Goal: Task Accomplishment & Management: Manage account settings

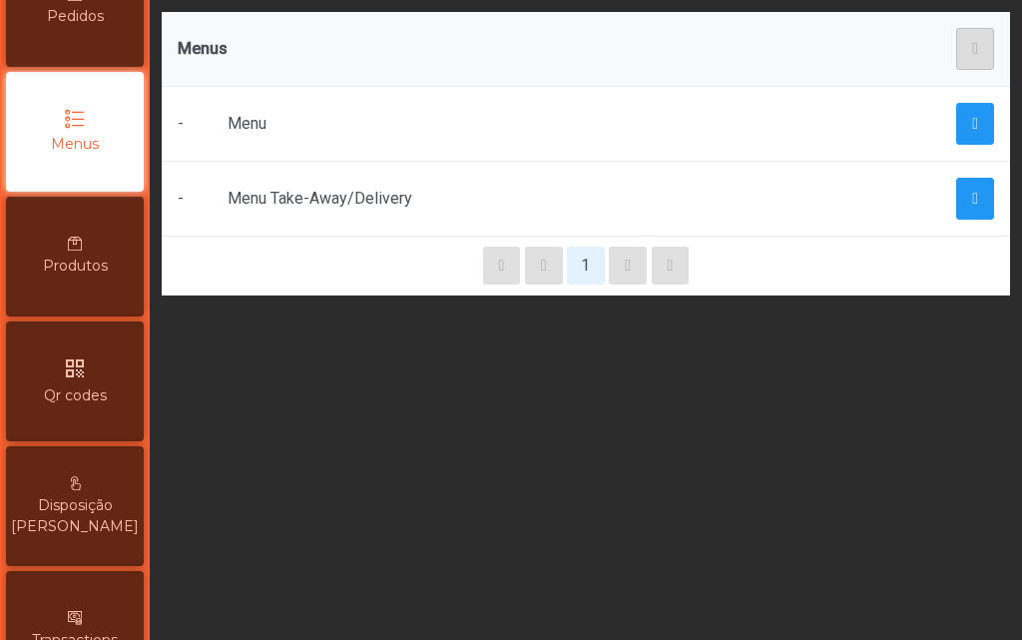
scroll to position [265, 0]
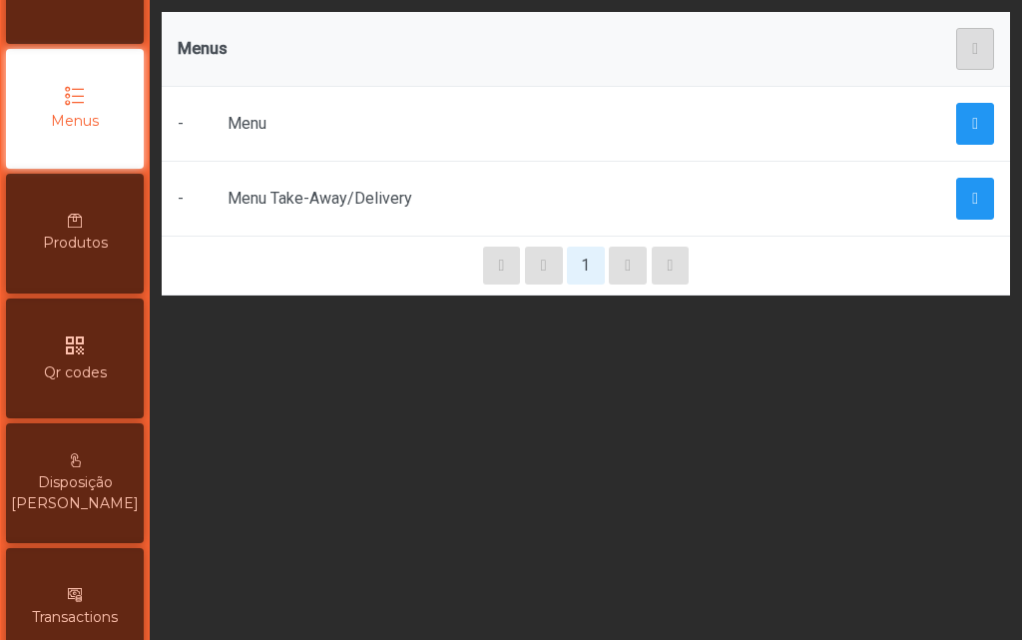
click at [71, 344] on icon "qr_code" at bounding box center [75, 345] width 24 height 24
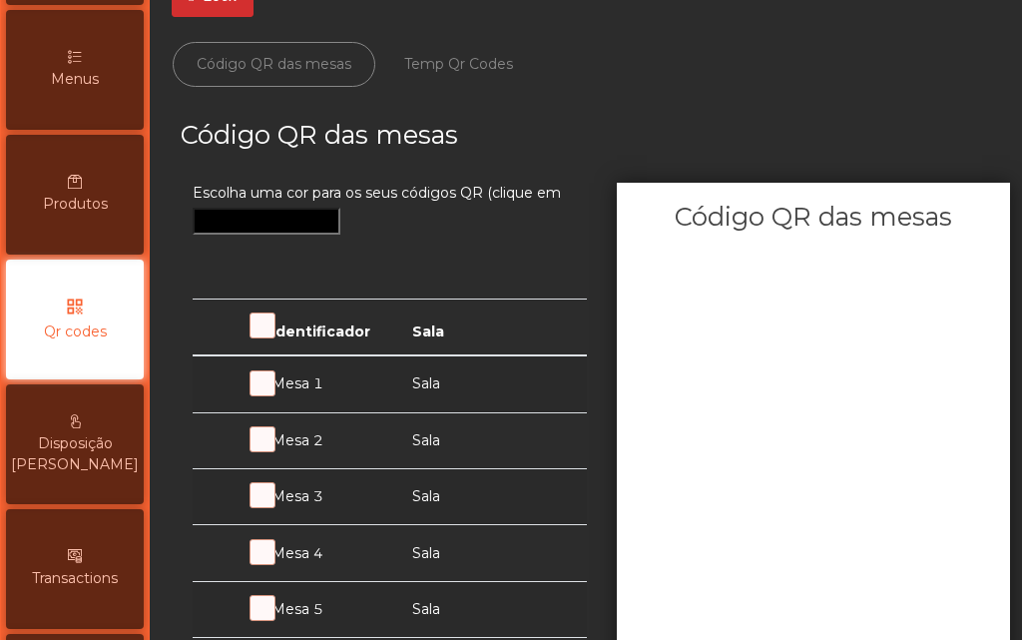
scroll to position [159, 0]
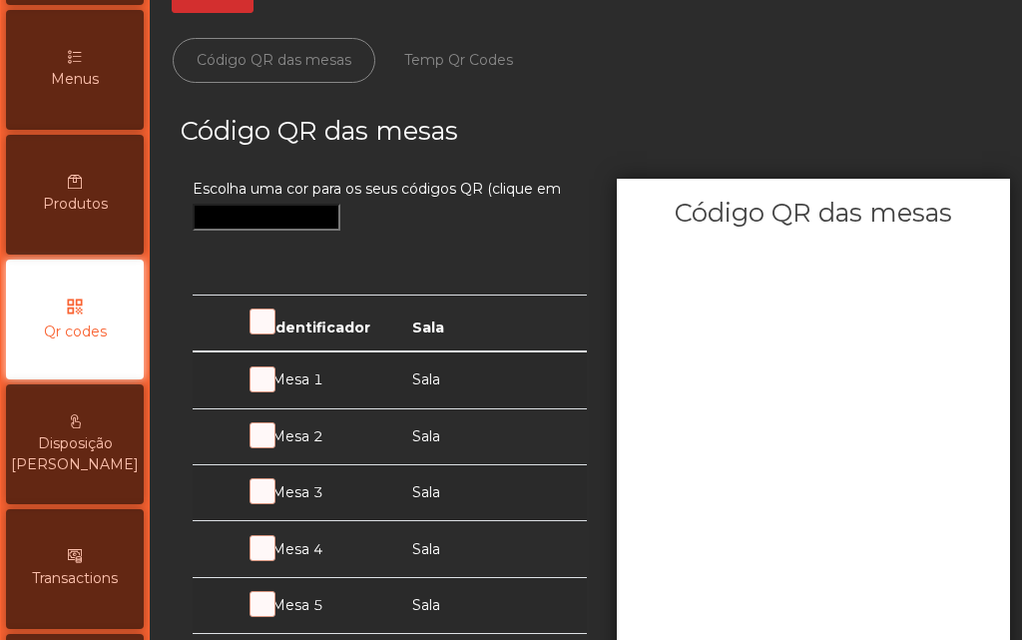
click at [244, 390] on span at bounding box center [244, 390] width 0 height 0
click at [790, 87] on ul "Código QR das mesas Temp Qr Codes" at bounding box center [586, 60] width 849 height 74
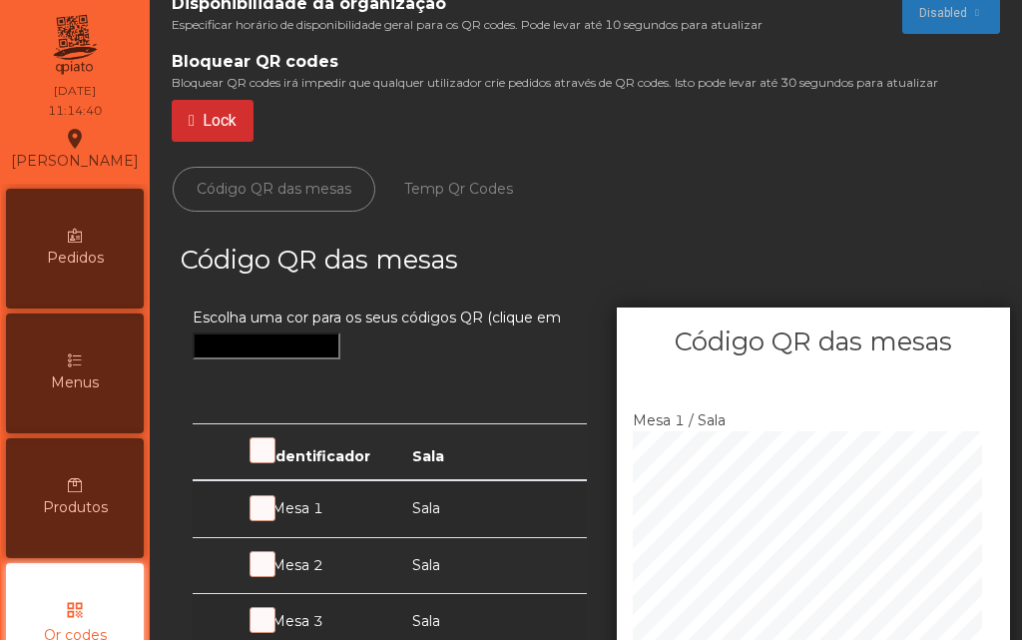
scroll to position [0, 0]
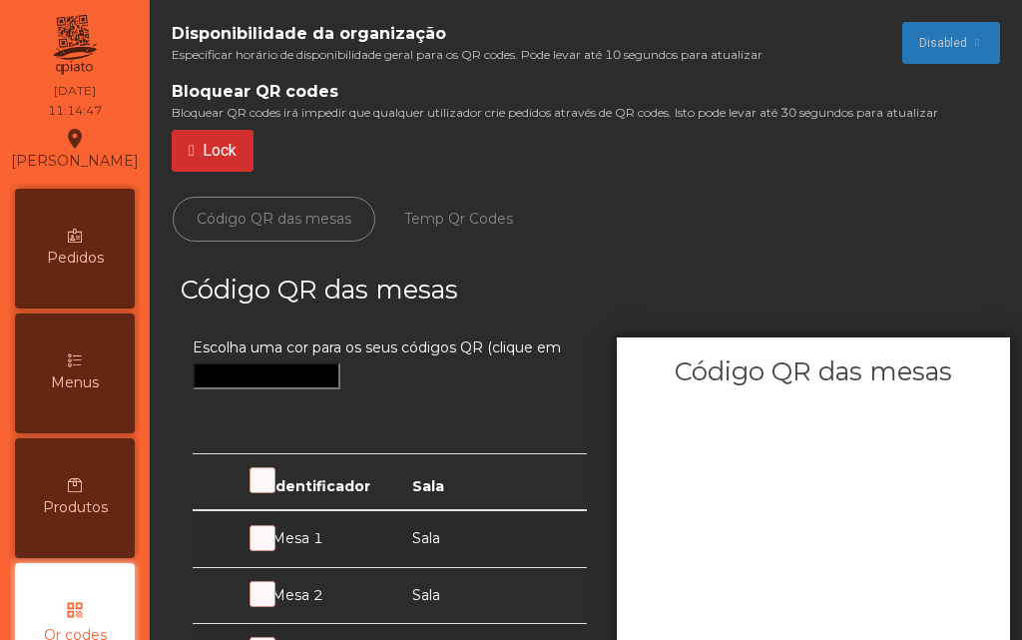
click at [70, 359] on div "Menus" at bounding box center [75, 374] width 120 height 120
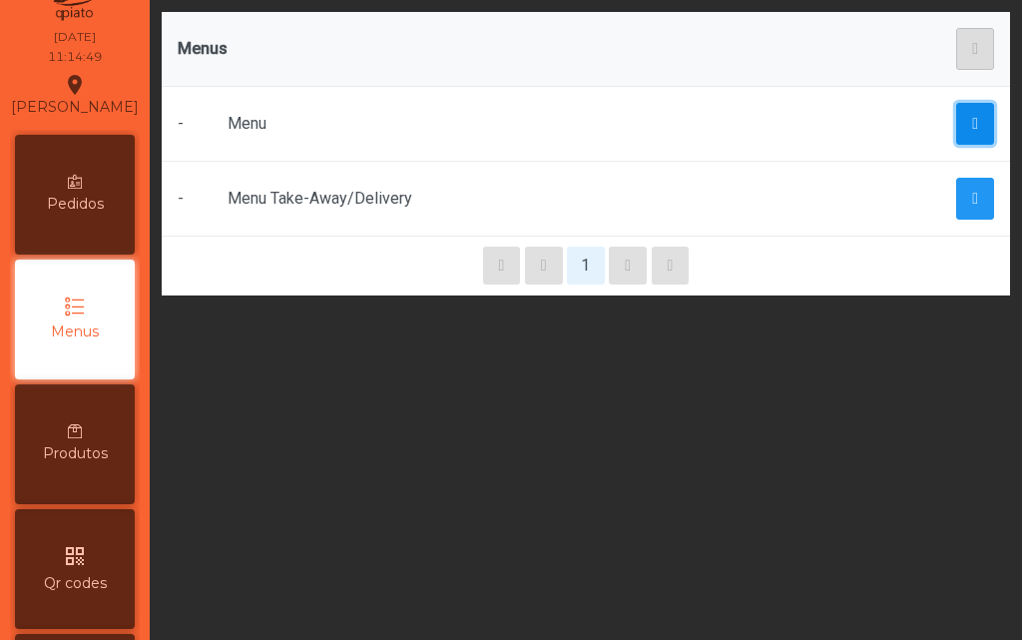
click at [957, 127] on button "button" at bounding box center [976, 124] width 38 height 42
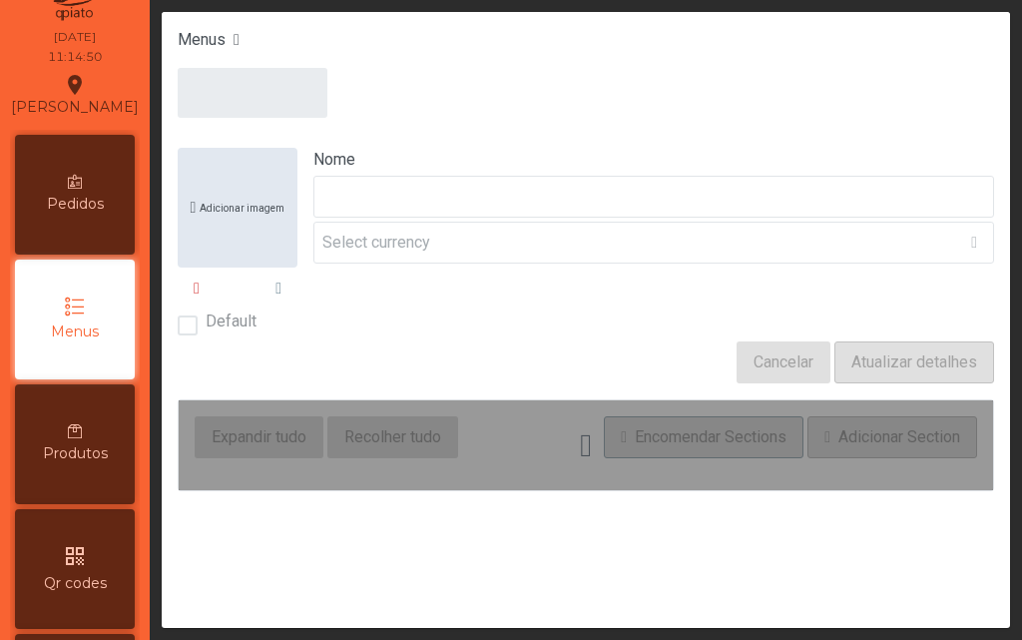
type input "****"
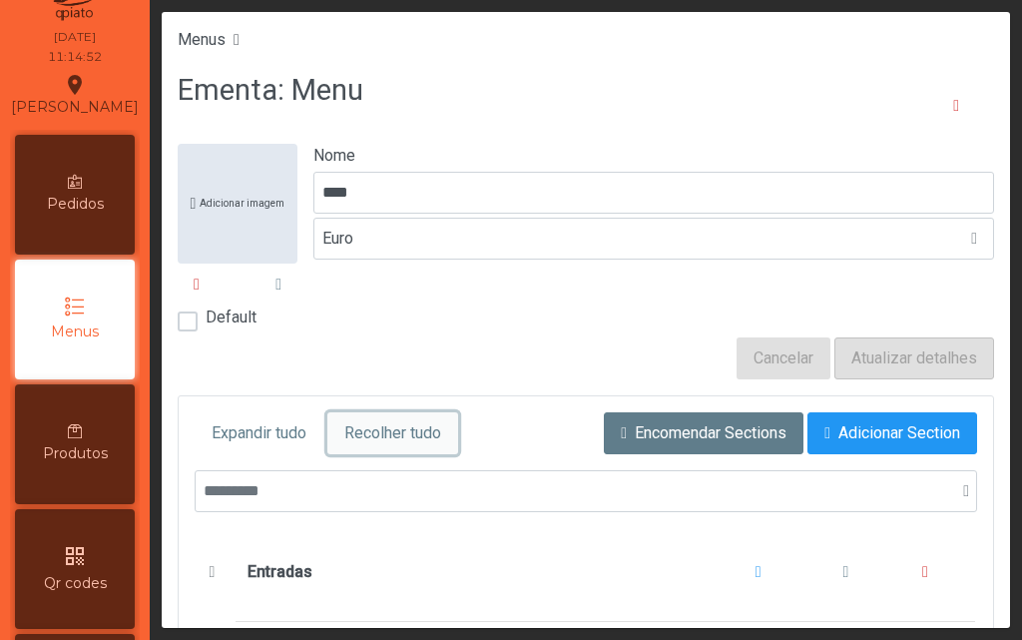
click at [421, 427] on span "Recolher tudo" at bounding box center [392, 433] width 97 height 24
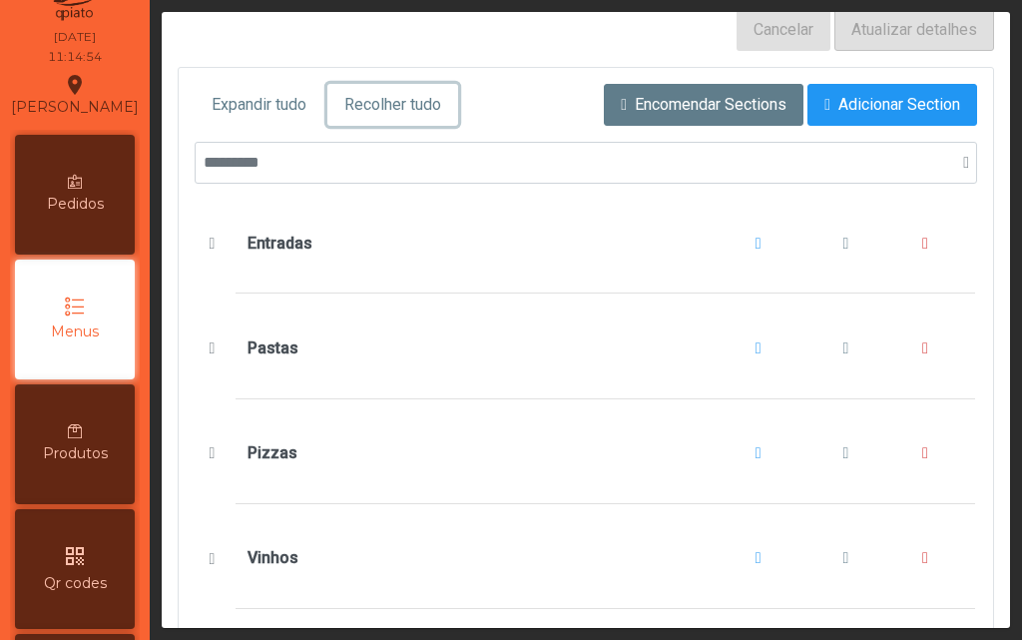
scroll to position [331, 0]
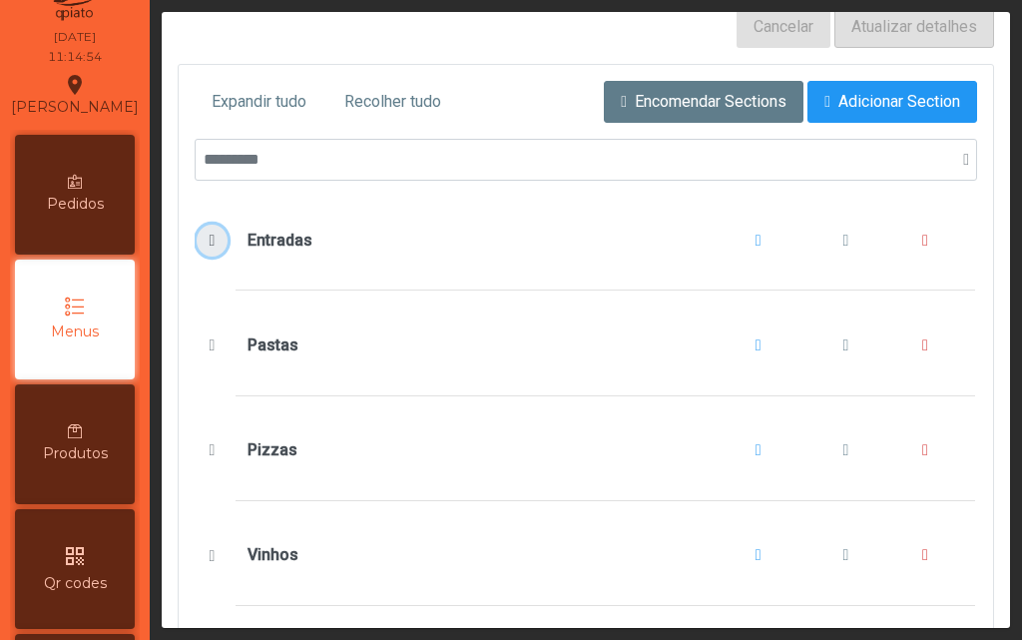
click at [217, 249] on span "Entradas" at bounding box center [212, 241] width 21 height 16
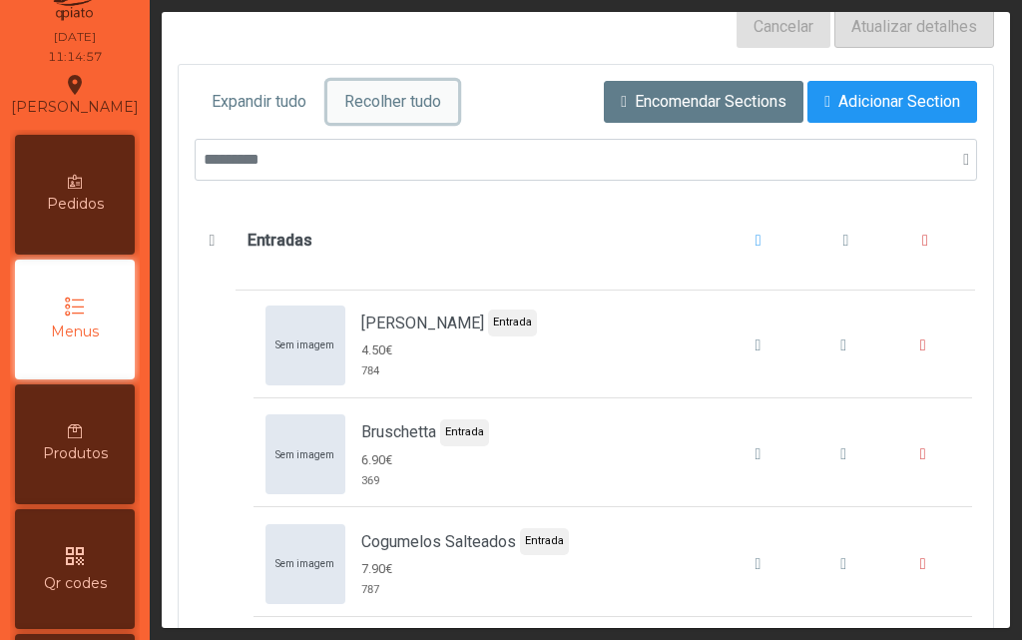
click at [393, 122] on button "Recolher tudo" at bounding box center [392, 102] width 131 height 42
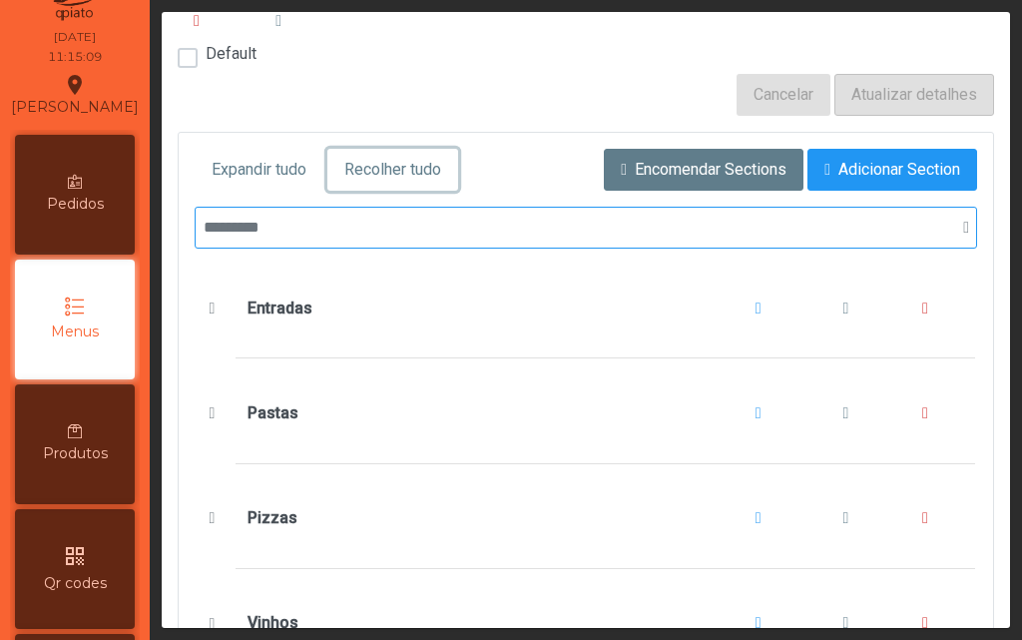
scroll to position [266, 0]
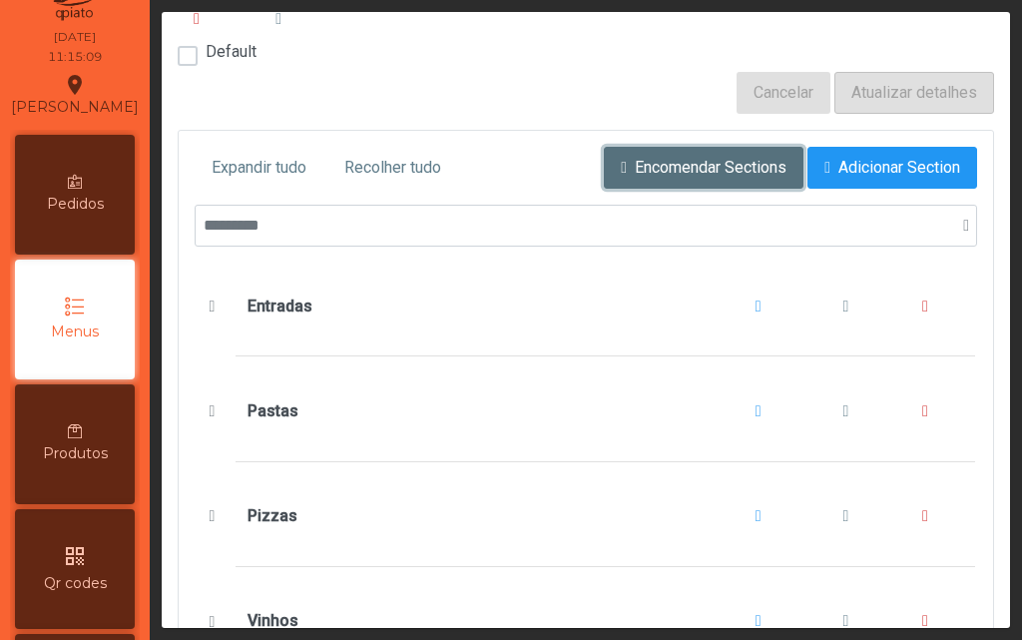
click at [648, 160] on span "Encomendar Sections" at bounding box center [711, 168] width 152 height 24
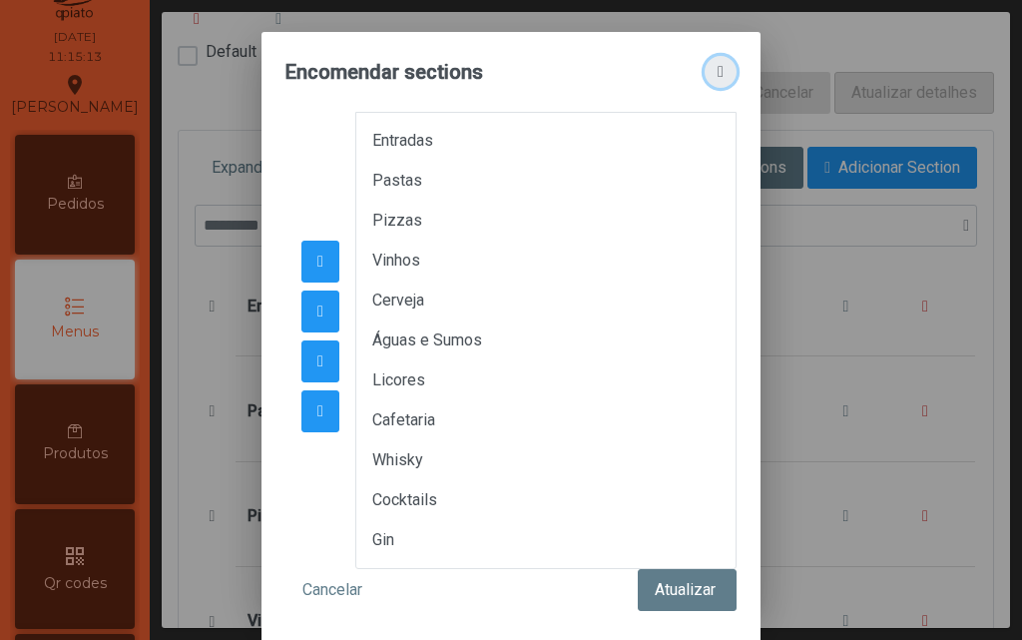
click at [718, 73] on span "button" at bounding box center [721, 72] width 6 height 16
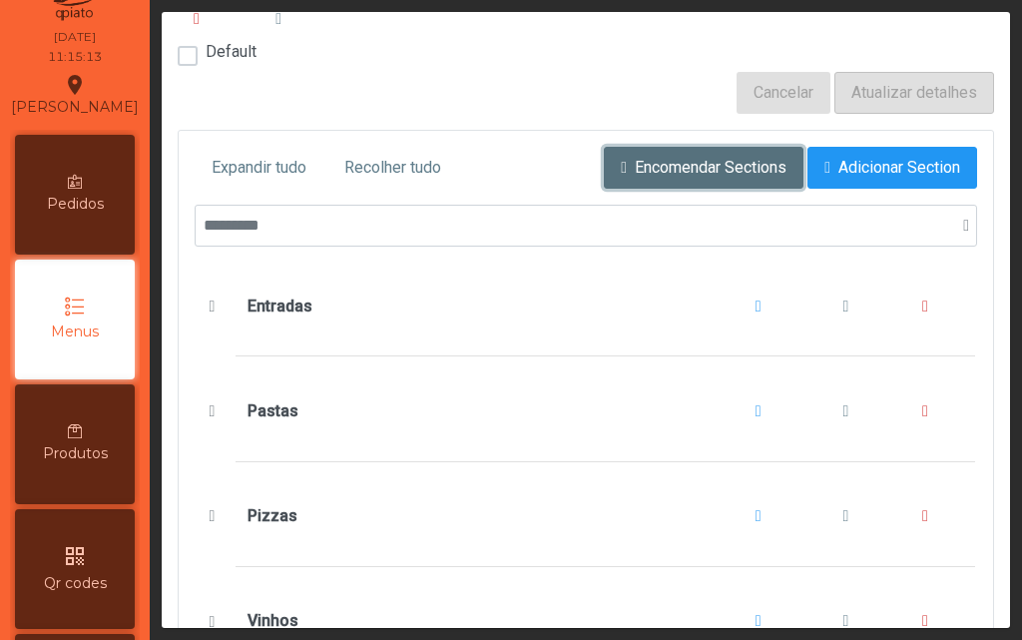
click at [639, 164] on span "Encomendar Sections" at bounding box center [711, 168] width 152 height 24
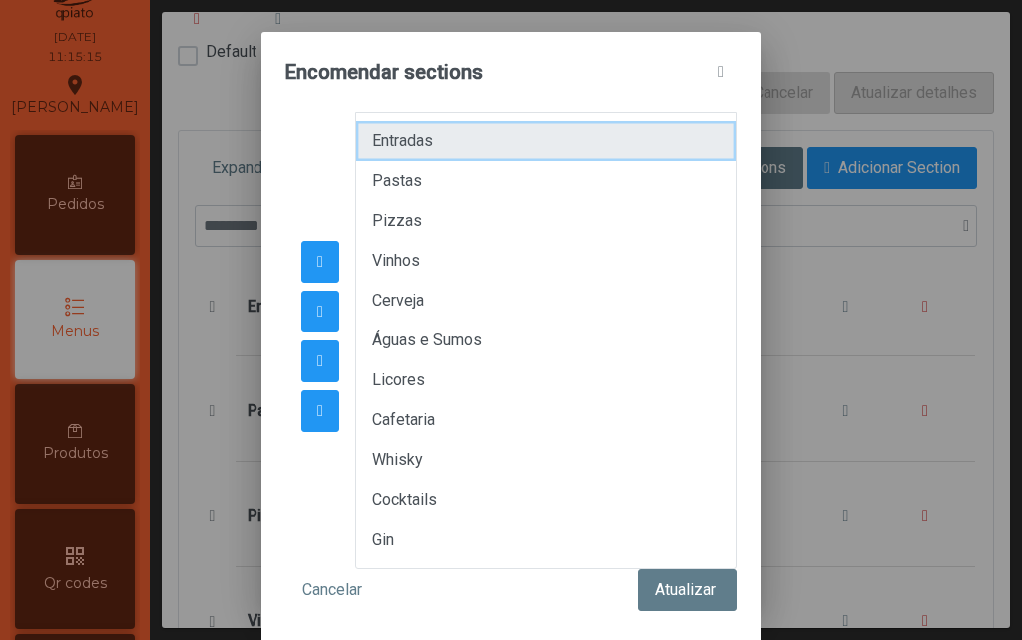
click at [424, 141] on li "Entradas" at bounding box center [545, 141] width 379 height 40
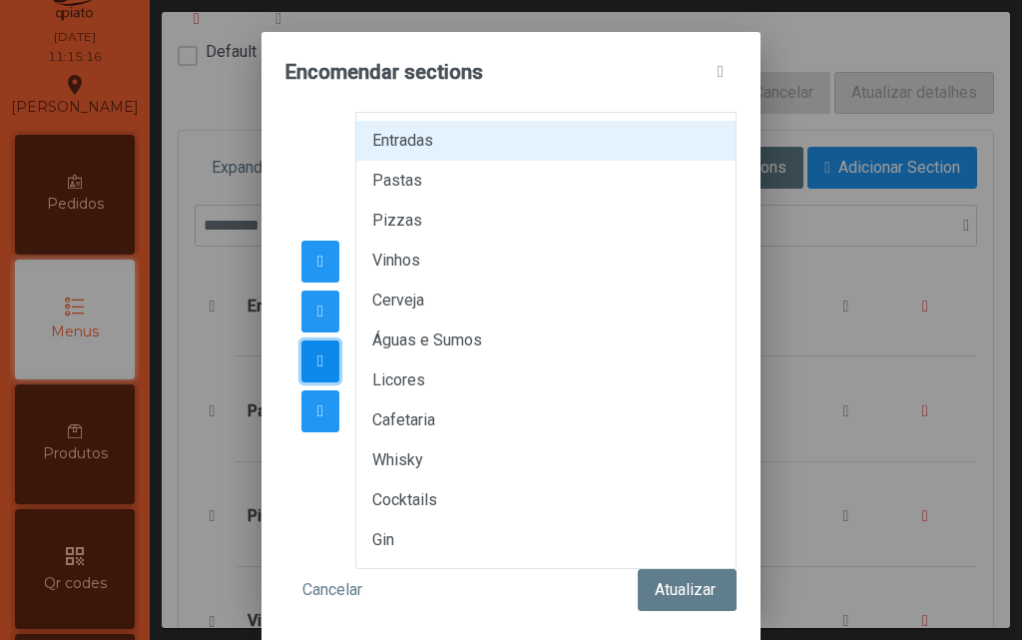
click at [324, 359] on span "button" at bounding box center [321, 361] width 6 height 16
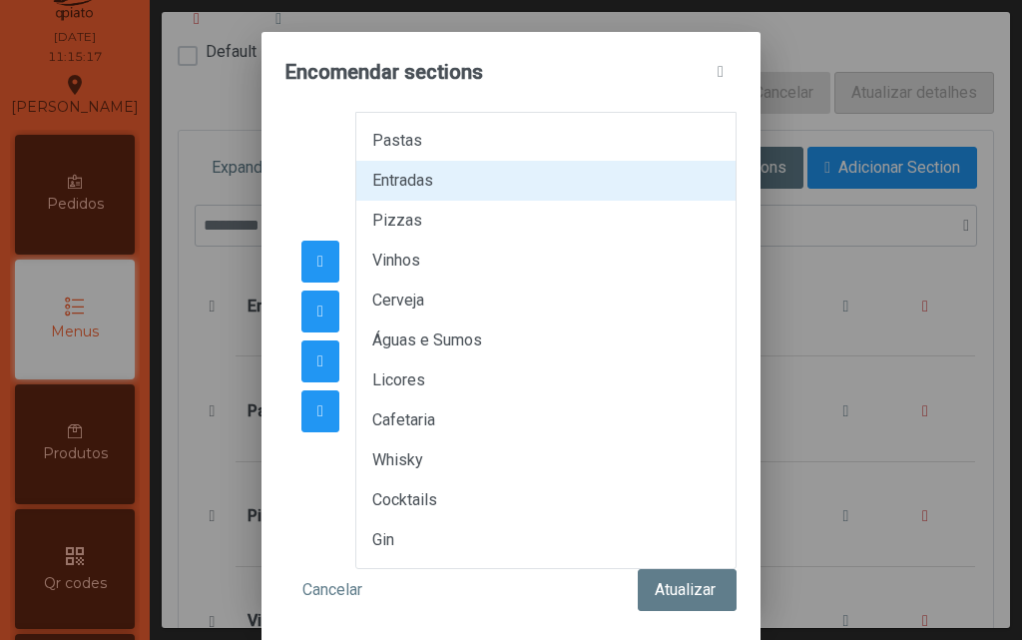
click at [323, 202] on div at bounding box center [321, 340] width 70 height 457
click at [320, 261] on span "button" at bounding box center [321, 262] width 6 height 16
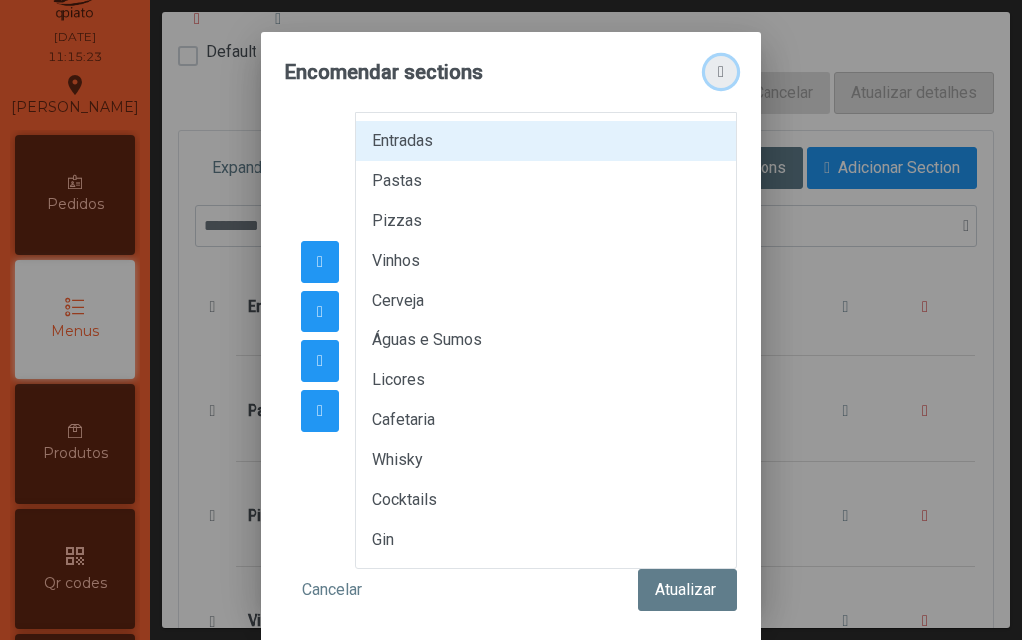
click at [723, 69] on span "button" at bounding box center [721, 72] width 6 height 16
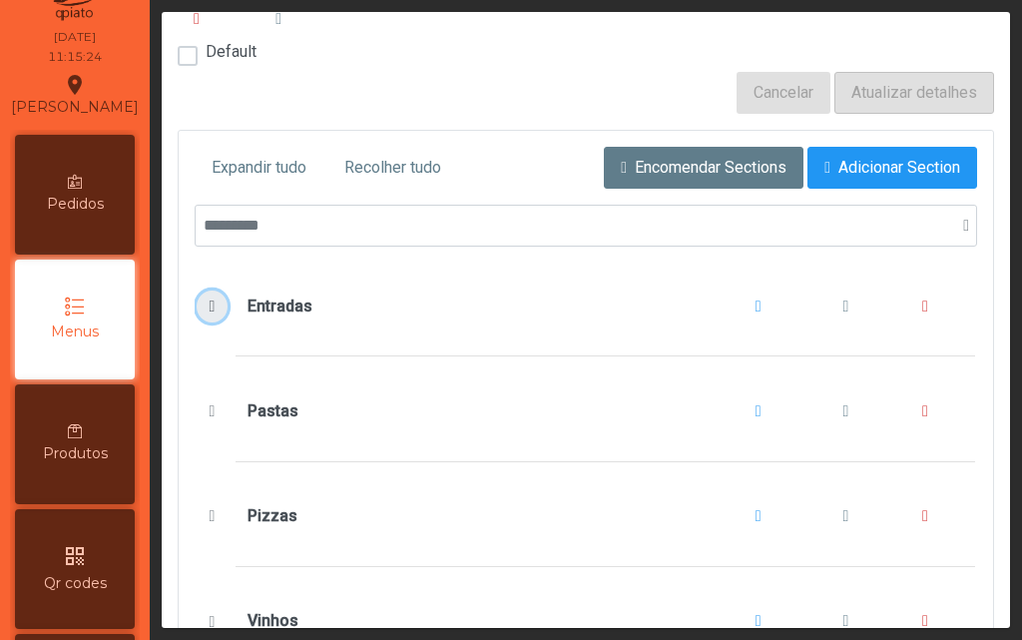
click at [212, 301] on span "Entradas" at bounding box center [212, 307] width 21 height 16
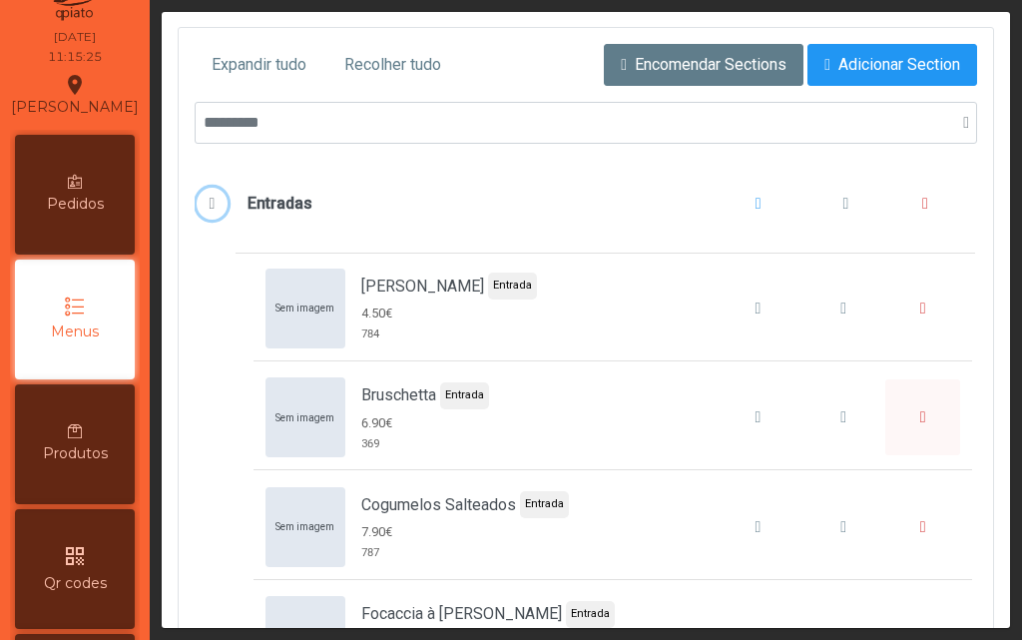
scroll to position [385, 0]
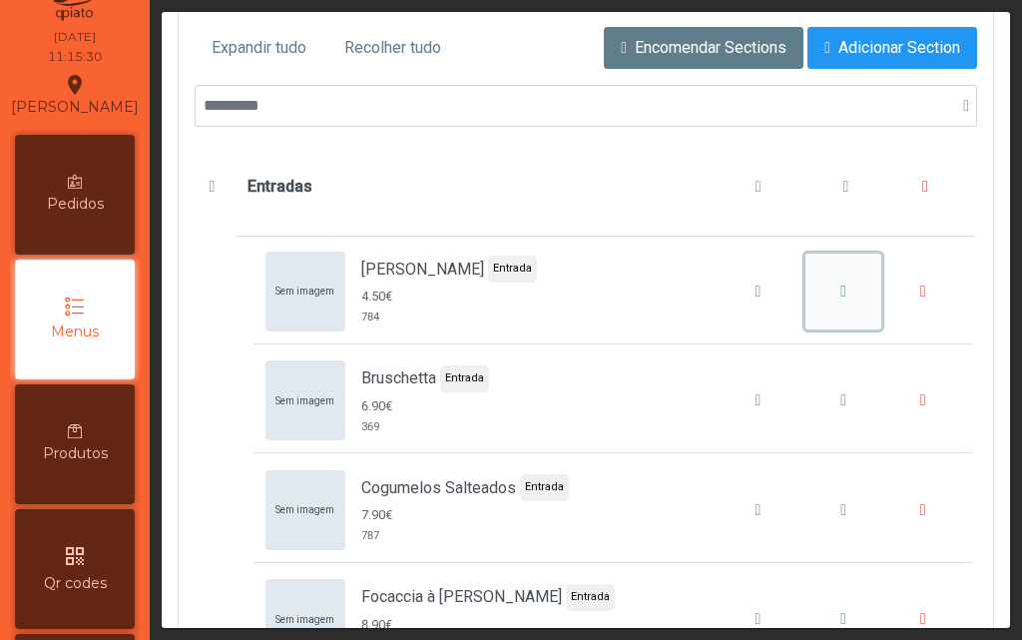
click at [841, 292] on span "Pão de Alho" at bounding box center [844, 292] width 6 height 16
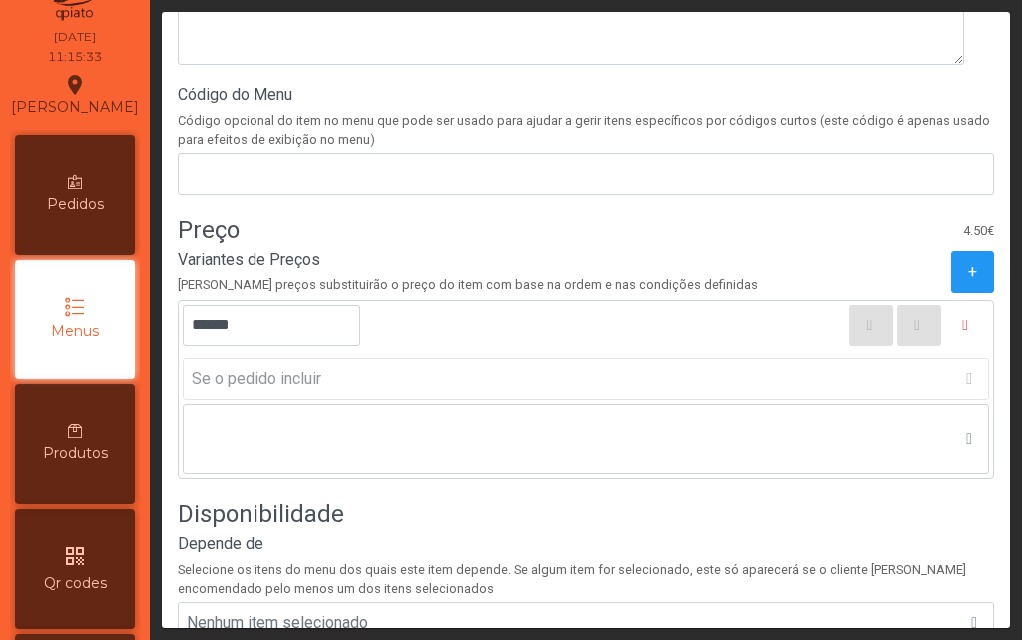
scroll to position [811, 0]
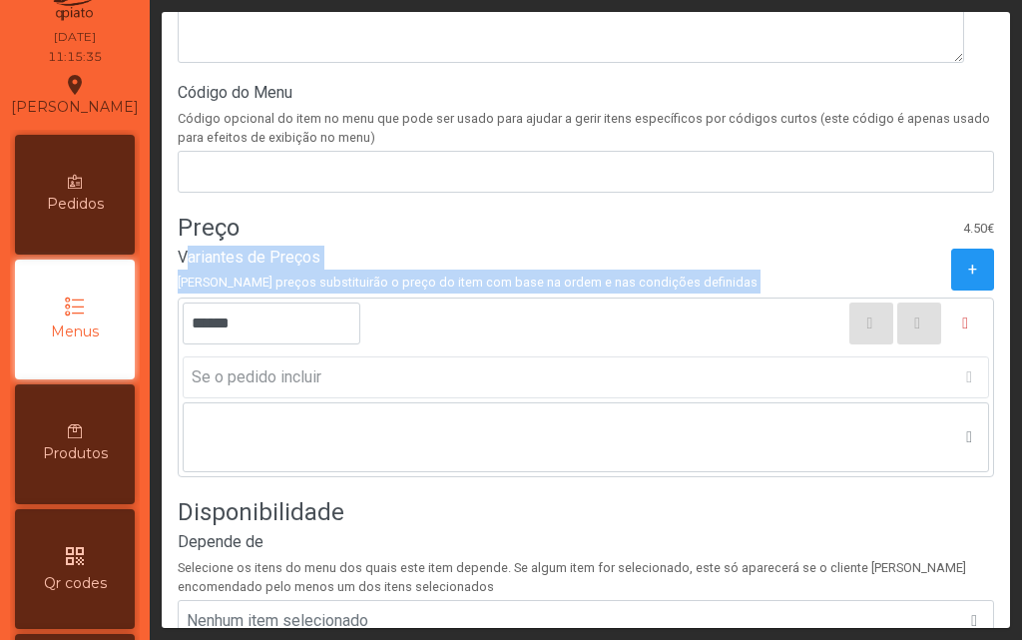
drag, startPoint x: 182, startPoint y: 255, endPoint x: 279, endPoint y: 348, distance: 134.9
click at [279, 348] on div "Variantes de Preços Estes preços substituirão o preço do item com base na ordem…" at bounding box center [586, 362] width 817 height 232
click at [963, 326] on icon "button" at bounding box center [966, 324] width 6 height 16
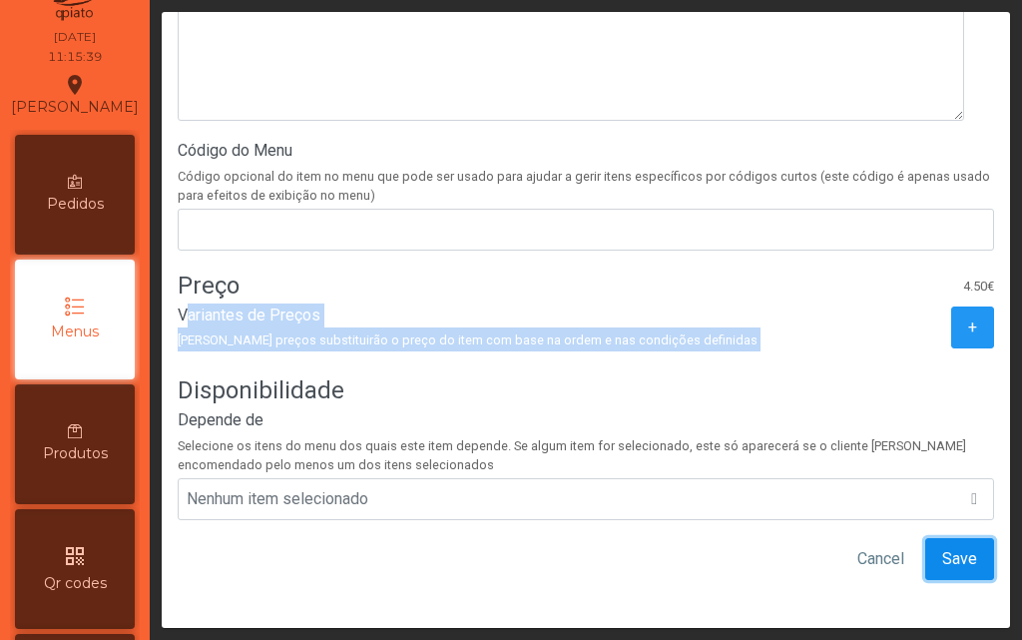
click at [943, 547] on span "Save" at bounding box center [960, 559] width 35 height 24
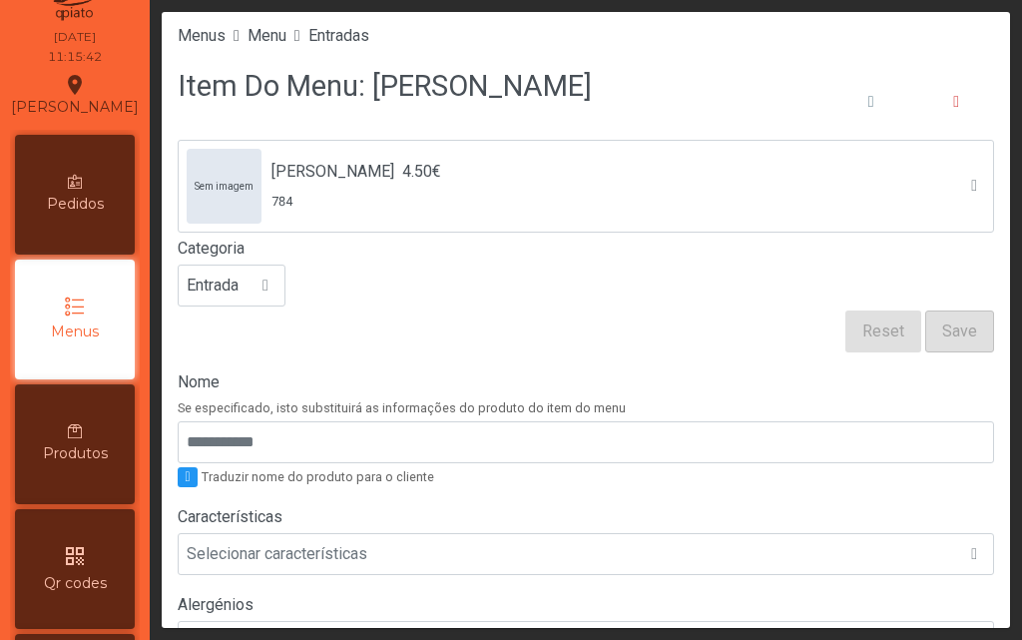
scroll to position [0, 0]
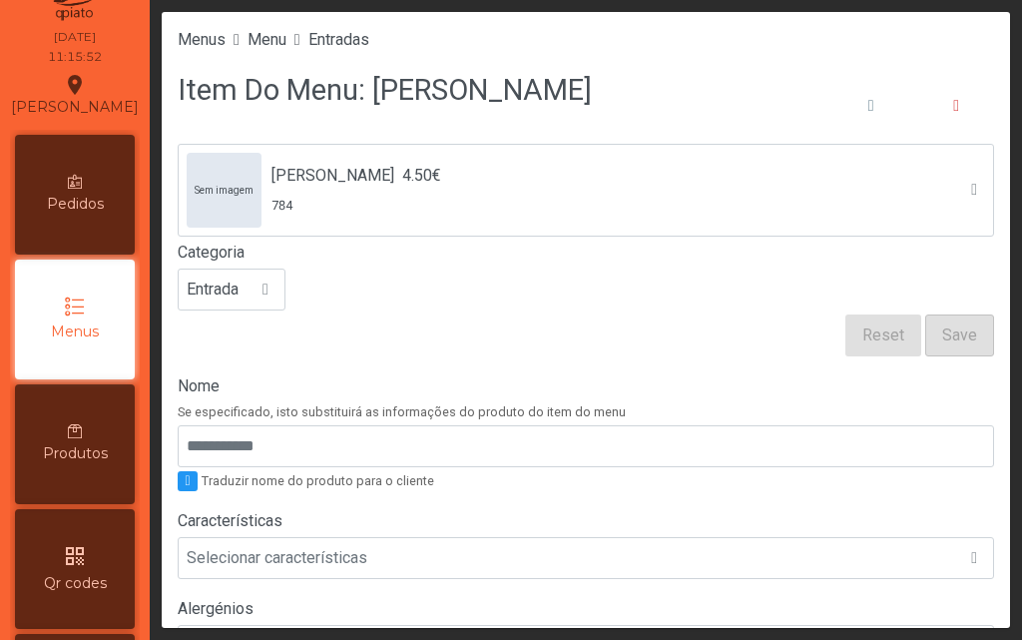
click at [99, 352] on div "Menus" at bounding box center [75, 320] width 120 height 120
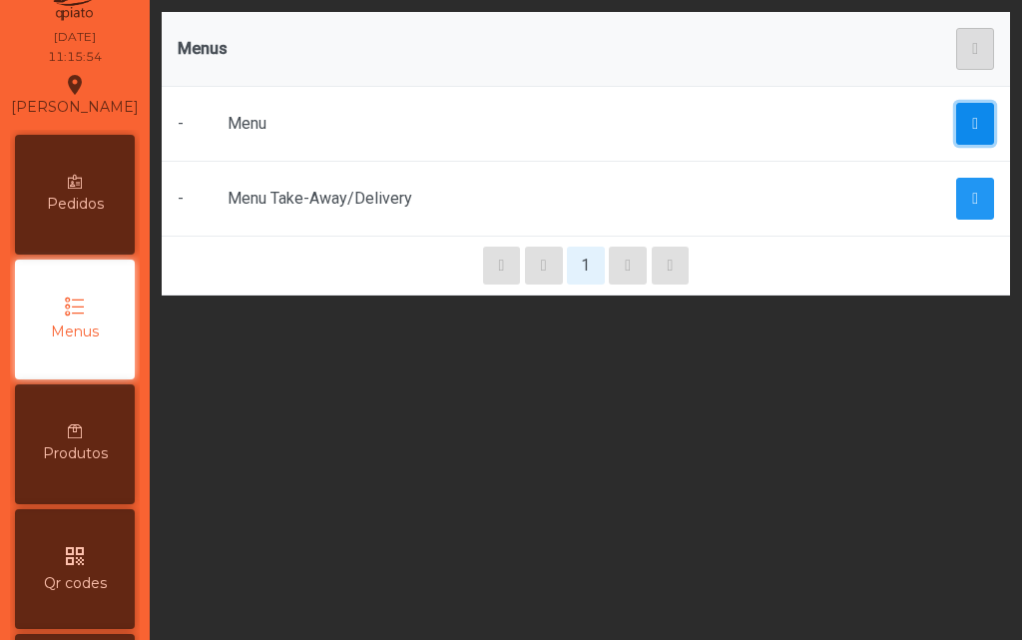
click at [973, 121] on span "button" at bounding box center [976, 124] width 6 height 16
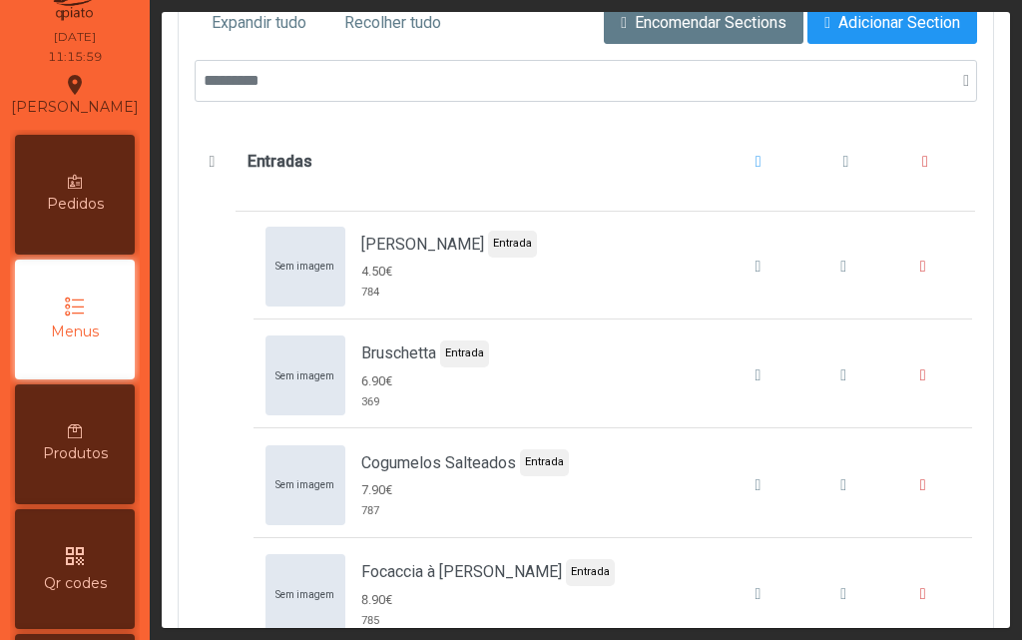
scroll to position [399, 0]
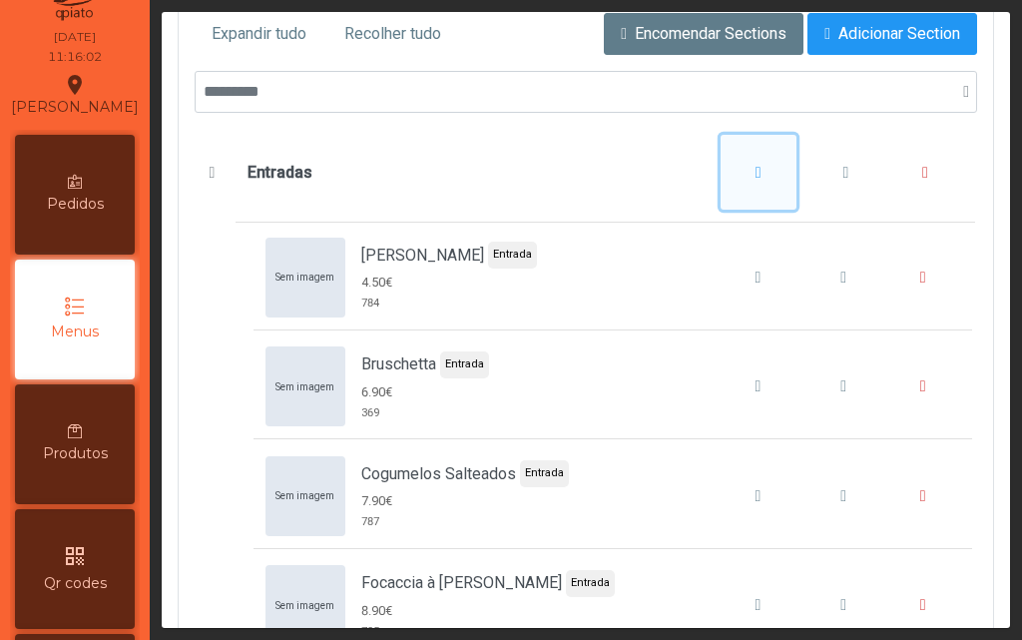
click at [721, 166] on button "Entradas" at bounding box center [759, 173] width 76 height 76
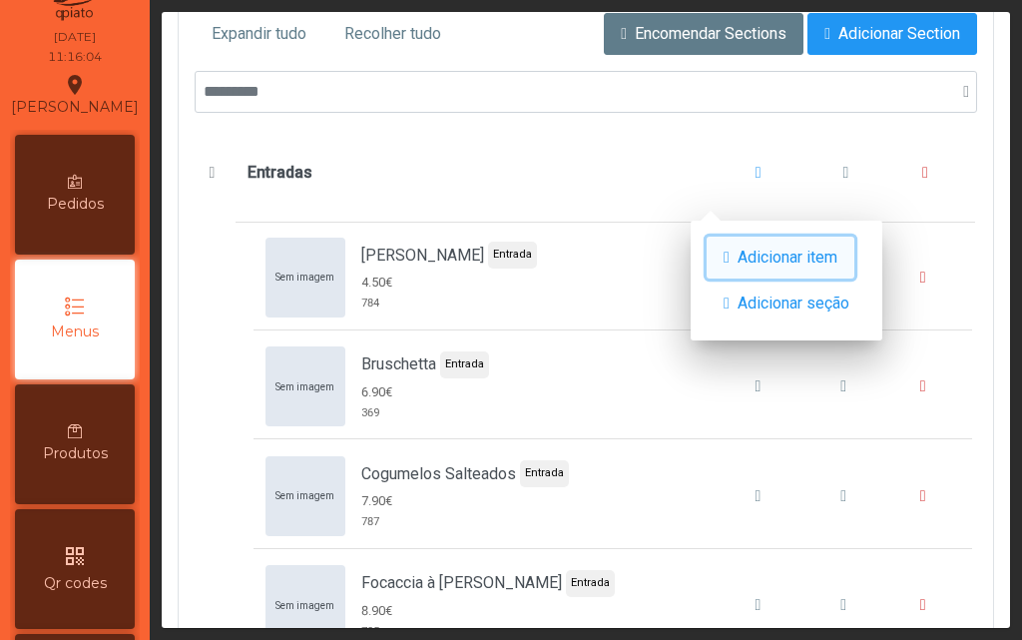
click at [763, 254] on span "Adicionar item" at bounding box center [788, 258] width 100 height 24
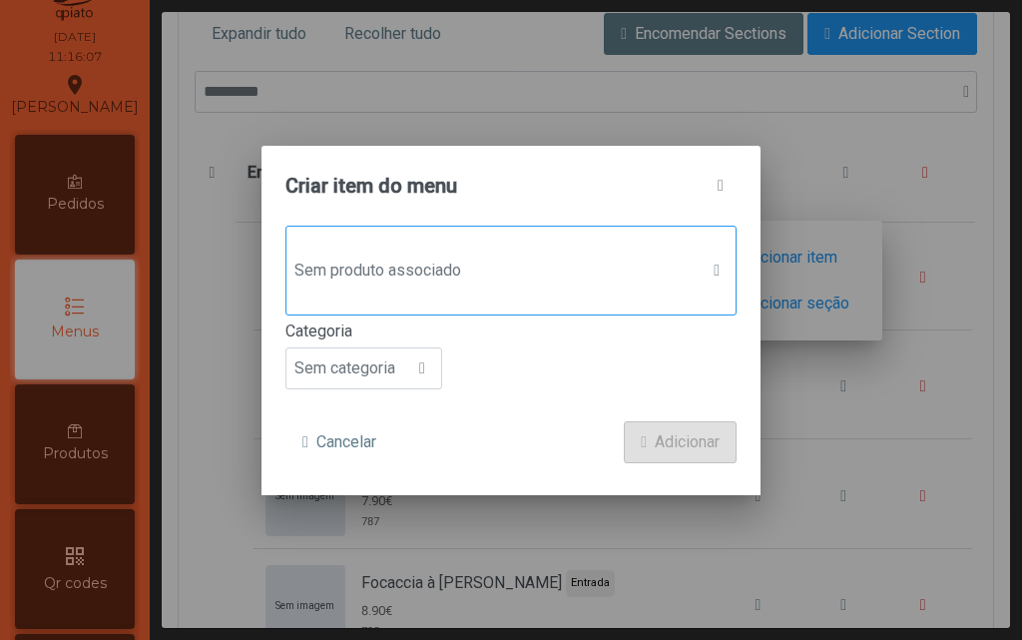
click at [463, 260] on span "Sem produto associado" at bounding box center [492, 271] width 411 height 40
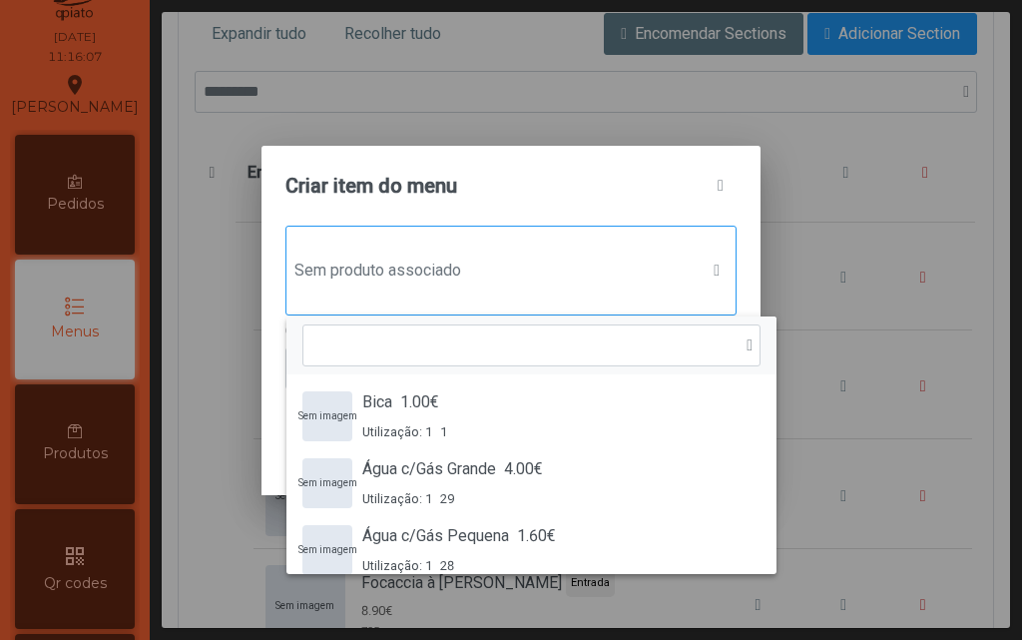
scroll to position [15, 105]
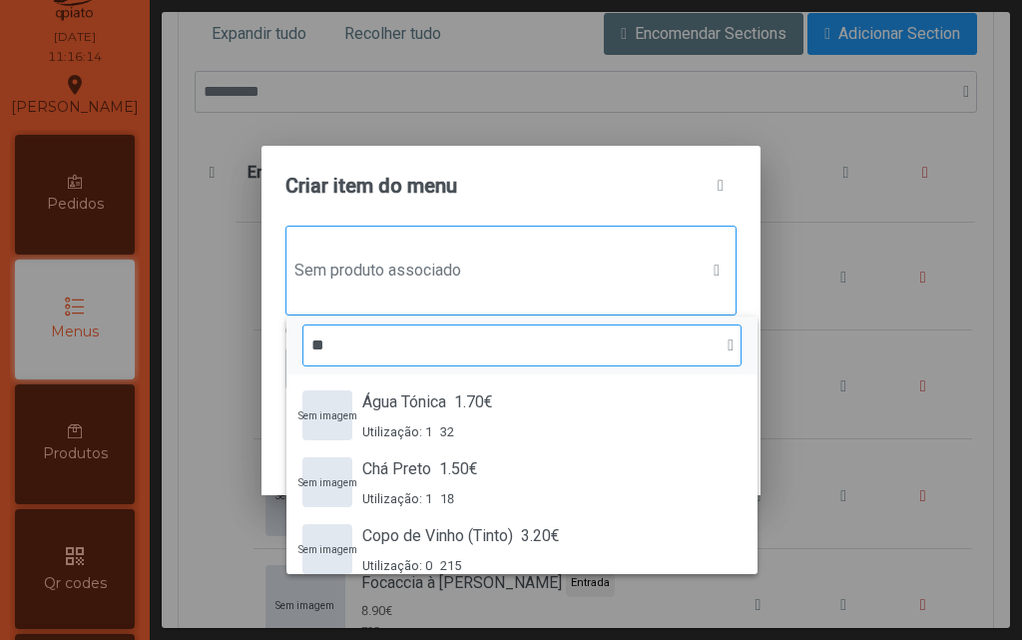
type input "*"
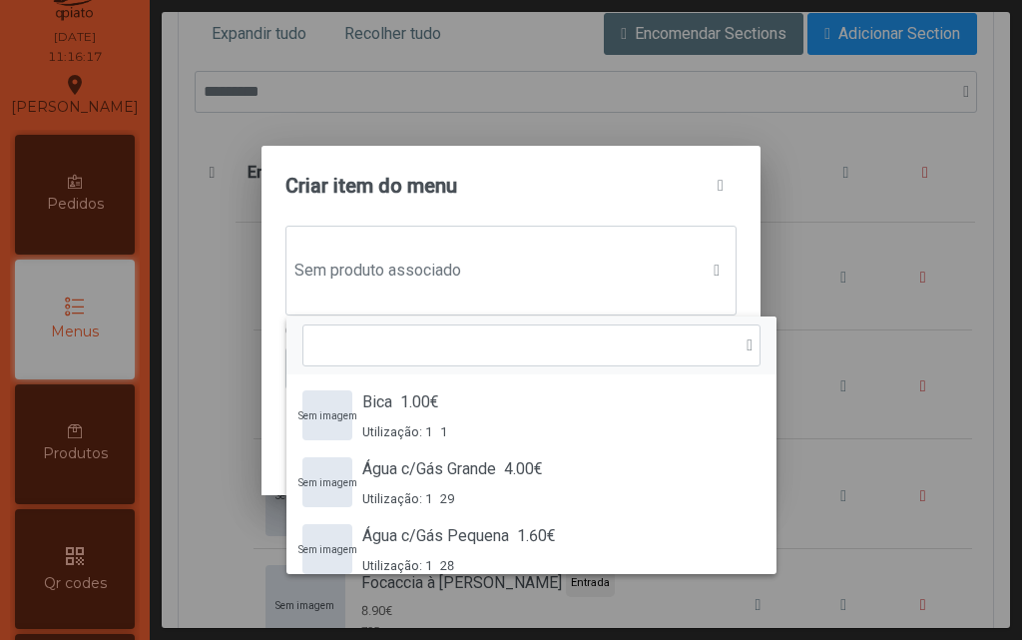
click at [744, 317] on div "Sem produto associado Sem imagem Bica 1.00€ Utilização: 1 1 Sem imagem Água c/G…" at bounding box center [511, 361] width 499 height 270
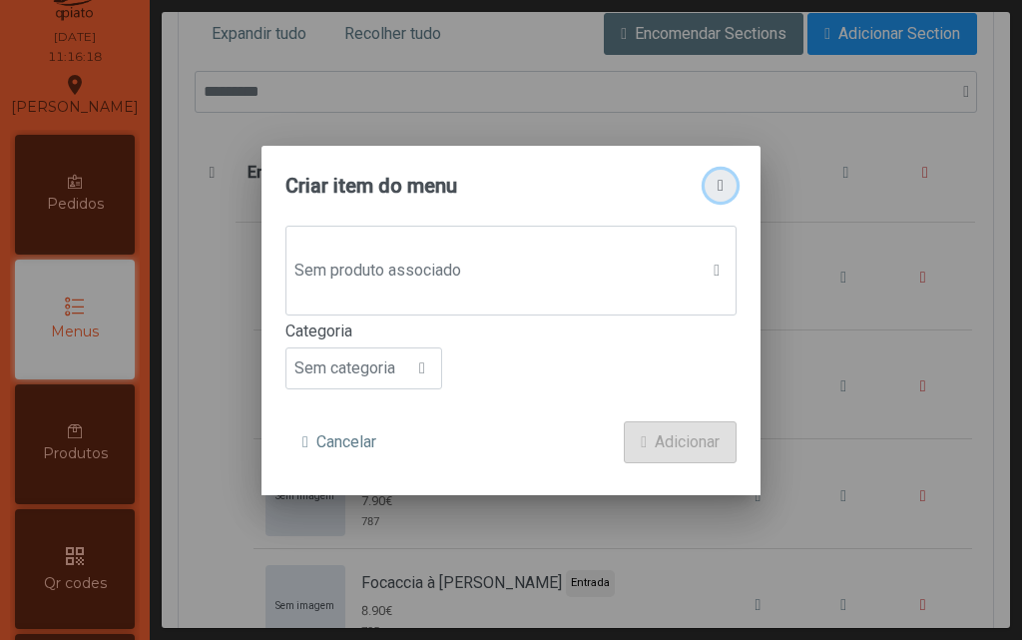
click at [723, 191] on span "button" at bounding box center [721, 186] width 6 height 16
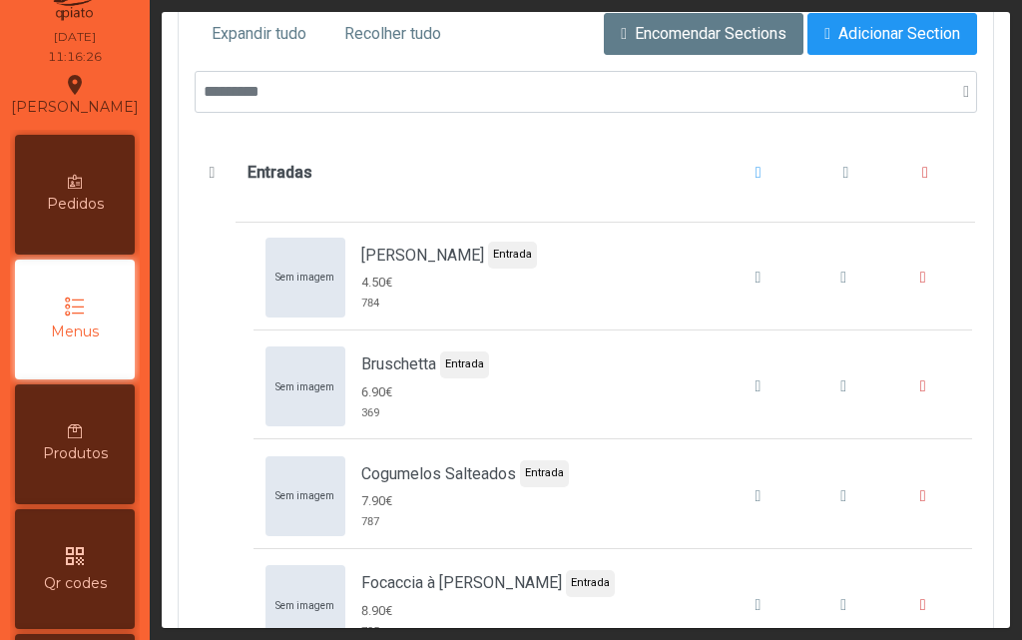
scroll to position [401, 0]
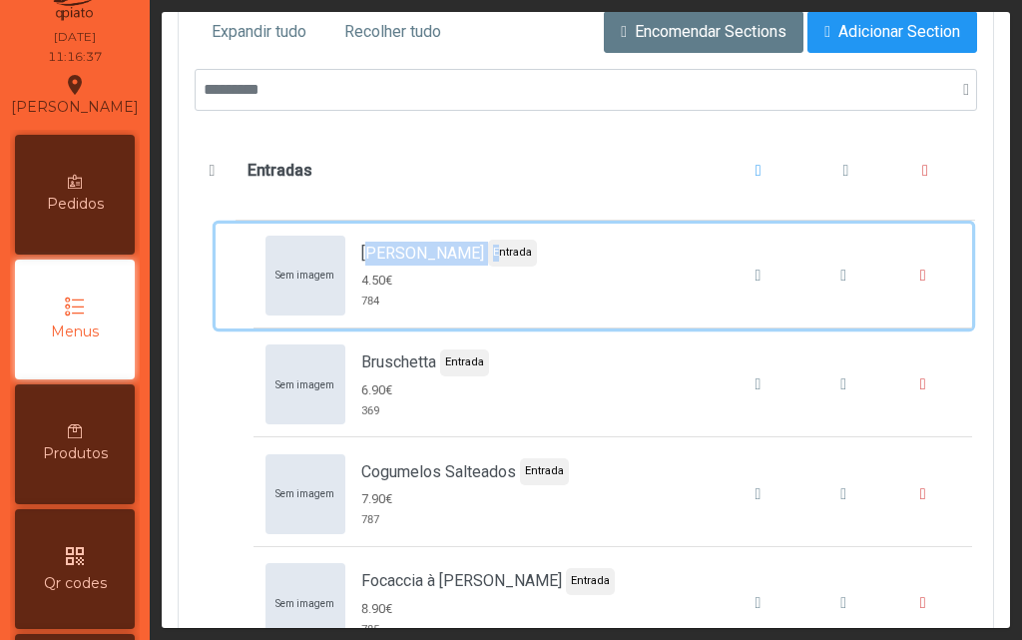
drag, startPoint x: 364, startPoint y: 253, endPoint x: 458, endPoint y: 254, distance: 93.9
click at [458, 254] on div "Pão de Alho Entrada" at bounding box center [449, 253] width 176 height 27
click at [366, 256] on span "Pão de Alho" at bounding box center [422, 254] width 123 height 24
click at [448, 257] on div "Pão de Alho Entrada" at bounding box center [449, 253] width 176 height 27
click at [475, 288] on div "4.50€" at bounding box center [449, 280] width 176 height 19
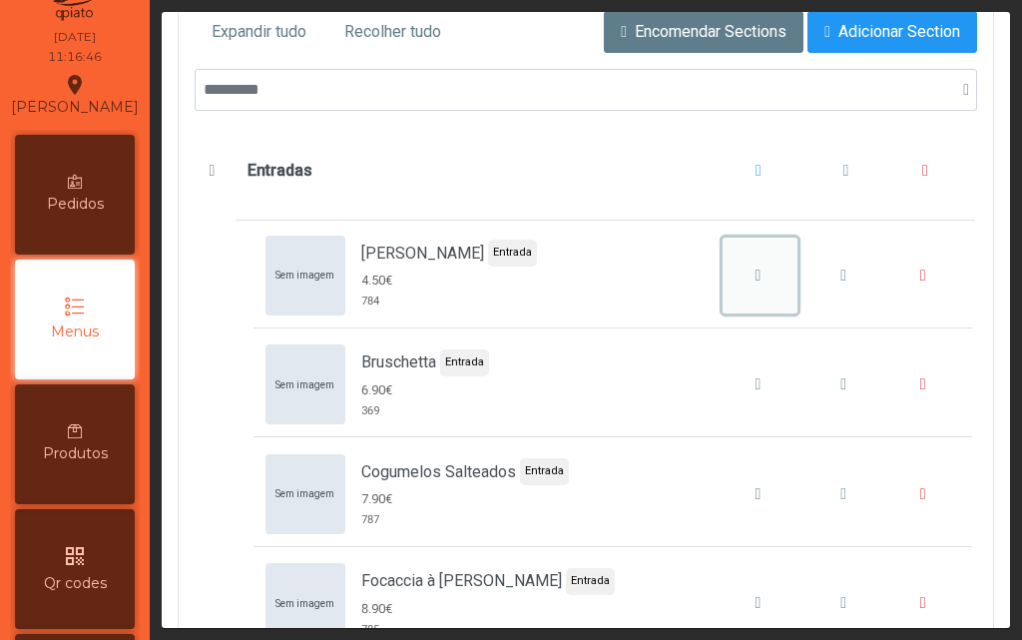
click at [756, 272] on icon "Pão de Alho" at bounding box center [759, 276] width 6 height 16
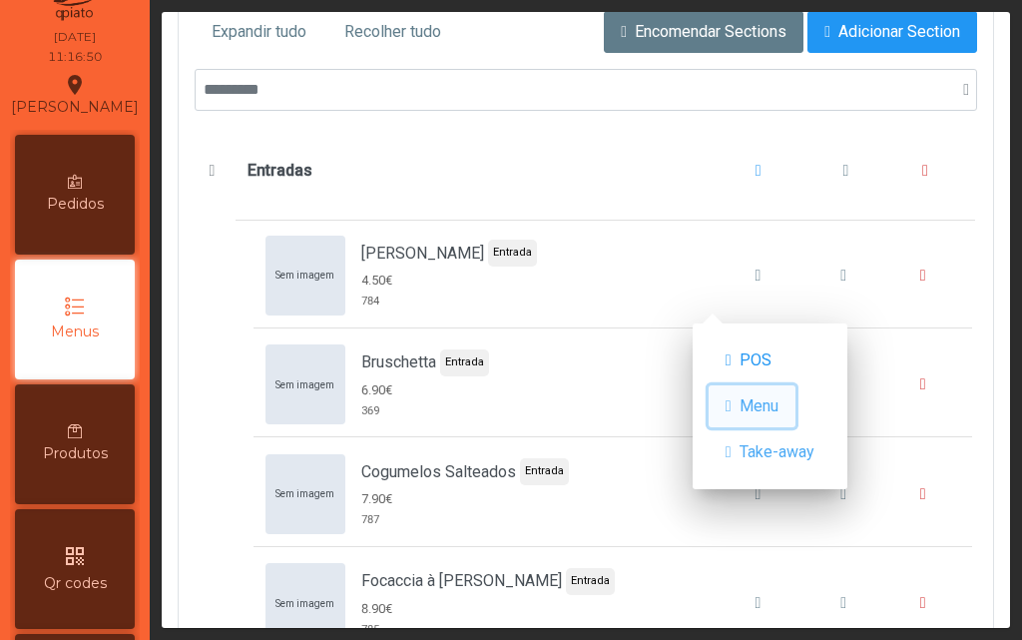
click at [732, 404] on span "button" at bounding box center [729, 406] width 6 height 16
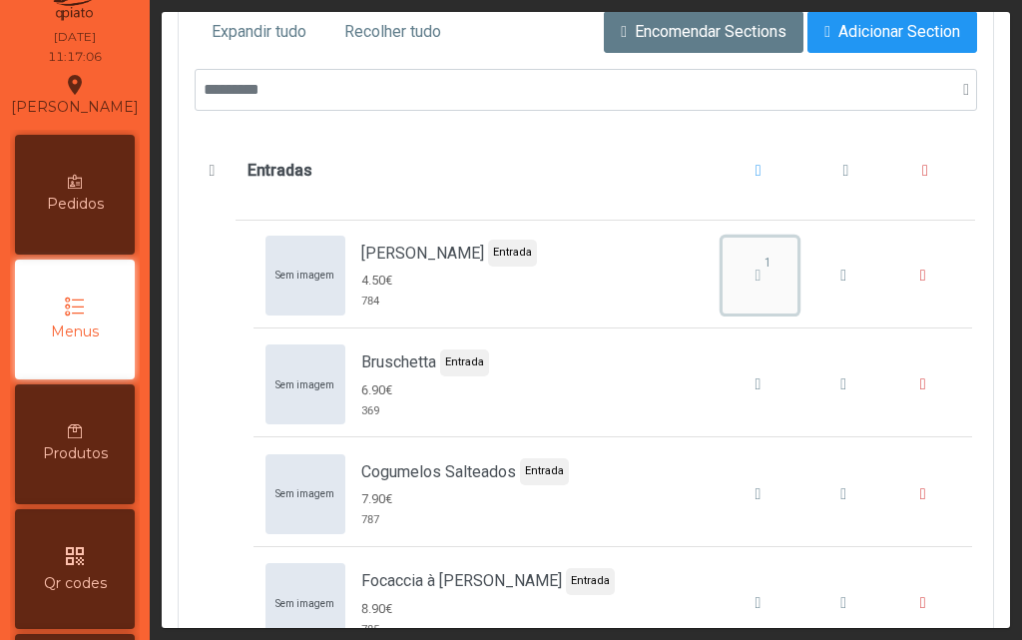
click at [748, 268] on span "1" at bounding box center [769, 263] width 42 height 18
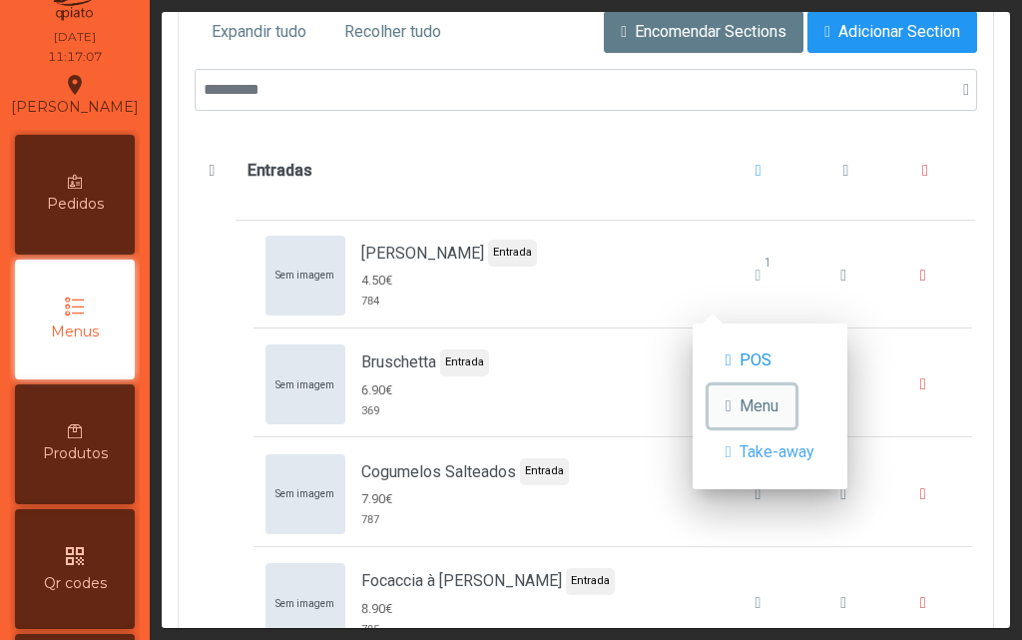
click at [747, 400] on button "Menu" at bounding box center [752, 406] width 87 height 42
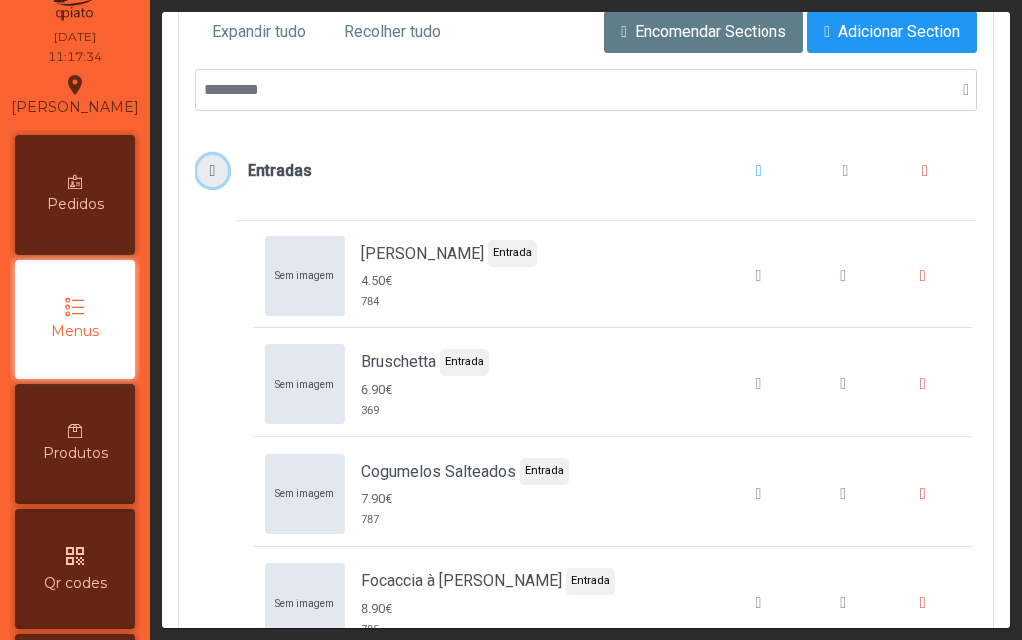
click at [213, 169] on span "Entradas" at bounding box center [212, 171] width 21 height 16
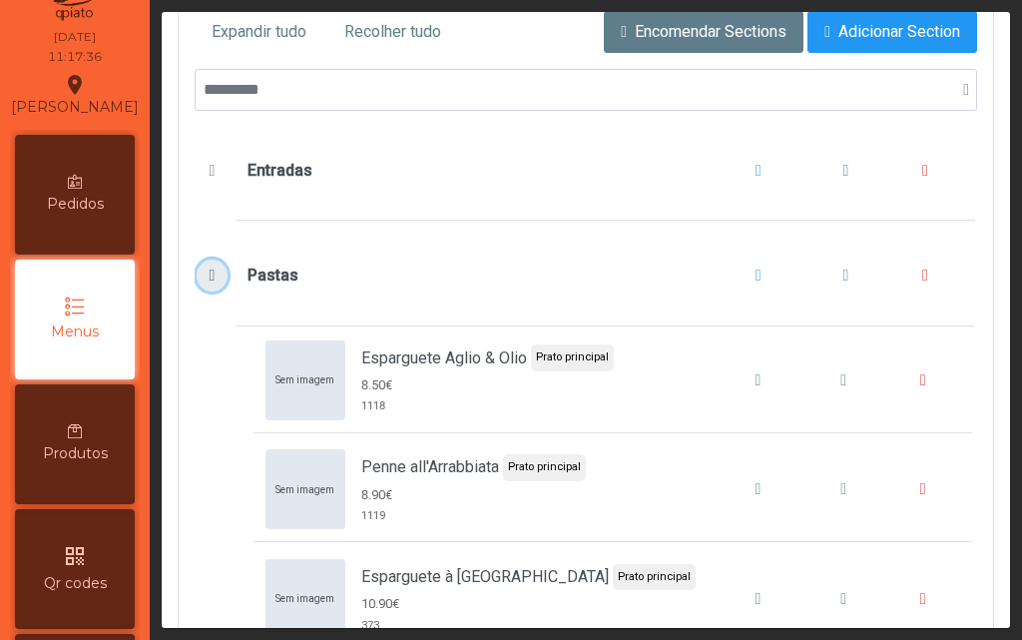
click at [209, 278] on span "Pastas" at bounding box center [212, 276] width 21 height 16
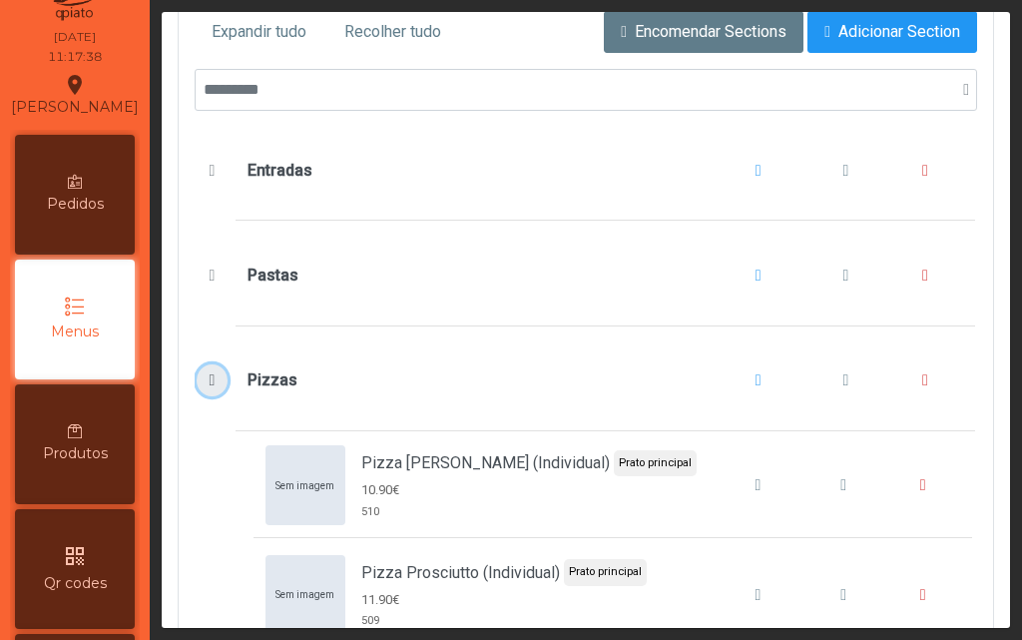
click at [221, 366] on button "Pizzas" at bounding box center [212, 380] width 30 height 32
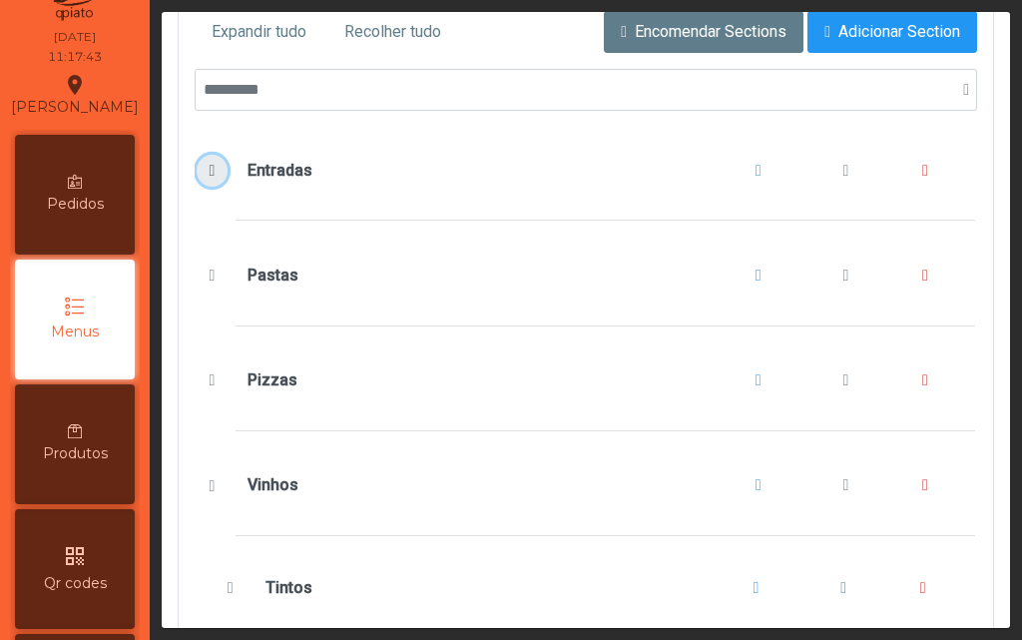
click at [212, 164] on span "Entradas" at bounding box center [212, 171] width 21 height 16
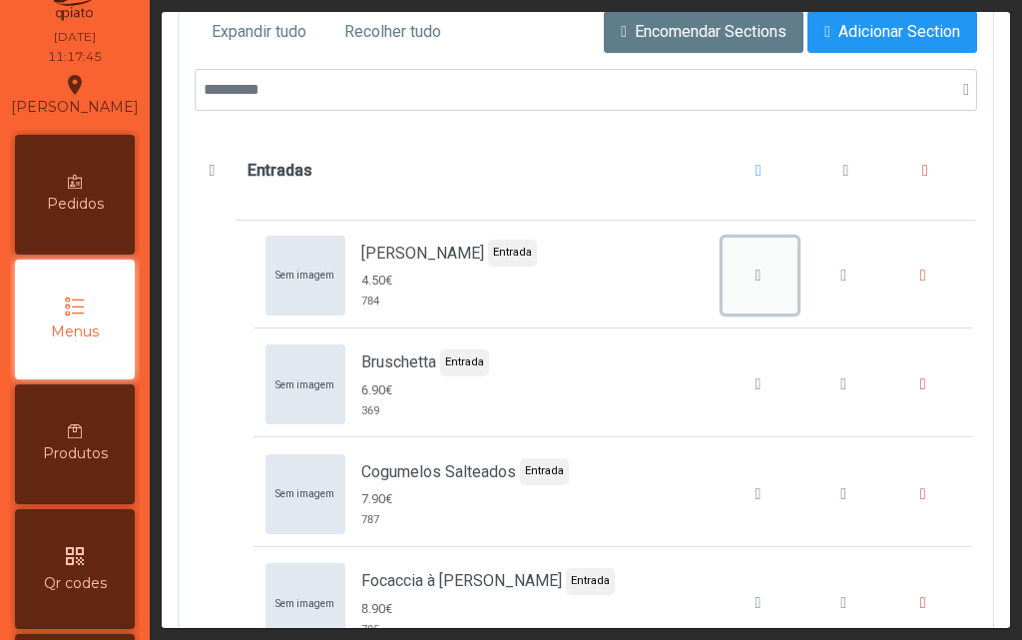
click at [756, 268] on icon "Pão de Alho" at bounding box center [759, 276] width 6 height 16
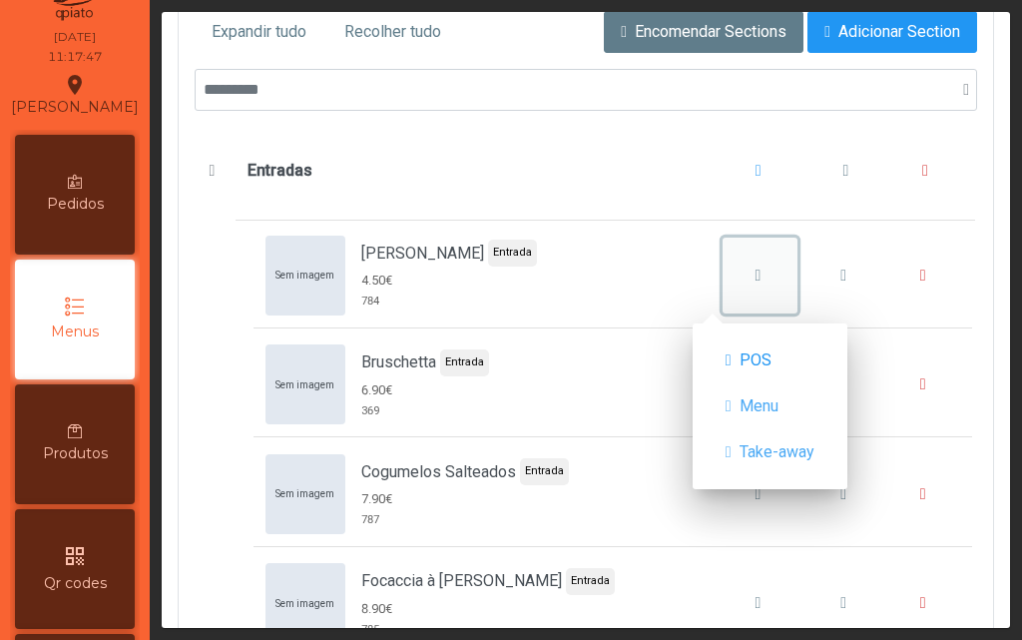
click at [756, 268] on icon "Pão de Alho" at bounding box center [759, 276] width 6 height 16
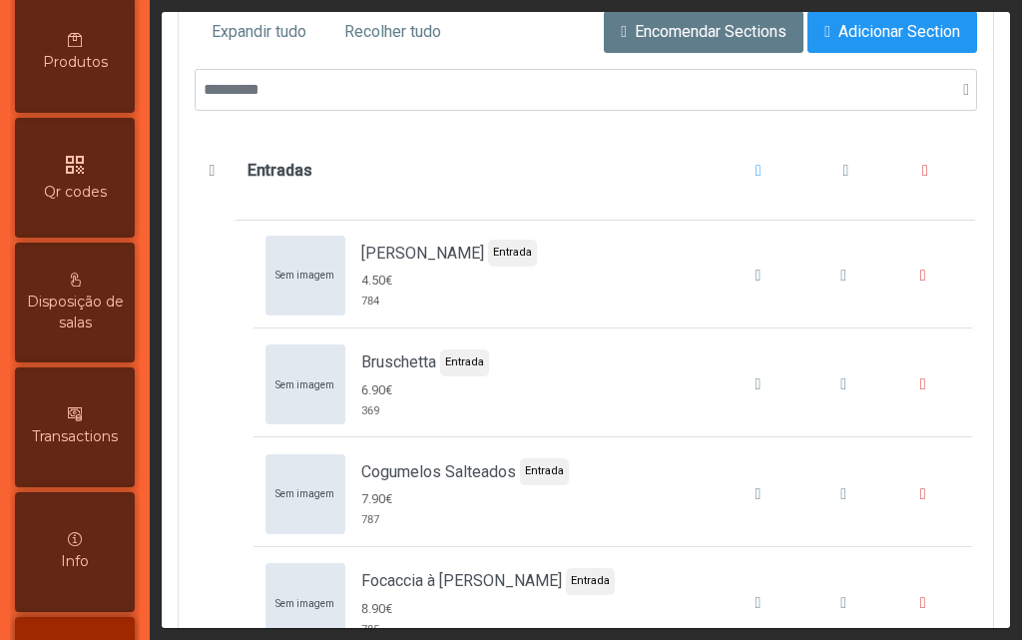
click at [90, 414] on div "Transactions" at bounding box center [75, 427] width 120 height 120
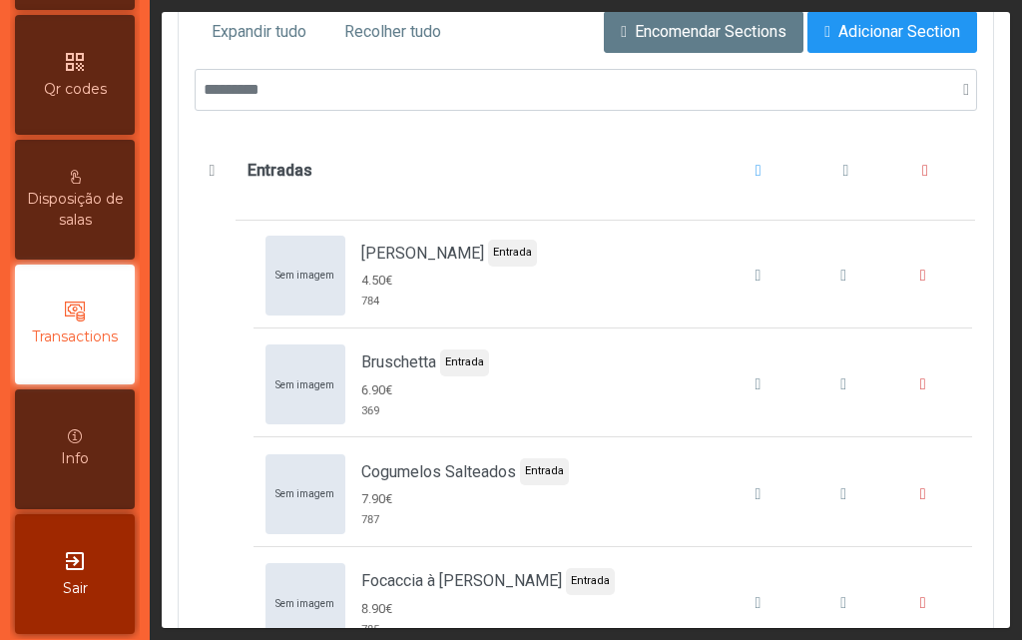
scroll to position [553, 0]
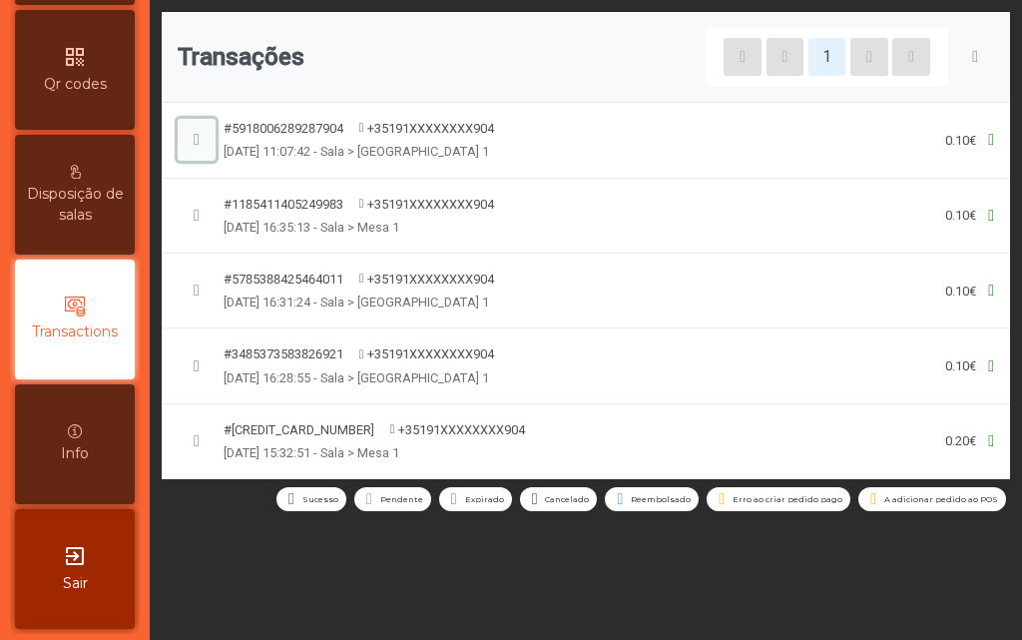
click at [197, 137] on span "button" at bounding box center [197, 140] width 6 height 16
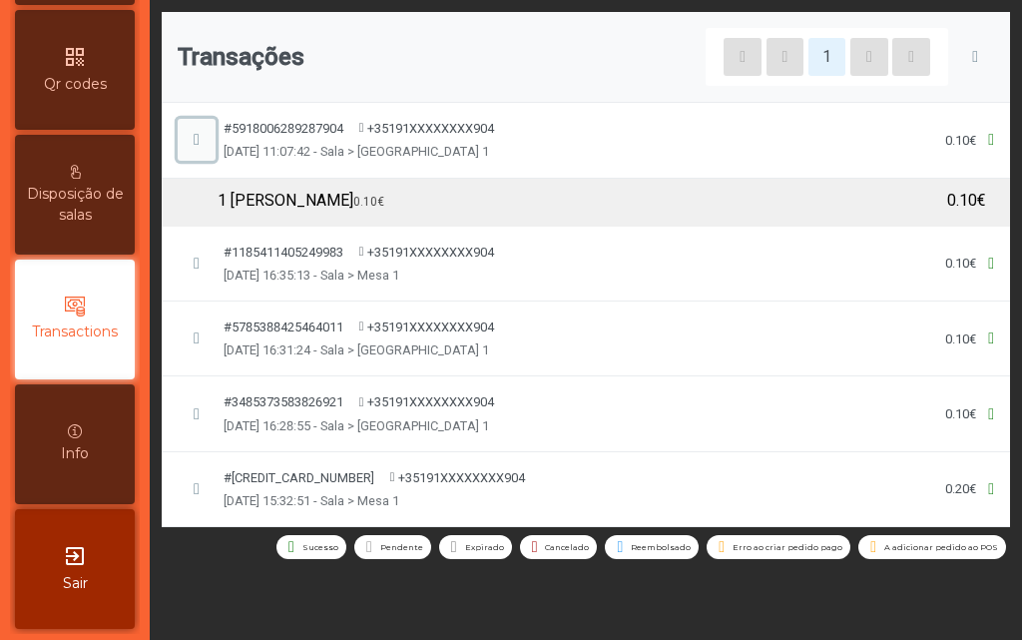
click at [197, 137] on span "button" at bounding box center [197, 140] width 6 height 16
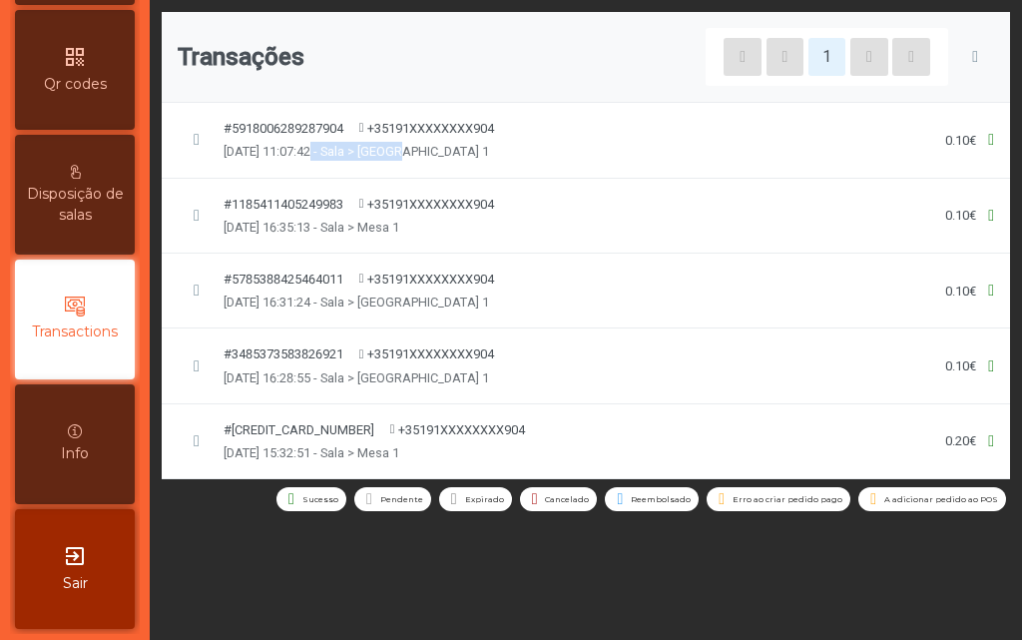
drag, startPoint x: 308, startPoint y: 144, endPoint x: 436, endPoint y: 144, distance: 128.8
click at [436, 144] on div "04/10 11:07:42 - Sala > Mesa 1" at bounding box center [360, 151] width 272 height 19
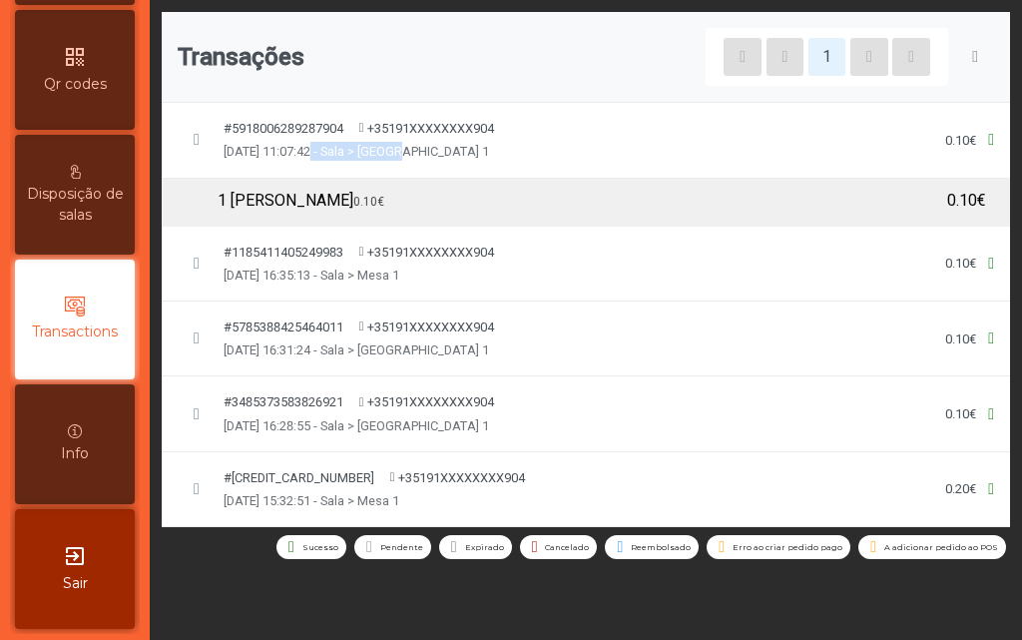
drag, startPoint x: 215, startPoint y: 205, endPoint x: 423, endPoint y: 206, distance: 208.7
click at [423, 206] on td "1 Pão de Alho 0.10€ 0.10€" at bounding box center [586, 202] width 849 height 49
click at [194, 137] on span "button" at bounding box center [197, 140] width 6 height 16
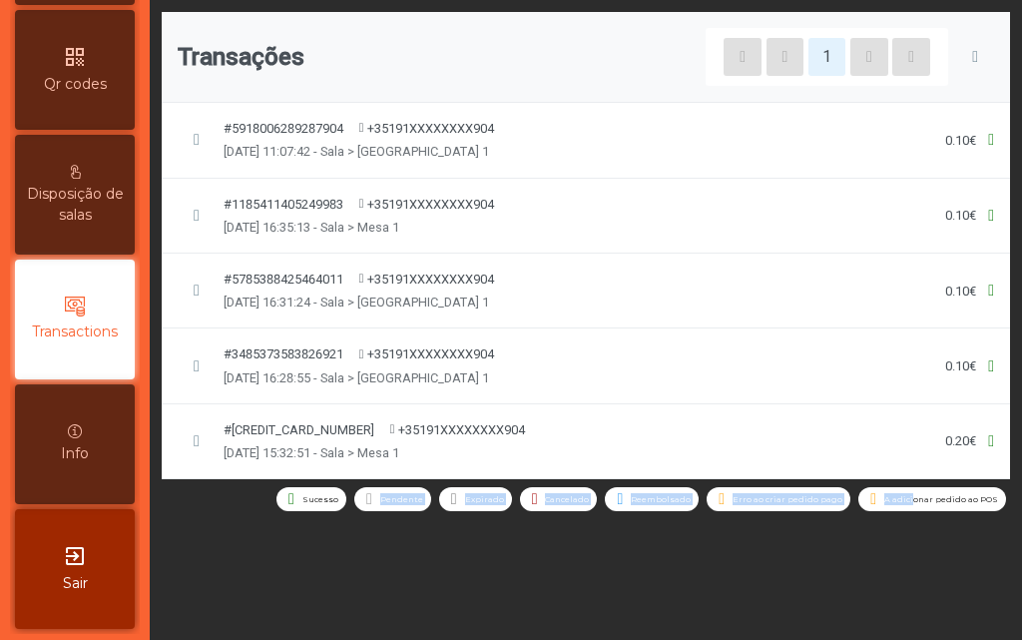
drag, startPoint x: 313, startPoint y: 498, endPoint x: 906, endPoint y: 487, distance: 593.2
click at [906, 487] on div "Sucesso Pendente Expirado Cancelado Reembolsado Erro ao criar pedido pago A adi…" at bounding box center [642, 499] width 730 height 24
click at [380, 500] on span "Pendente" at bounding box center [401, 499] width 43 height 12
drag, startPoint x: 431, startPoint y: 490, endPoint x: 460, endPoint y: 489, distance: 29.0
click at [460, 489] on div "Expirado" at bounding box center [475, 499] width 73 height 24
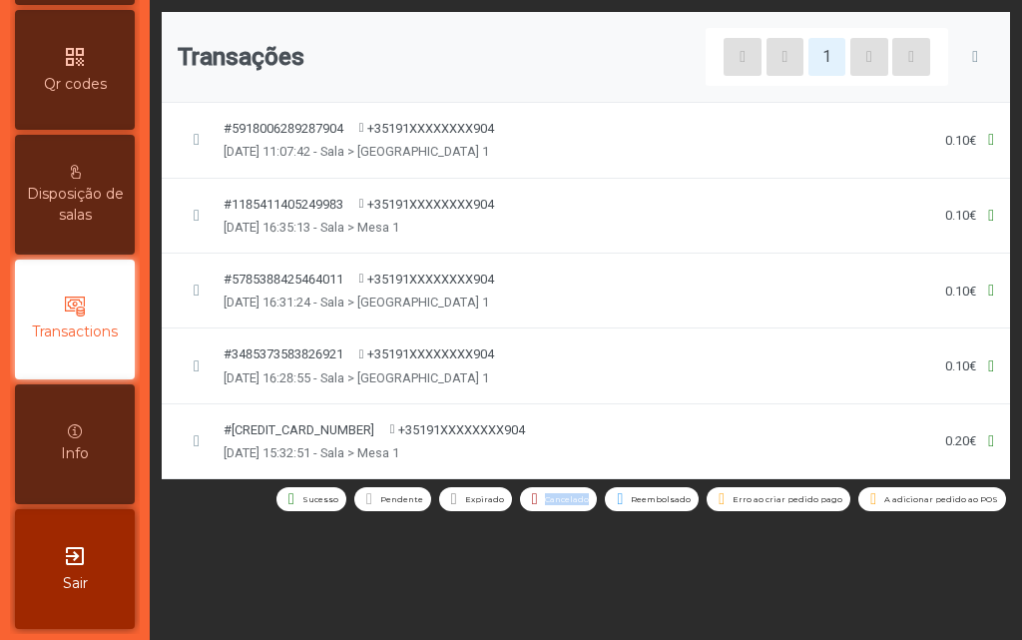
drag, startPoint x: 509, startPoint y: 489, endPoint x: 587, endPoint y: 490, distance: 77.9
click at [587, 490] on div "Sucesso Pendente Expirado Cancelado Reembolsado Erro ao criar pedido pago A adi…" at bounding box center [642, 499] width 730 height 24
click at [200, 132] on span "button" at bounding box center [197, 140] width 6 height 16
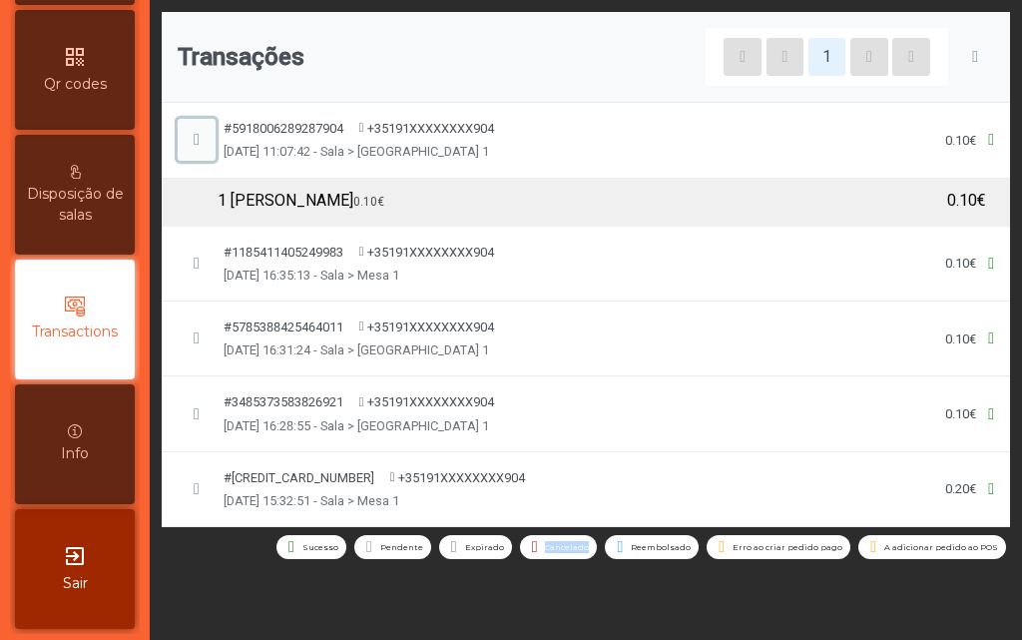
click at [200, 132] on span "button" at bounding box center [197, 140] width 6 height 16
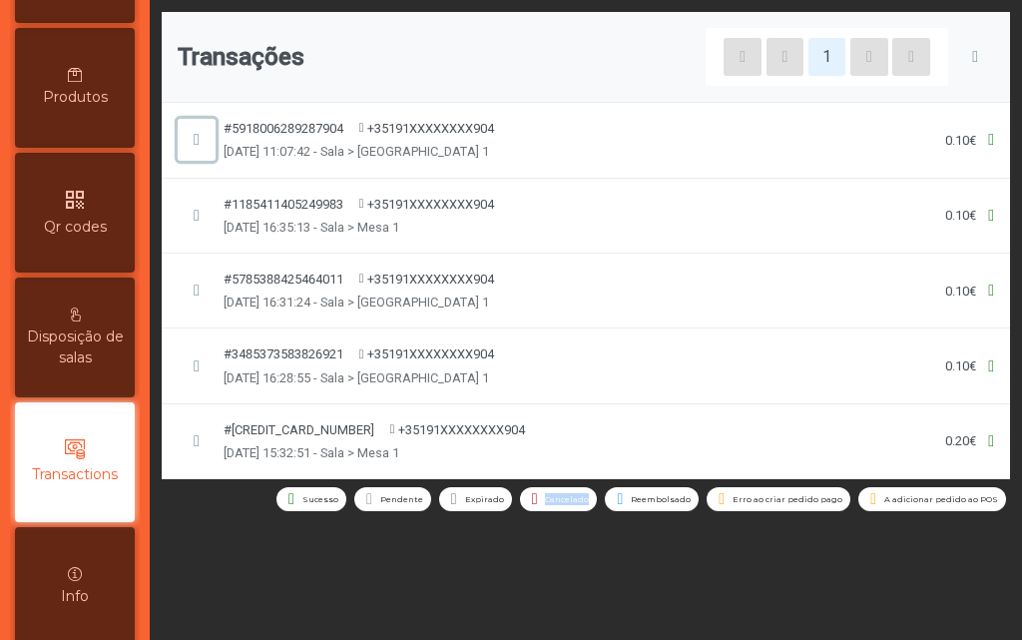
scroll to position [449, 0]
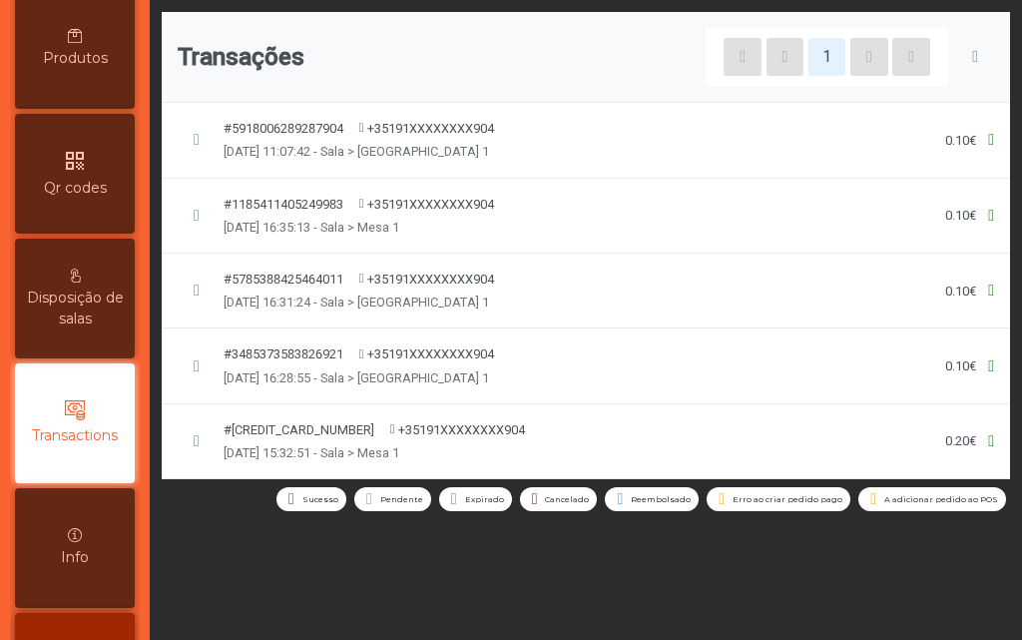
click at [99, 185] on span "Qr codes" at bounding box center [75, 188] width 63 height 21
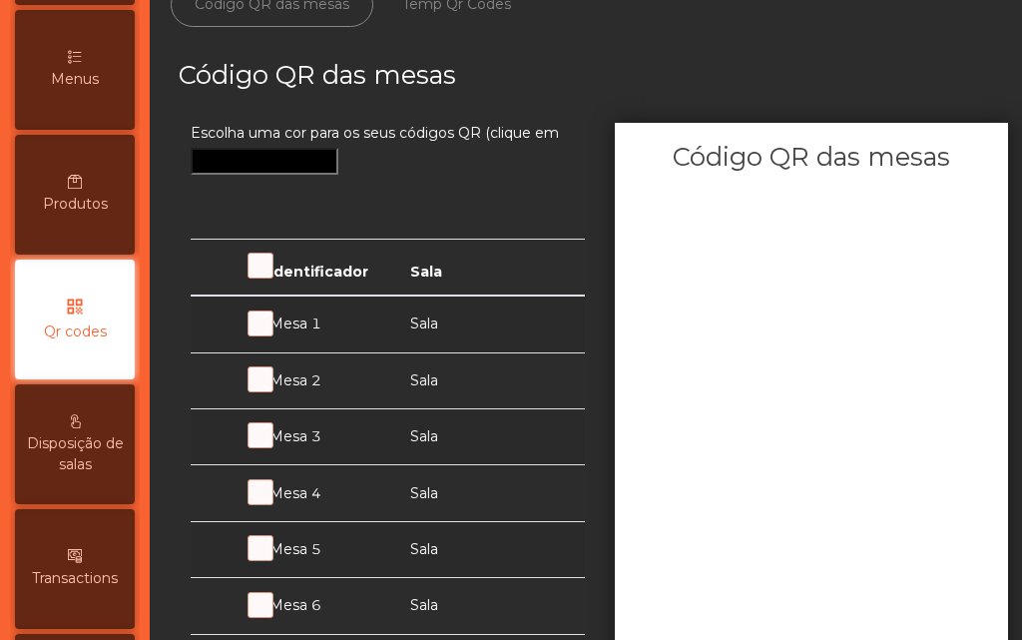
scroll to position [218, 2]
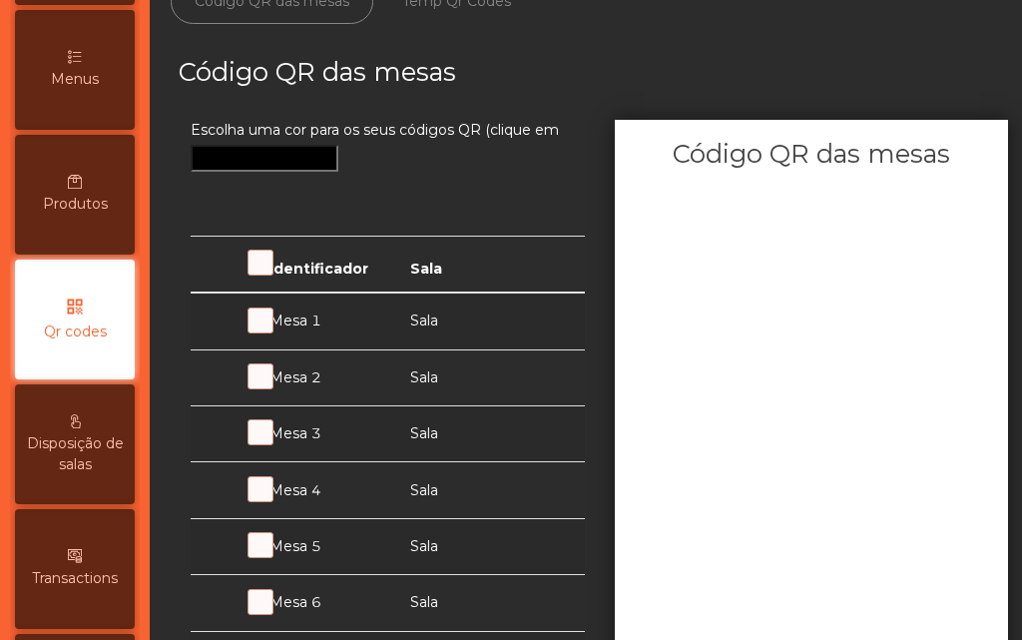
click at [242, 387] on span at bounding box center [242, 387] width 0 height 0
click at [242, 443] on span at bounding box center [242, 443] width 0 height 0
click at [242, 387] on span at bounding box center [242, 387] width 0 height 0
click at [242, 331] on span at bounding box center [242, 331] width 0 height 0
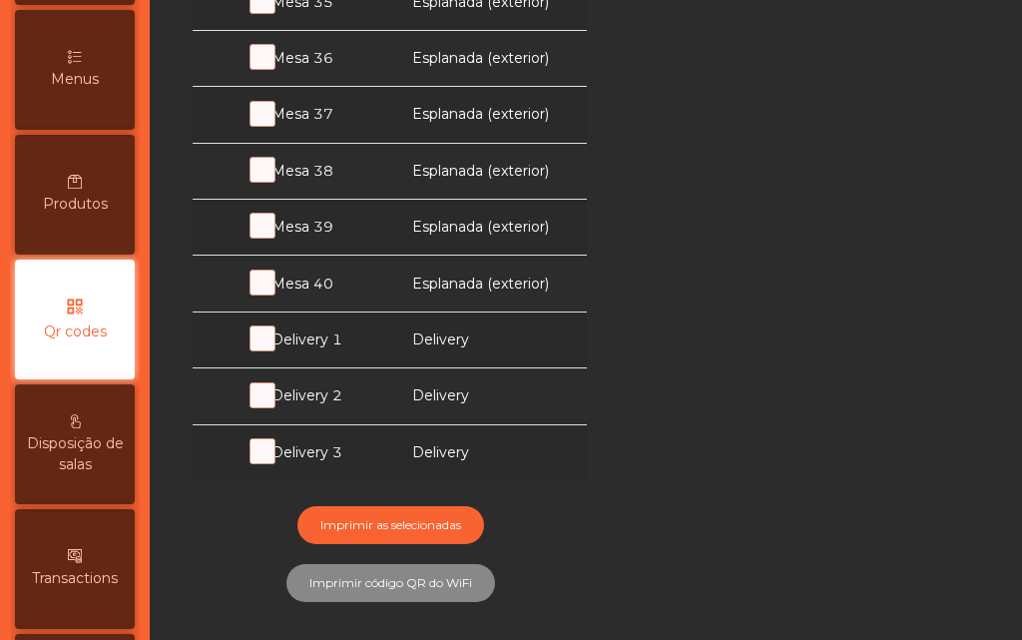
scroll to position [2466, 0]
click at [405, 506] on button "Imprimir as selecionadas" at bounding box center [391, 525] width 187 height 38
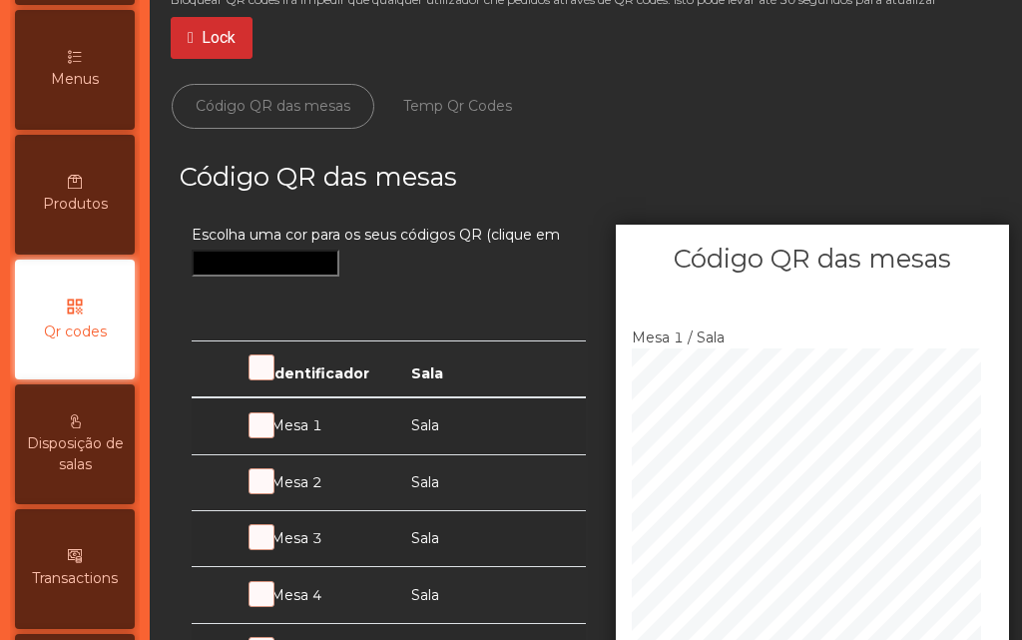
scroll to position [185, 1]
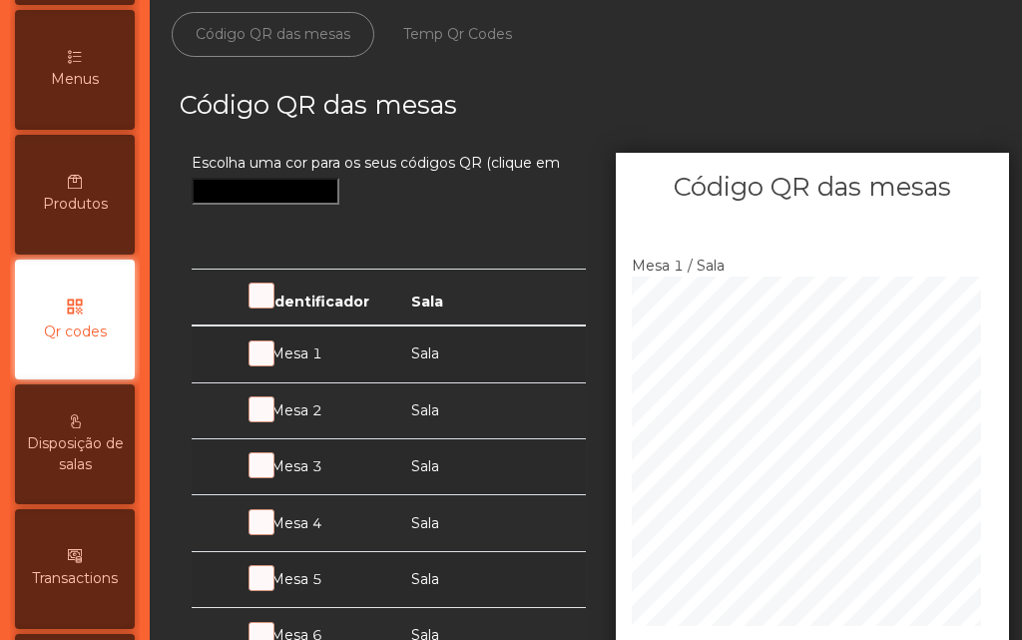
click at [243, 364] on span at bounding box center [243, 364] width 0 height 0
click at [243, 360] on div at bounding box center [225, 359] width 43 height 21
click at [243, 364] on span at bounding box center [243, 364] width 0 height 0
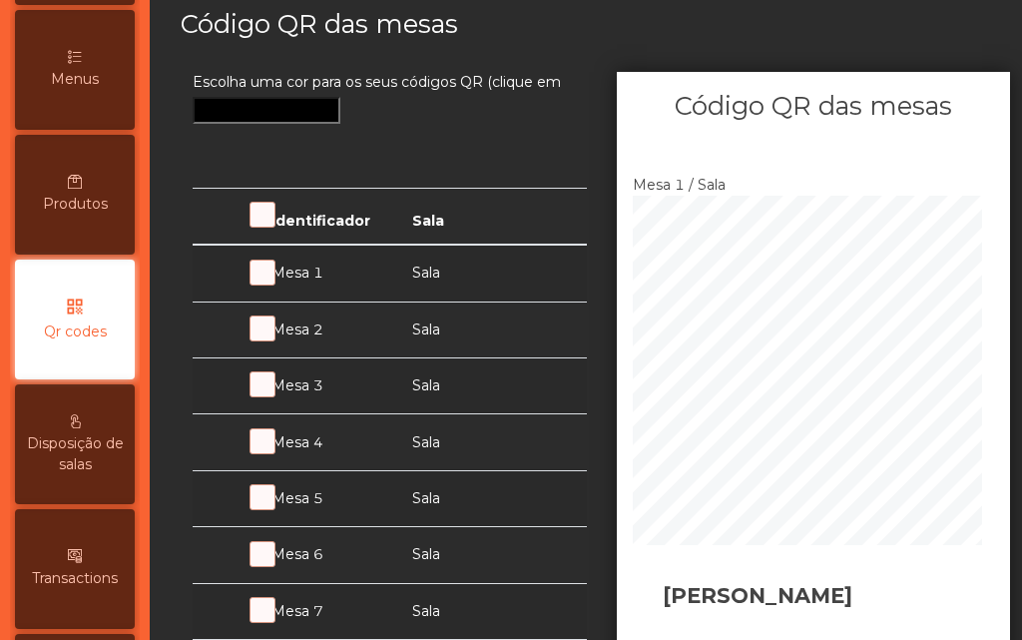
scroll to position [274, 0]
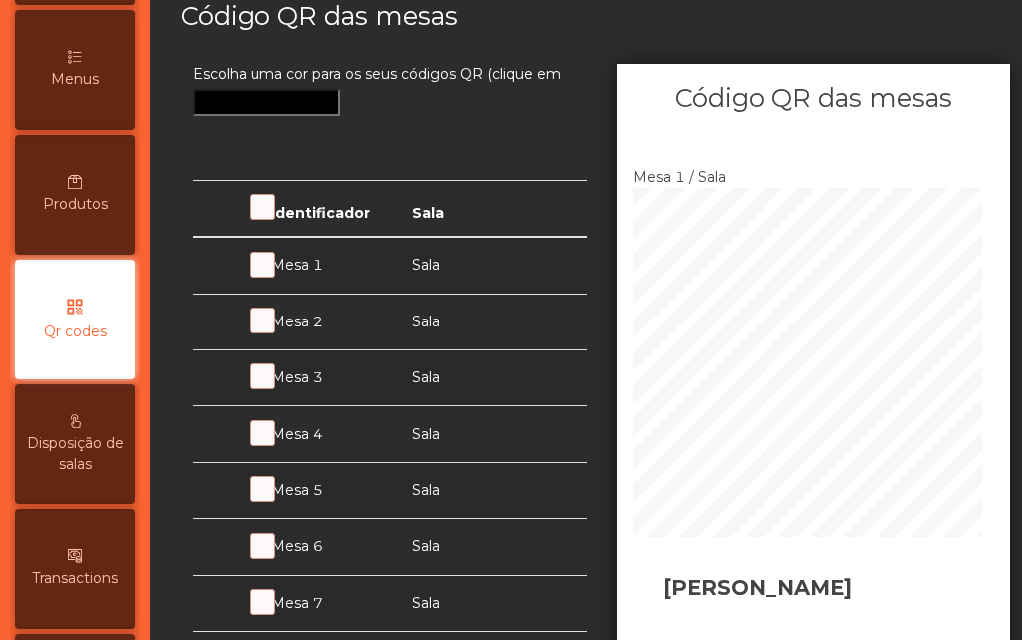
click at [244, 276] on span at bounding box center [244, 276] width 0 height 0
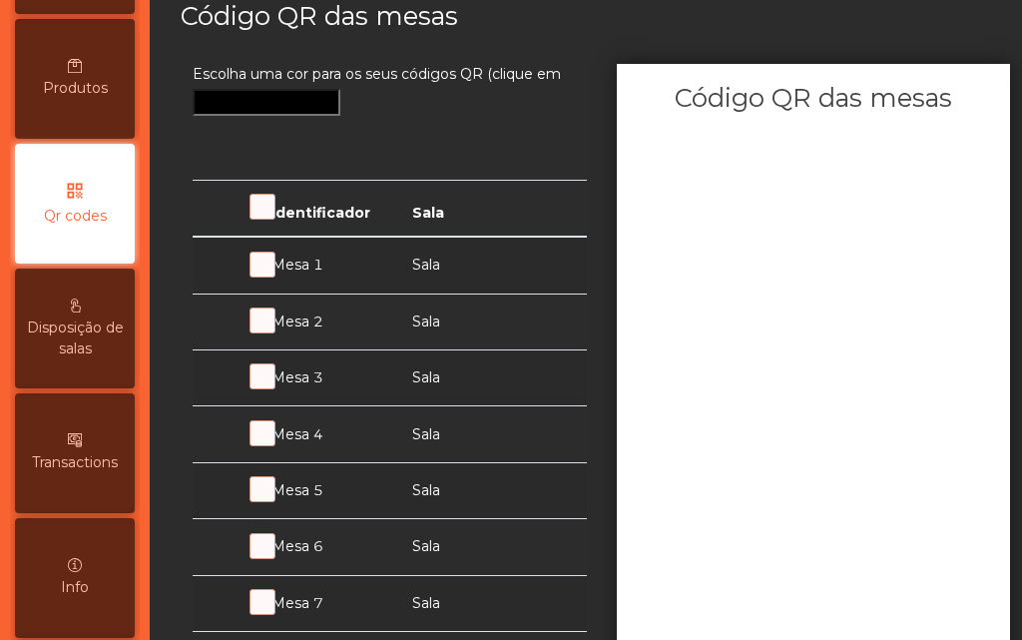
click at [85, 364] on div "Disposição [PERSON_NAME]" at bounding box center [75, 329] width 120 height 120
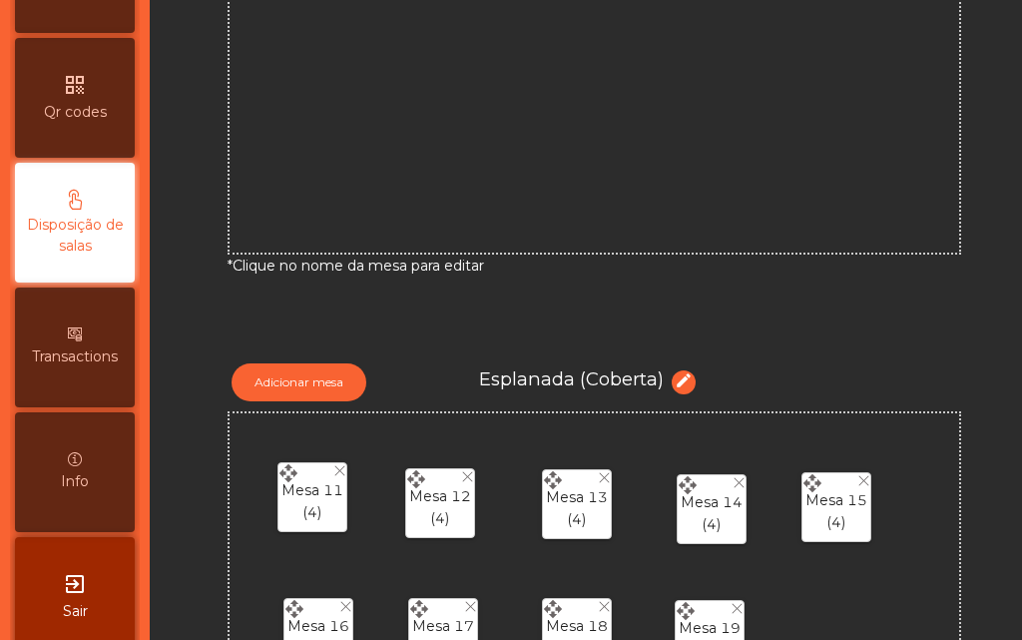
scroll to position [557, 0]
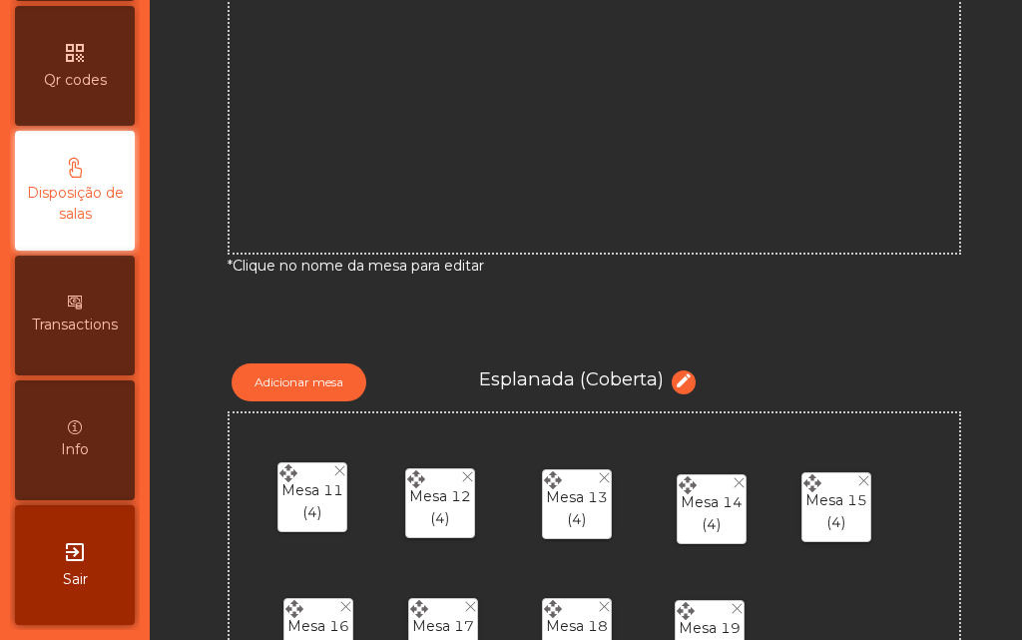
click at [101, 407] on div "Info" at bounding box center [75, 440] width 120 height 120
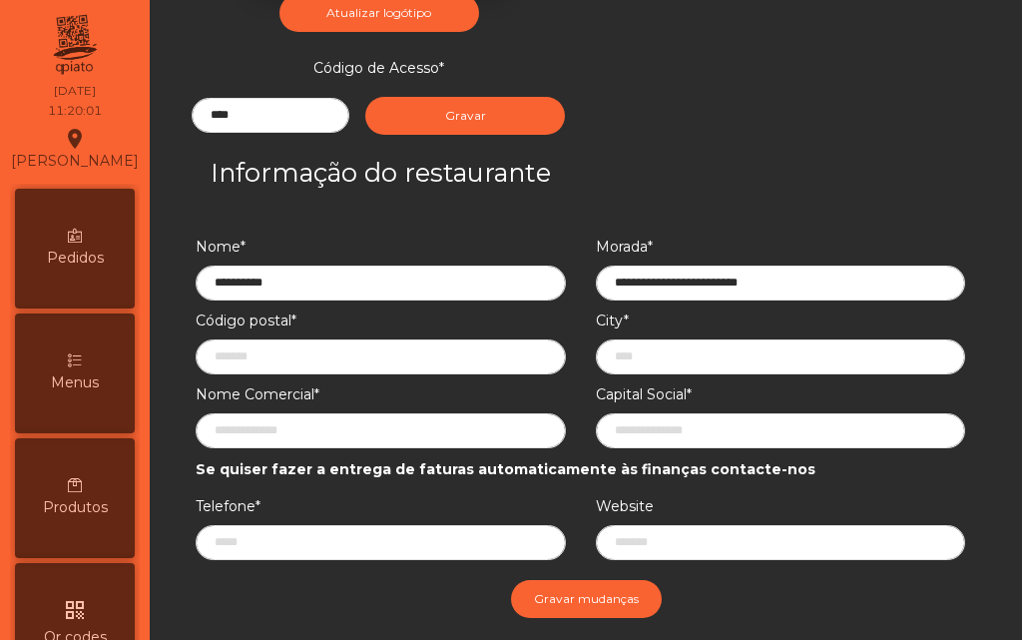
click at [99, 382] on span "Menus" at bounding box center [75, 382] width 48 height 21
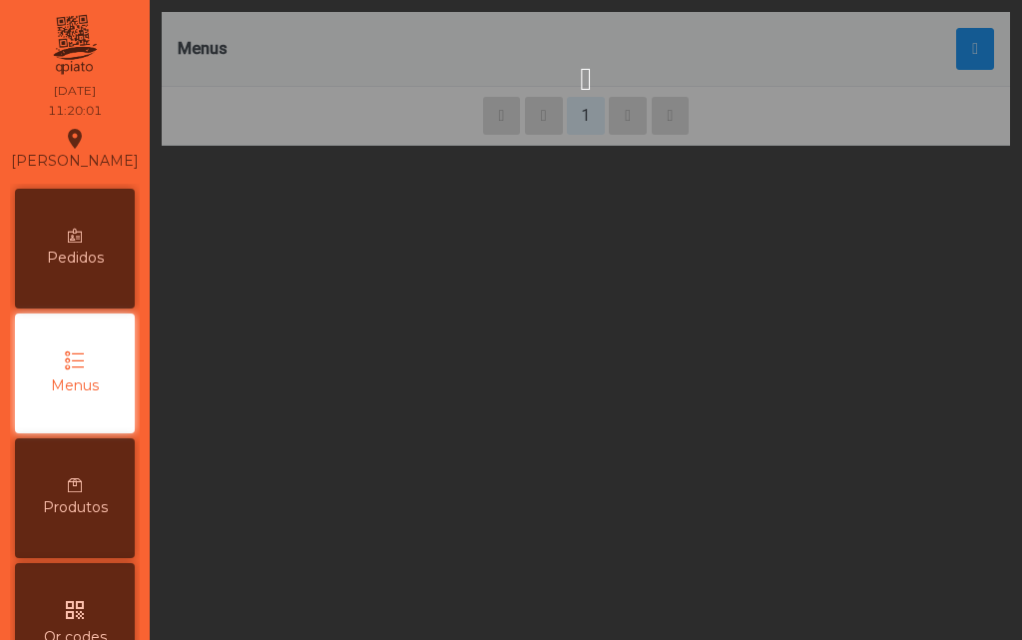
scroll to position [54, 0]
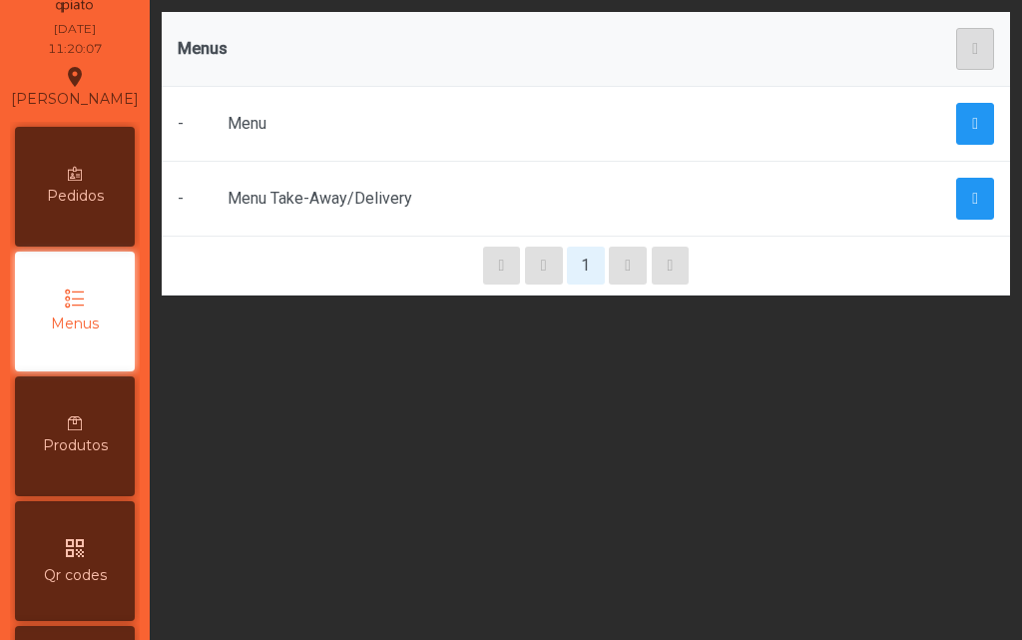
click at [86, 550] on icon "qr_code" at bounding box center [75, 548] width 24 height 24
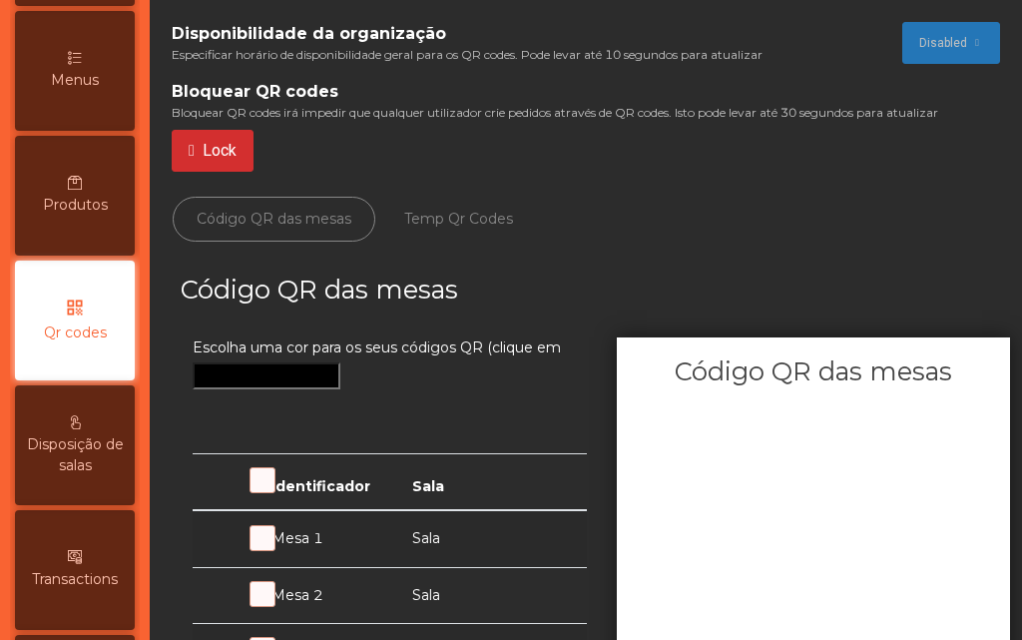
scroll to position [304, 0]
click at [244, 549] on span at bounding box center [244, 549] width 0 height 0
drag, startPoint x: 627, startPoint y: 446, endPoint x: 717, endPoint y: 451, distance: 90.0
click at [717, 451] on div "Mesa 1 / Sala" at bounding box center [807, 628] width 349 height 376
copy span "Mesa 1 / Sala"
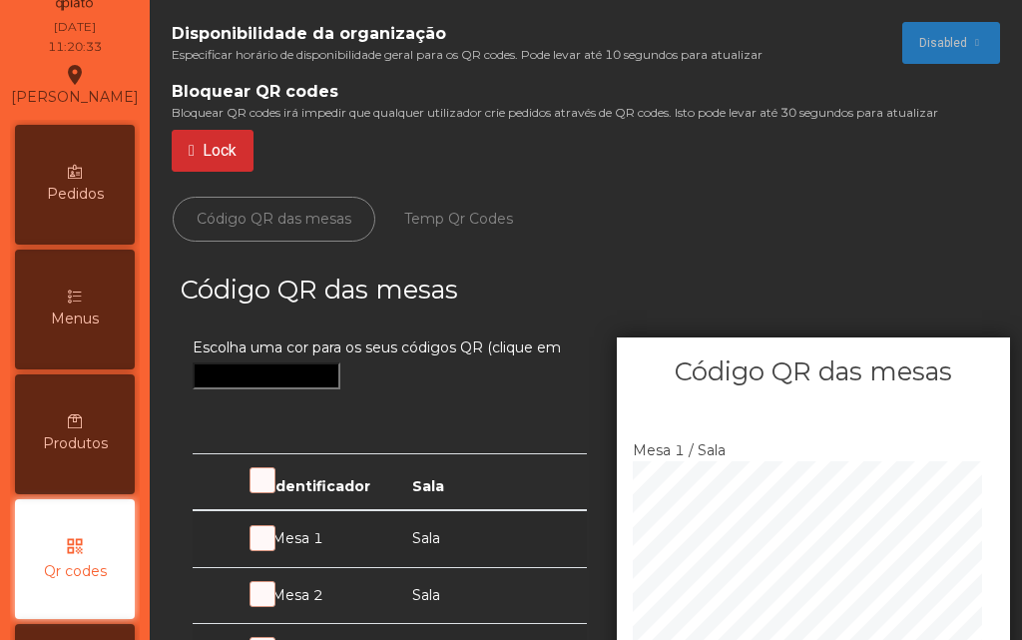
scroll to position [59, 0]
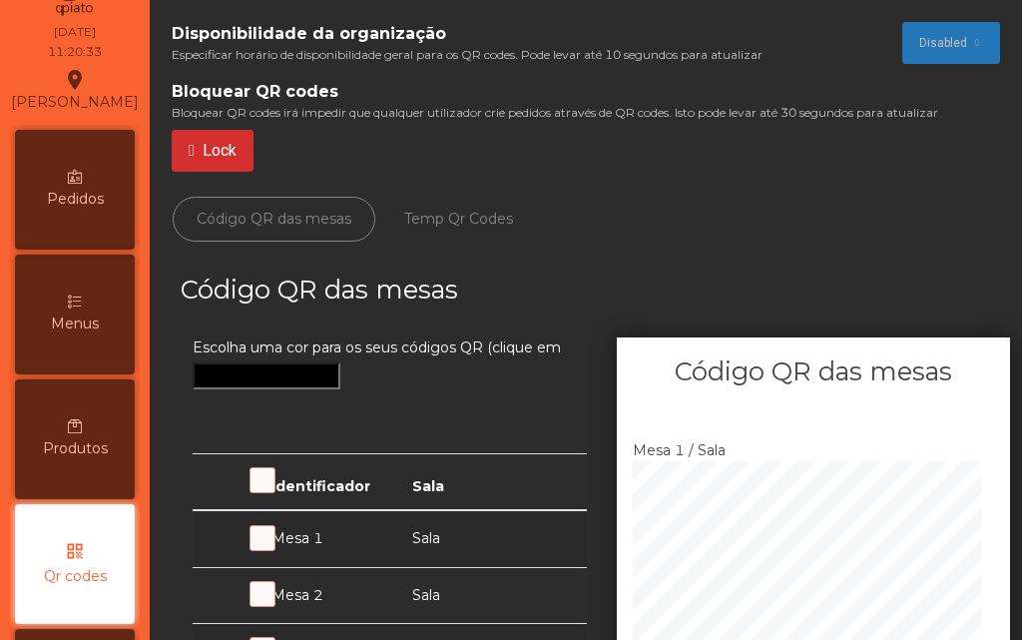
click at [87, 198] on span "Pedidos" at bounding box center [75, 199] width 57 height 21
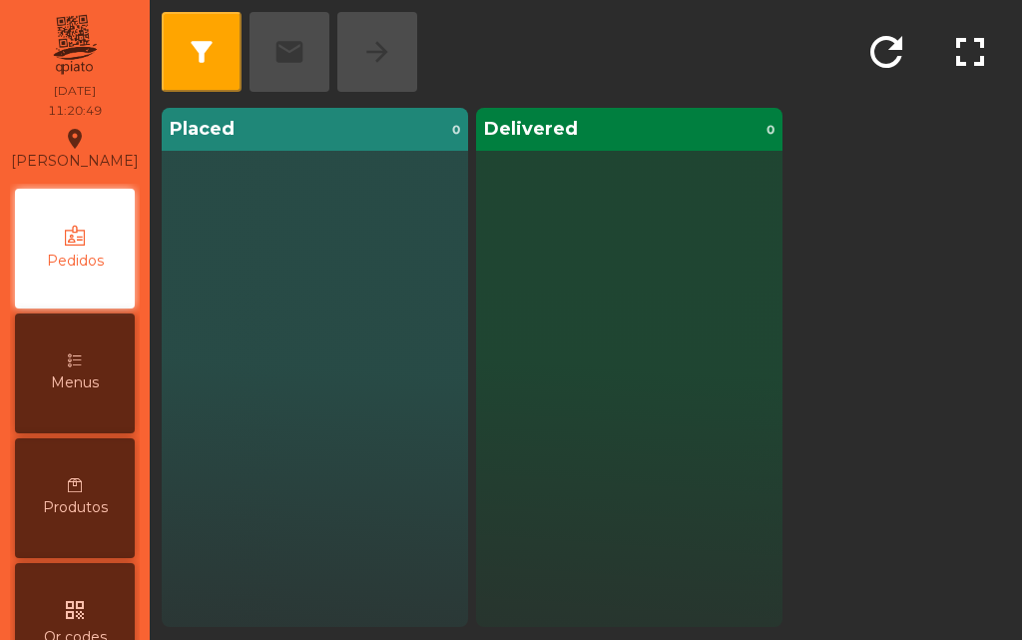
click at [736, 66] on div "refresh fullscreen" at bounding box center [822, 52] width 376 height 80
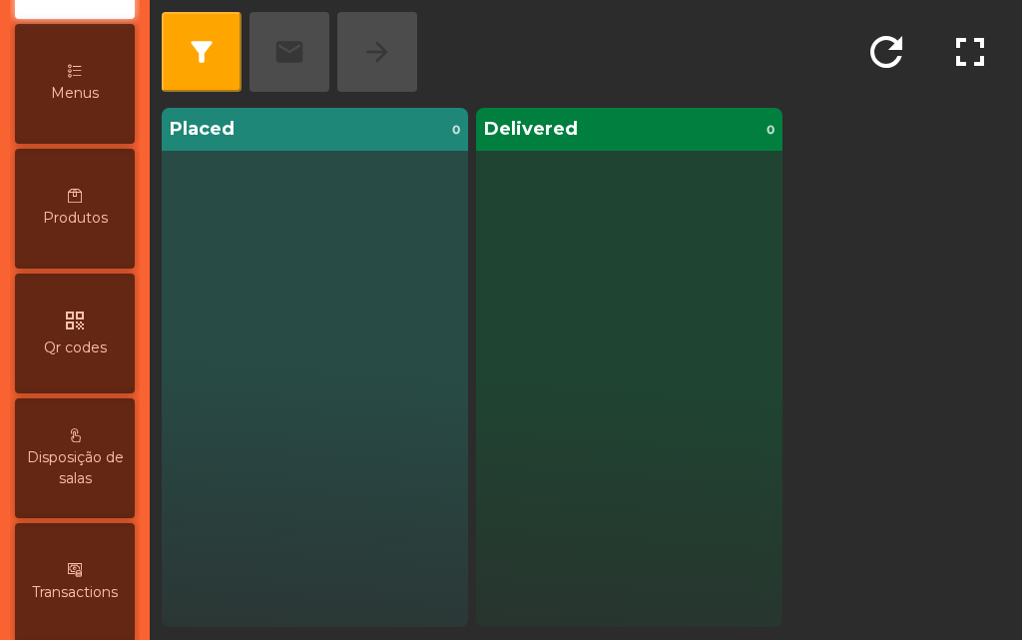
click at [107, 348] on span "Qr codes" at bounding box center [75, 347] width 63 height 21
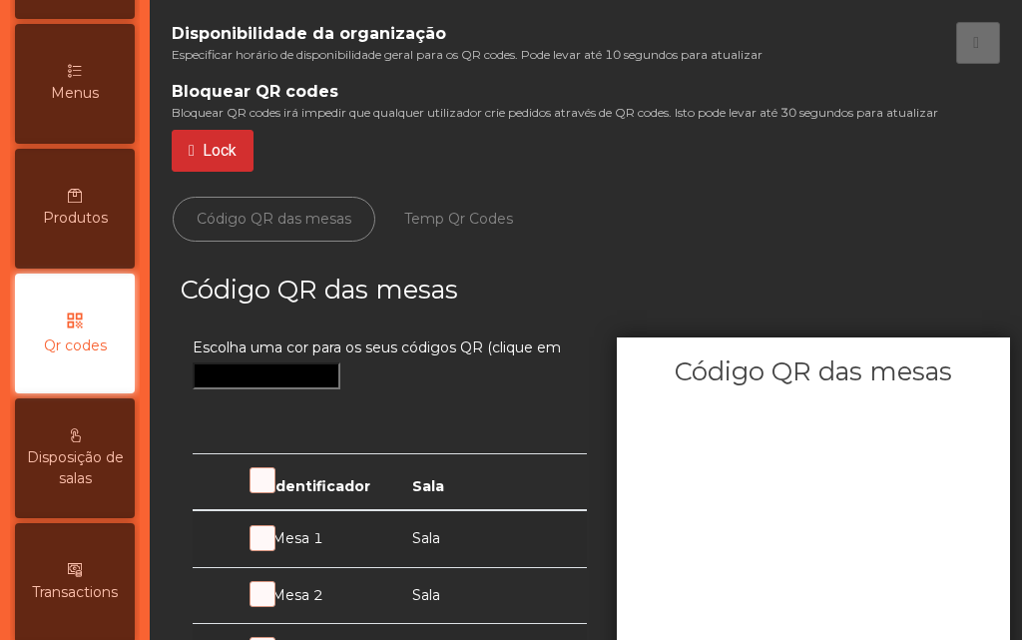
scroll to position [304, 0]
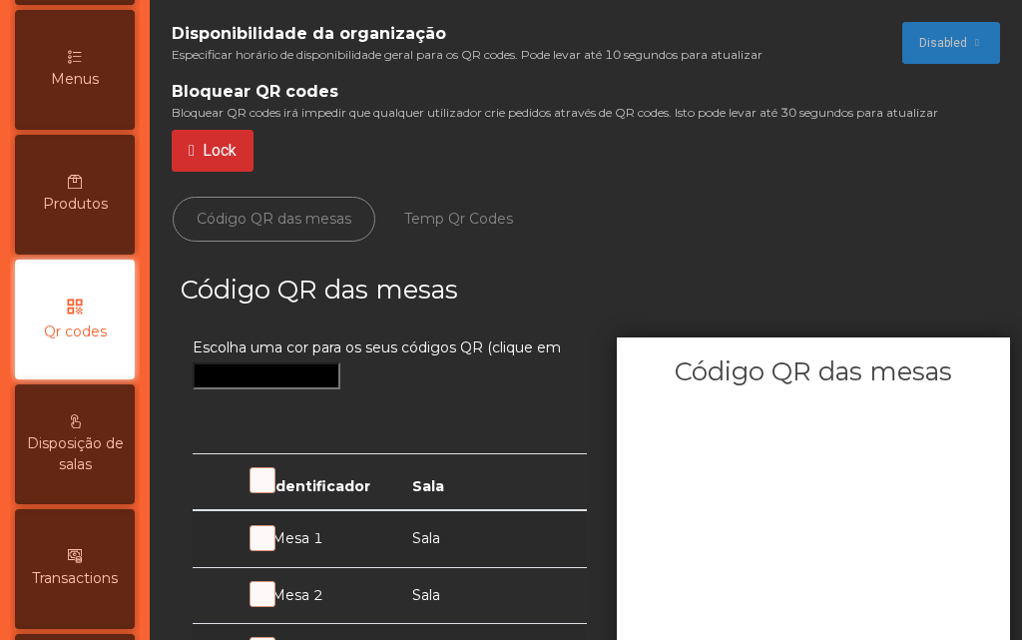
click at [240, 491] on span at bounding box center [240, 491] width 0 height 0
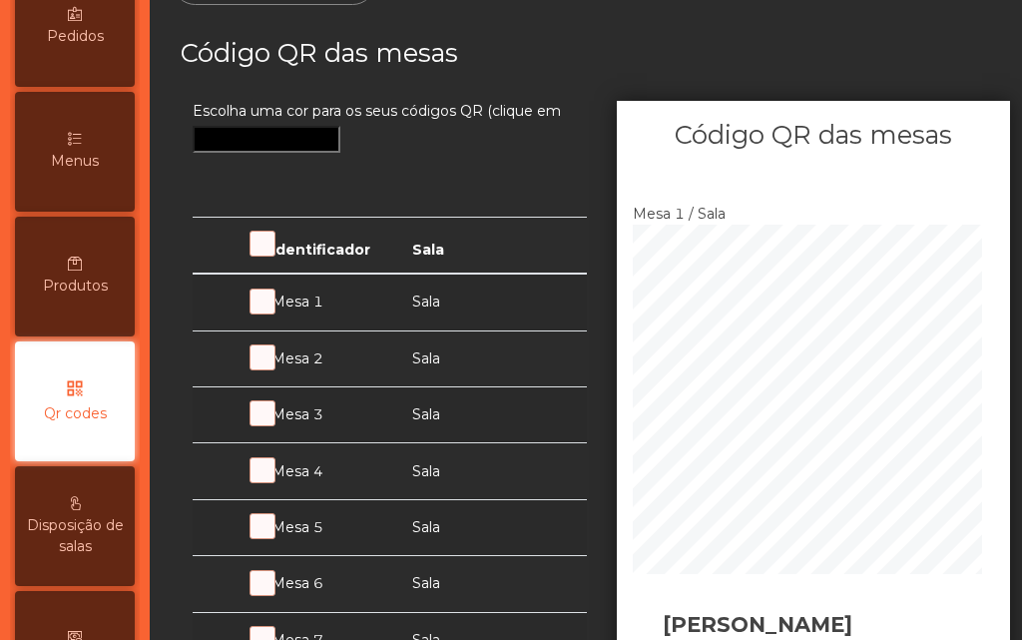
scroll to position [216, 0]
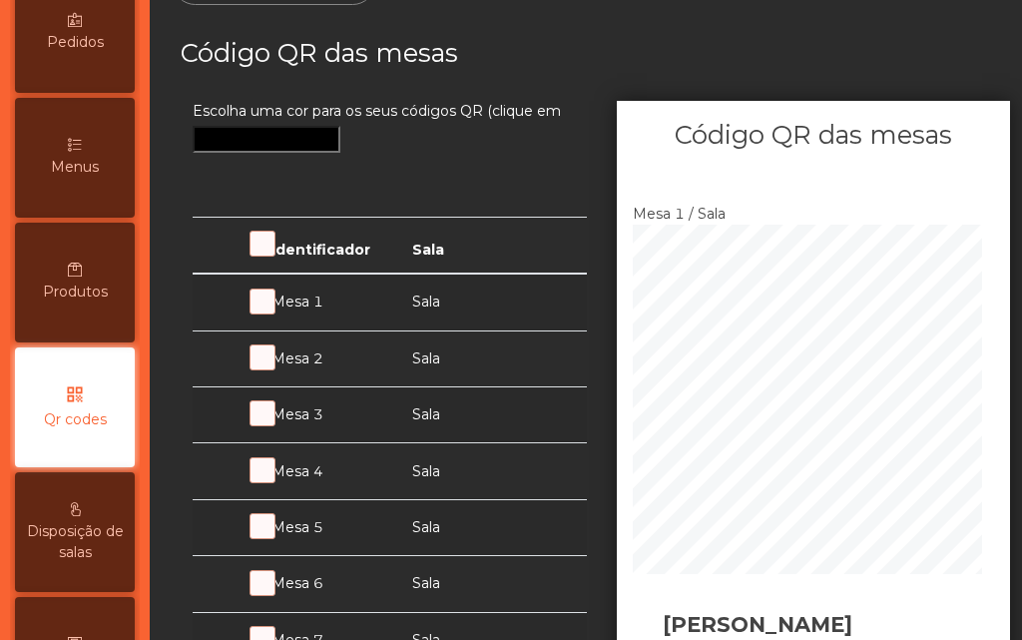
click at [70, 151] on div "Menus" at bounding box center [75, 158] width 120 height 120
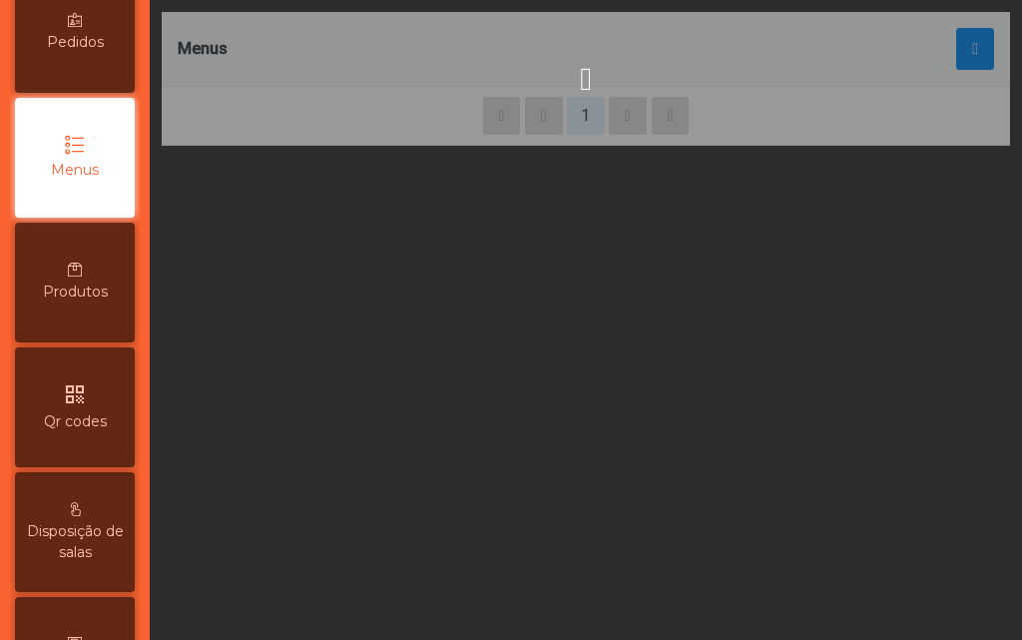
scroll to position [54, 0]
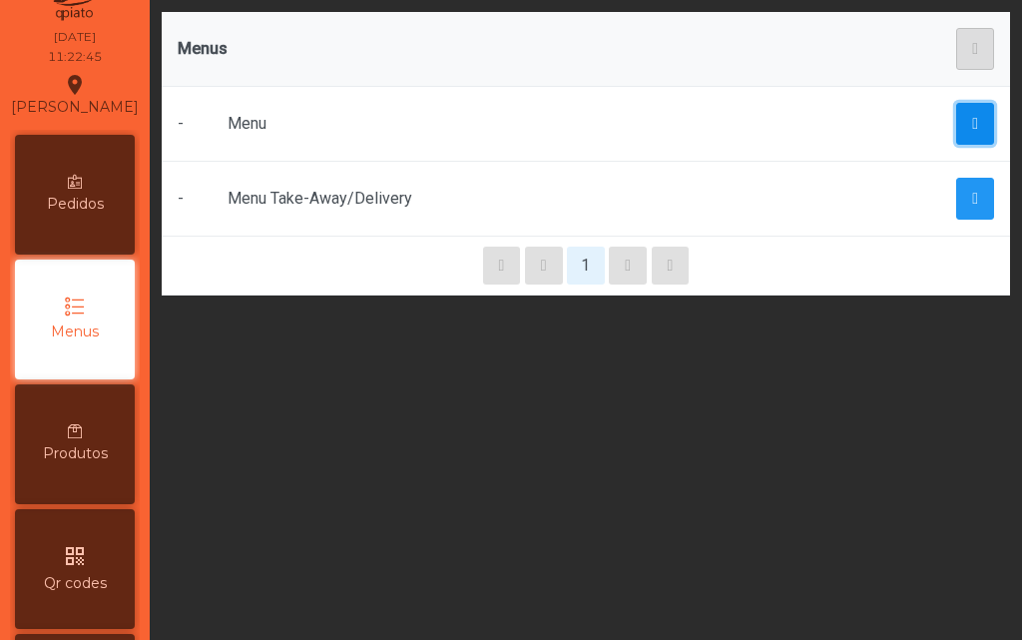
click at [973, 118] on span "button" at bounding box center [976, 124] width 6 height 16
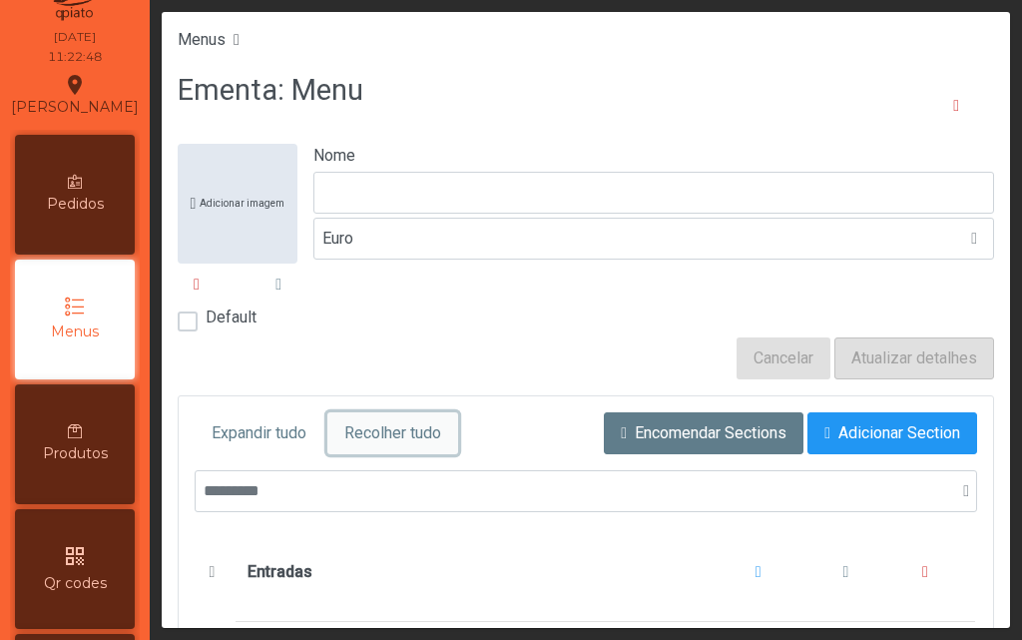
click at [391, 438] on span "Recolher tudo" at bounding box center [392, 433] width 97 height 24
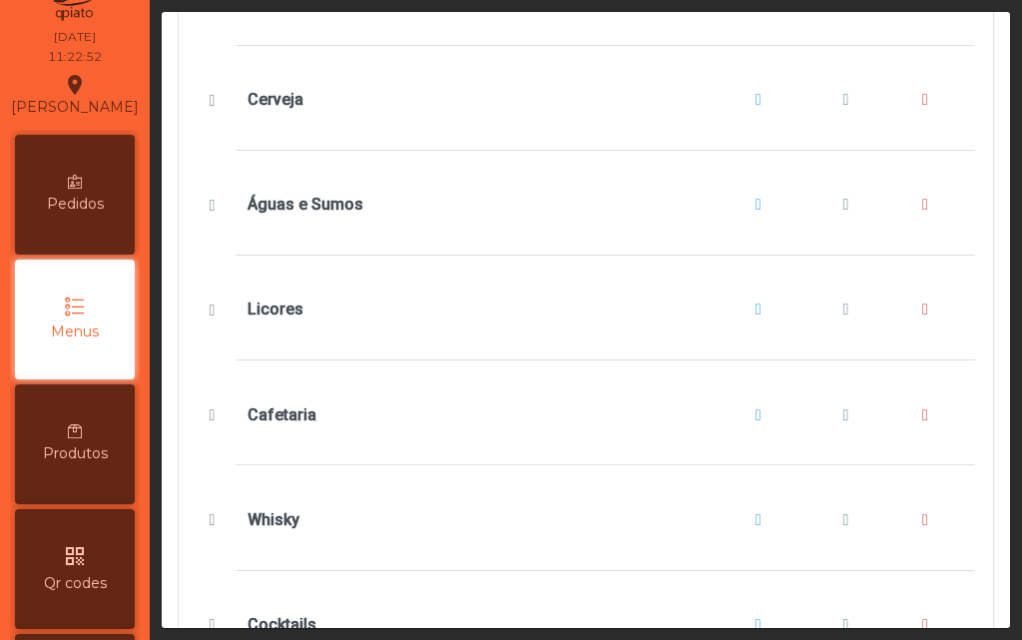
scroll to position [882, 0]
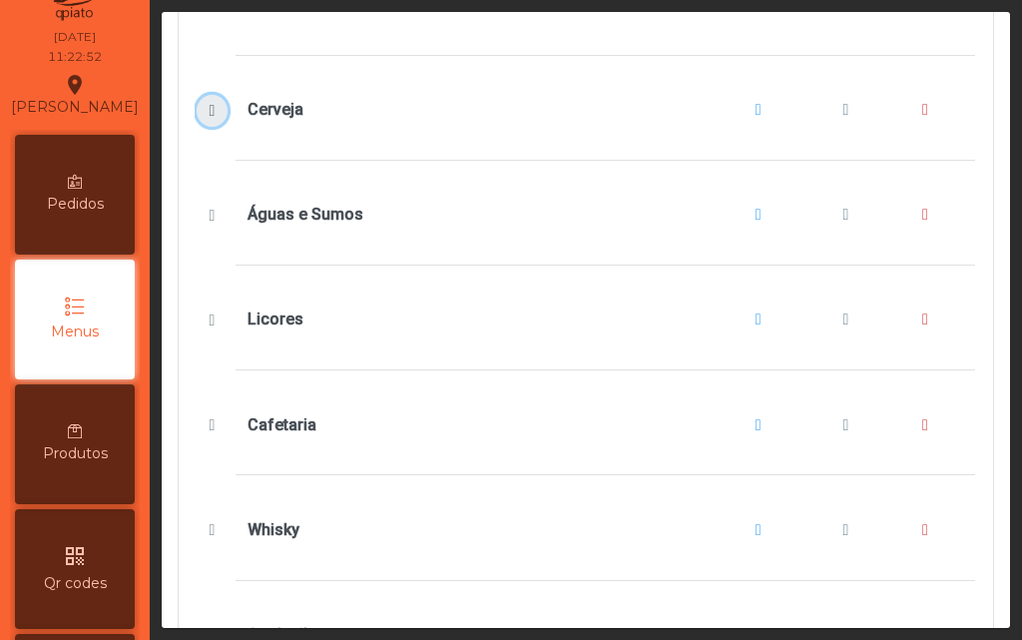
click at [215, 117] on span "Cerveja" at bounding box center [212, 111] width 21 height 16
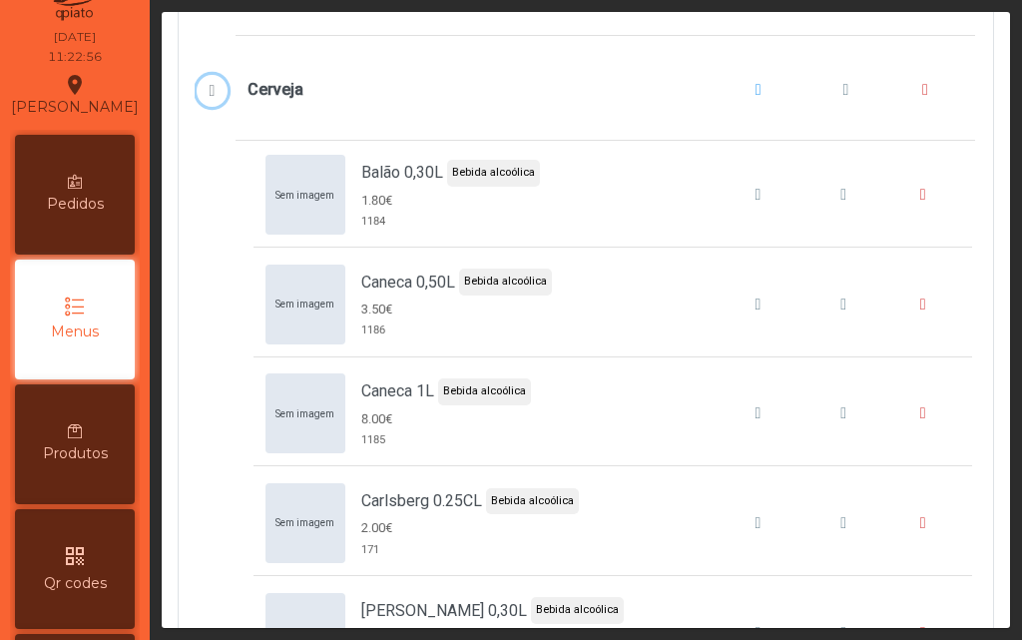
scroll to position [911, 0]
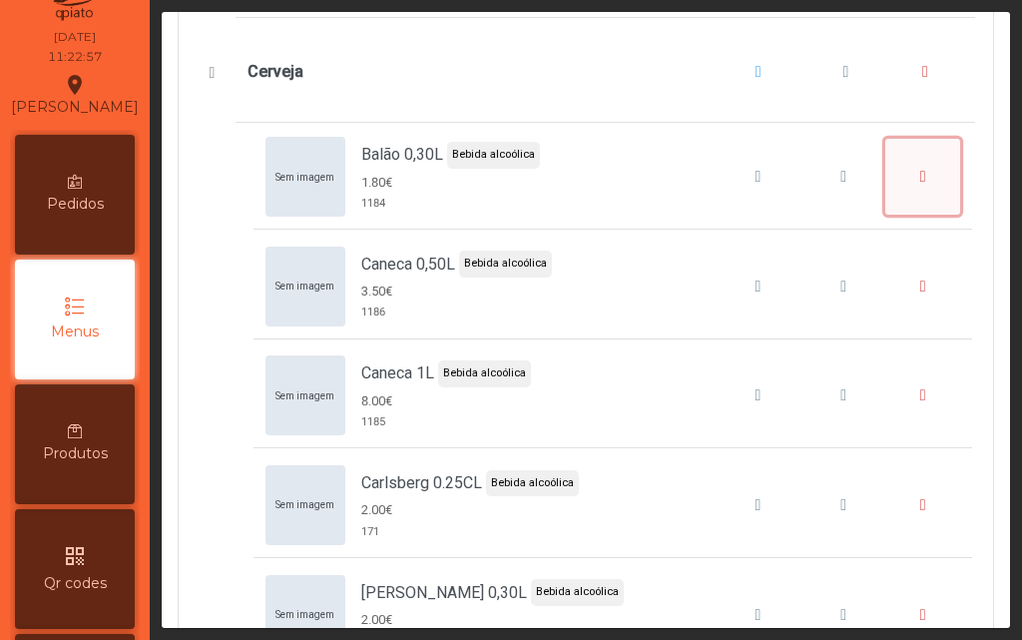
click at [921, 177] on span "Balão 0,30L" at bounding box center [924, 177] width 6 height 16
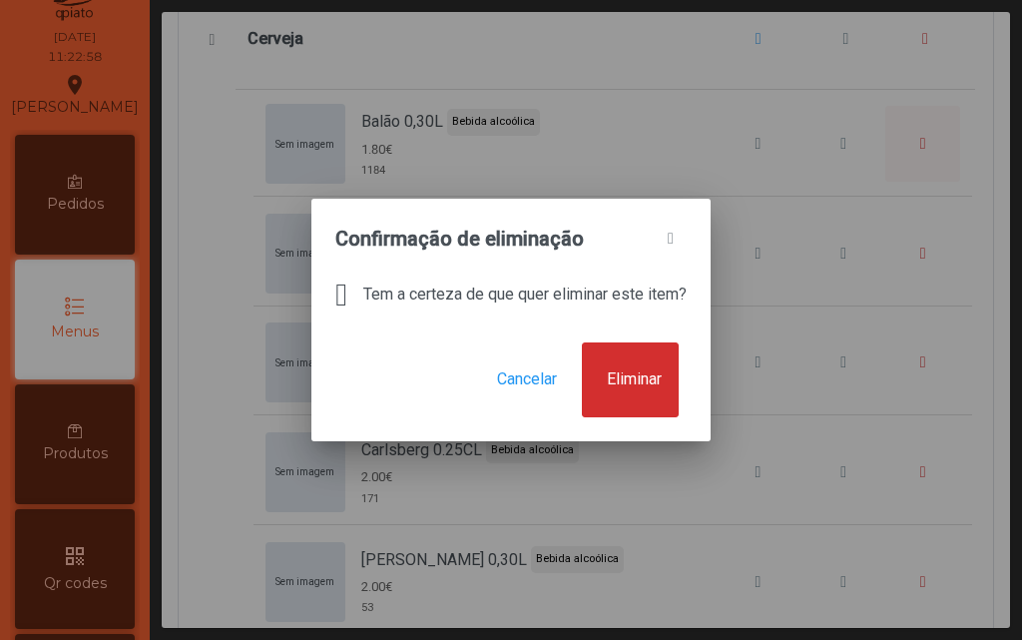
scroll to position [957, 0]
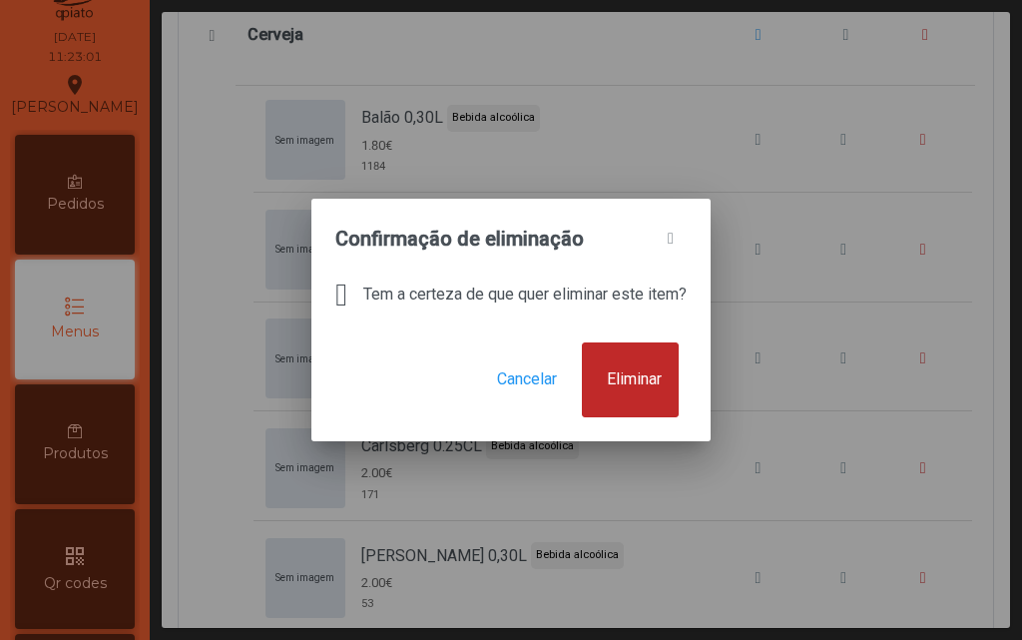
click at [646, 379] on span "Eliminar" at bounding box center [634, 379] width 55 height 24
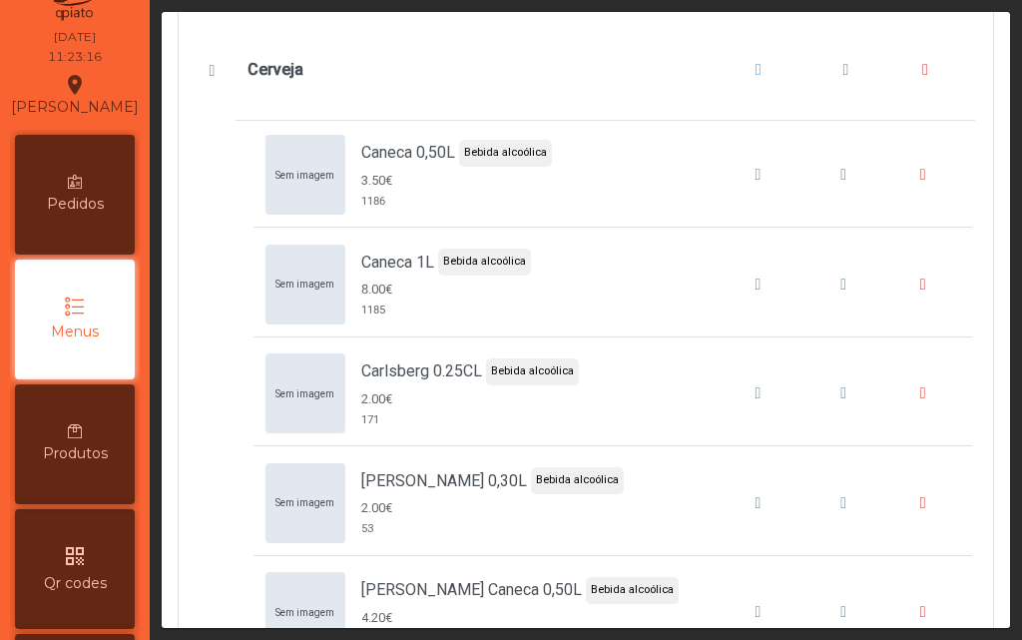
scroll to position [5966, 0]
click at [843, 61] on span "Cerveja" at bounding box center [846, 69] width 6 height 16
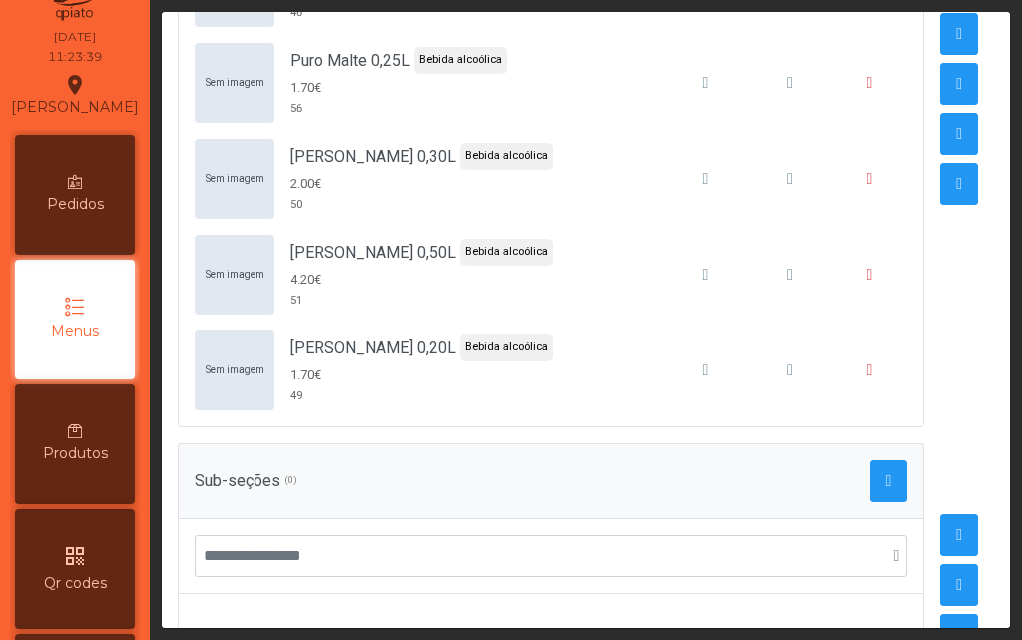
scroll to position [525, 0]
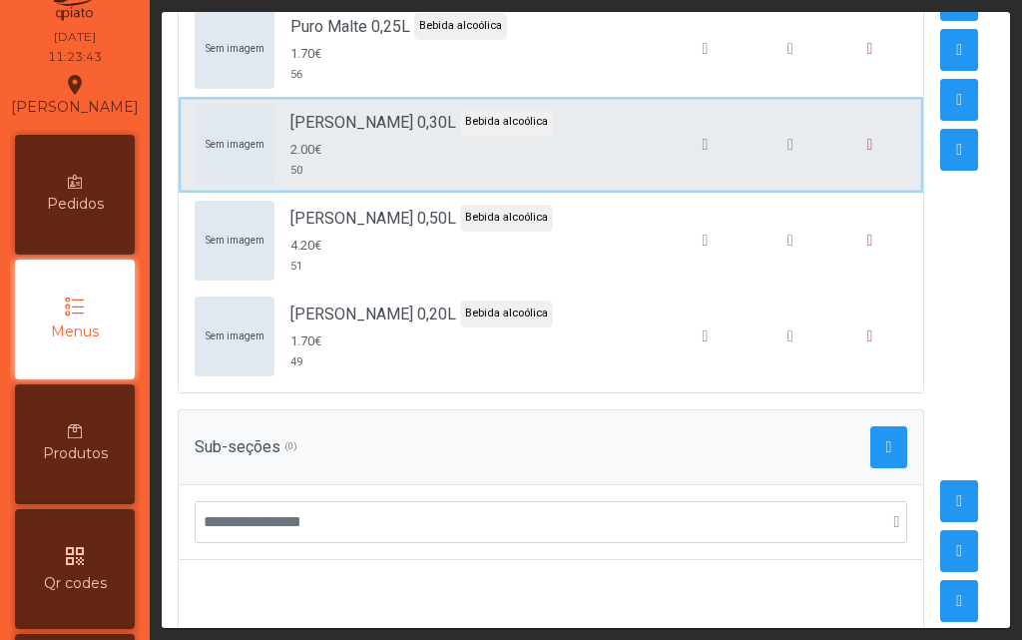
click at [534, 144] on div "Sem imagem Tónica Balão 0,30L Bebida alcoólica 2.00€ 50" at bounding box center [551, 145] width 713 height 80
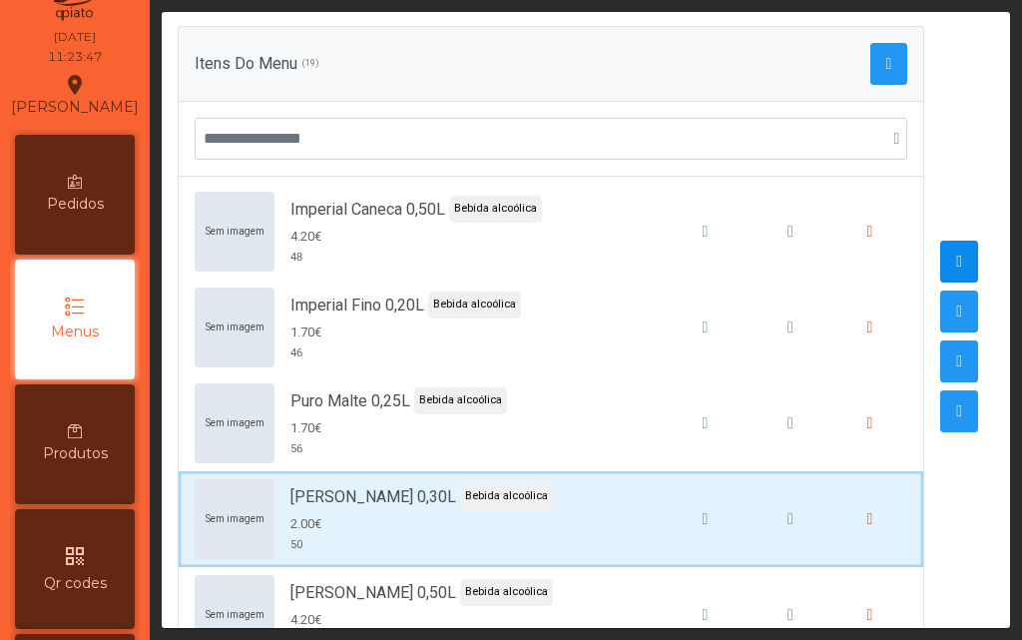
scroll to position [1212, 0]
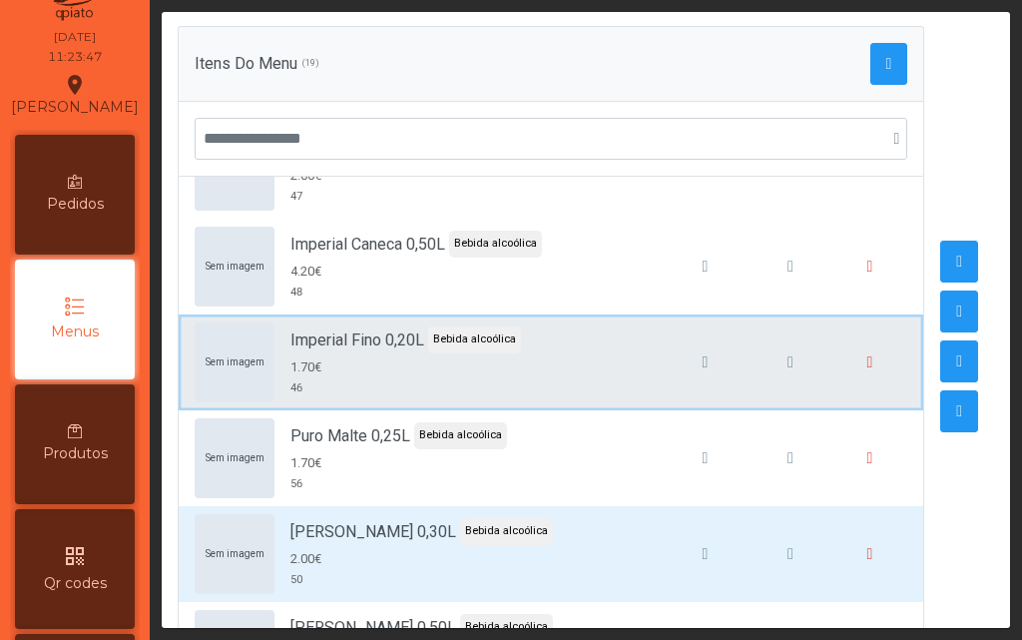
click at [544, 360] on div "Sem imagem Imperial Fino 0,20L Bebida alcoólica 1.70€ 46" at bounding box center [551, 363] width 713 height 80
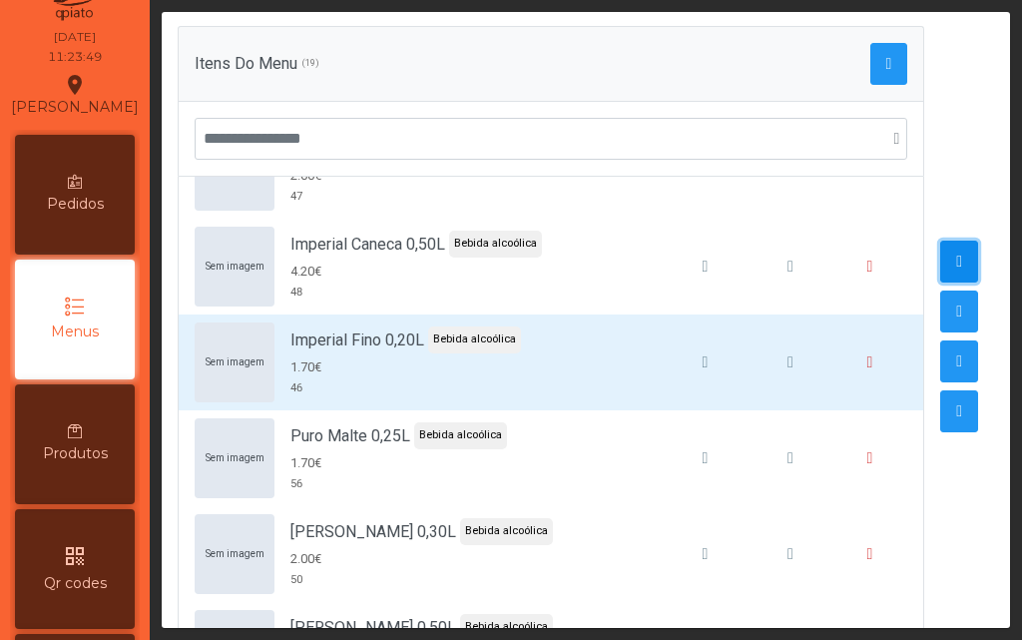
click at [957, 261] on span "button" at bounding box center [960, 262] width 6 height 16
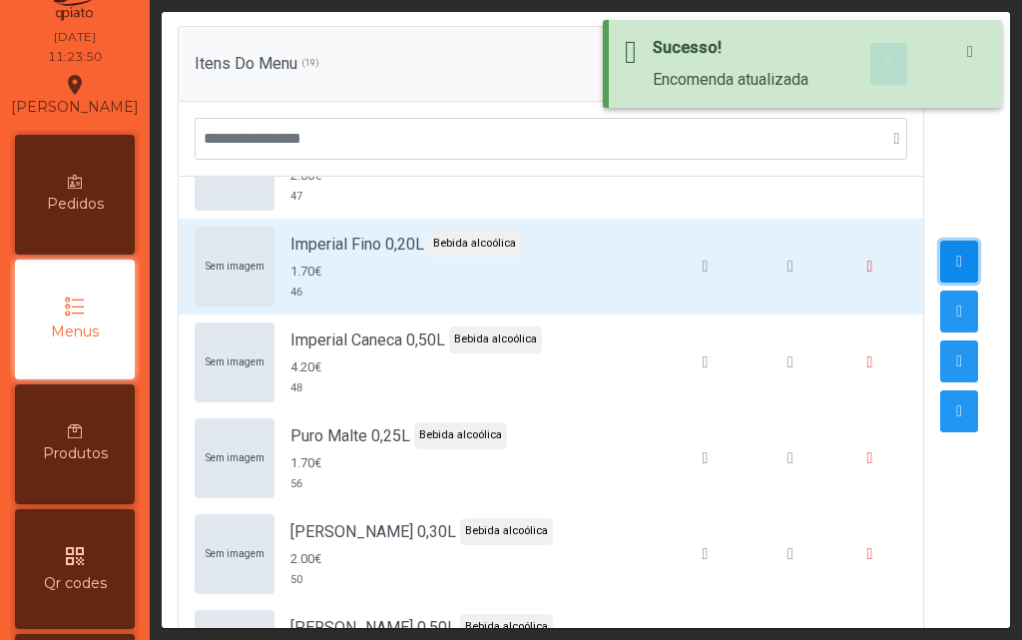
click at [957, 257] on span "button" at bounding box center [960, 262] width 6 height 16
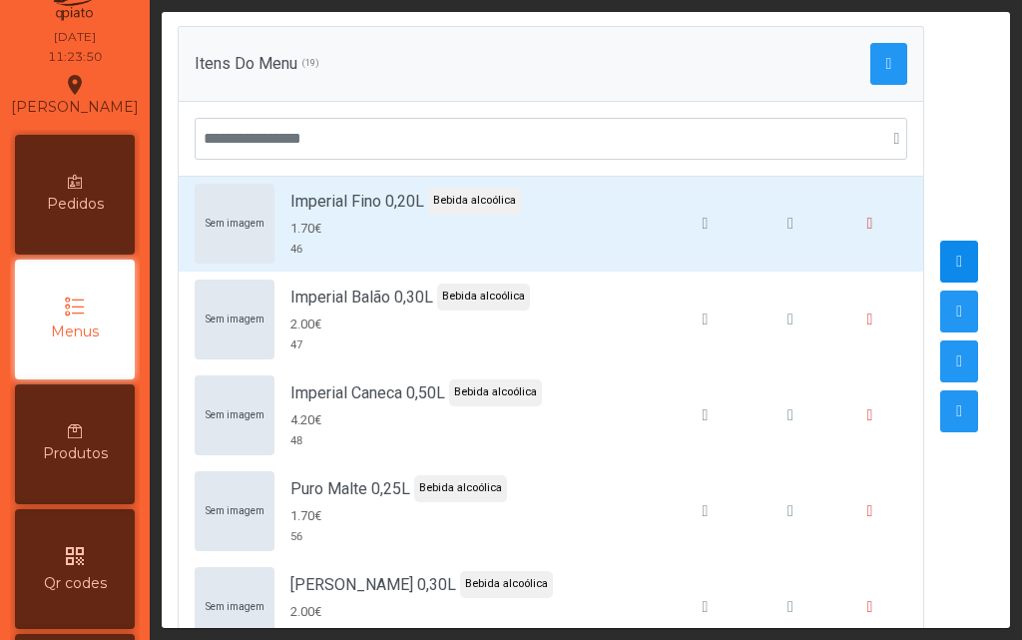
click at [957, 260] on span "button" at bounding box center [960, 262] width 6 height 16
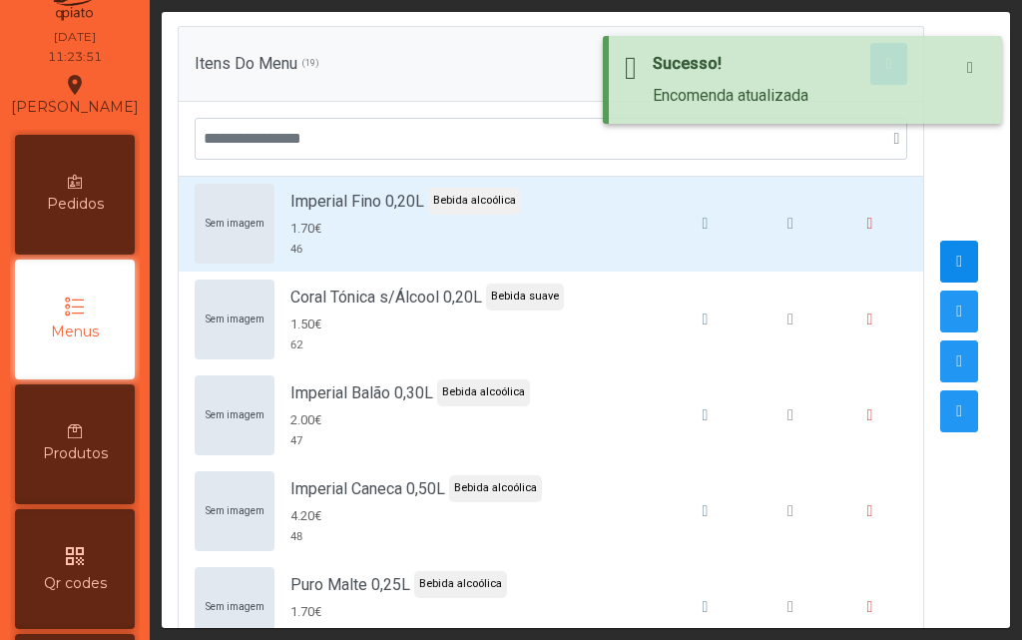
click at [957, 261] on span "button" at bounding box center [960, 262] width 6 height 16
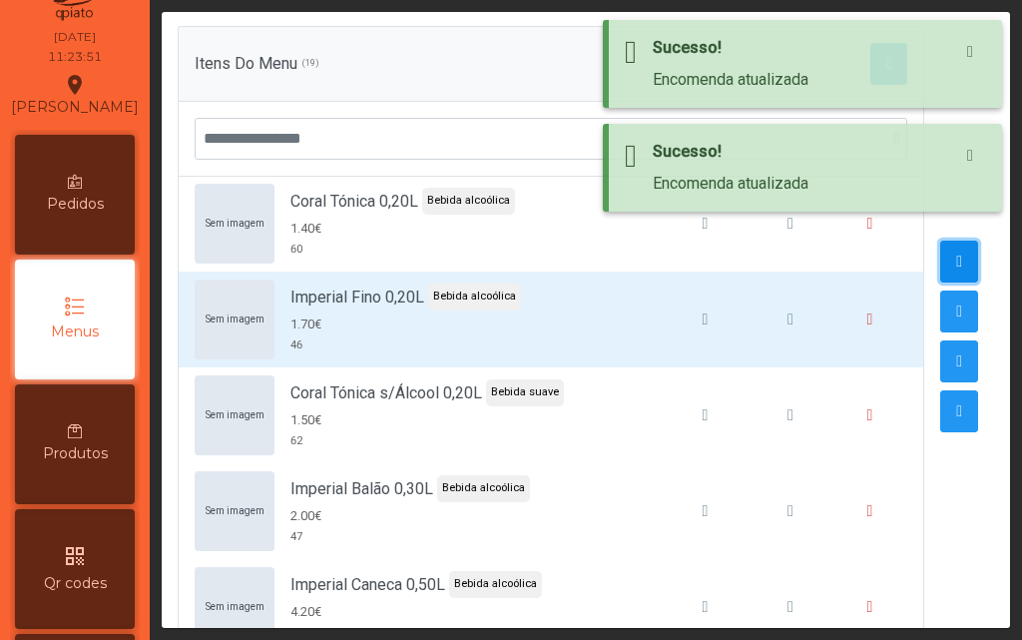
click at [957, 265] on span "button" at bounding box center [960, 262] width 6 height 16
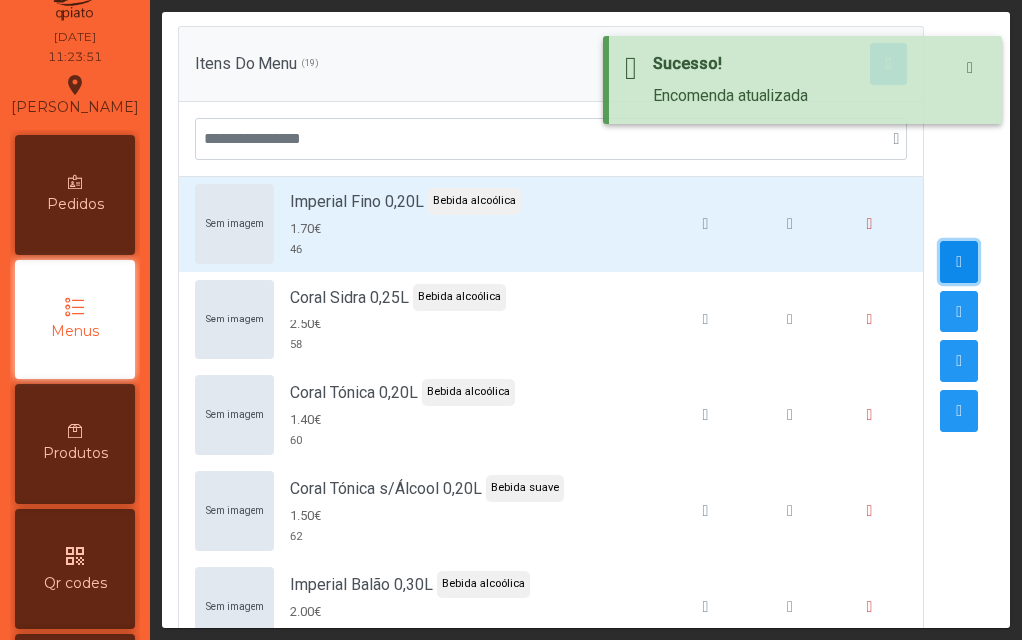
click at [957, 261] on span "button" at bounding box center [960, 262] width 6 height 16
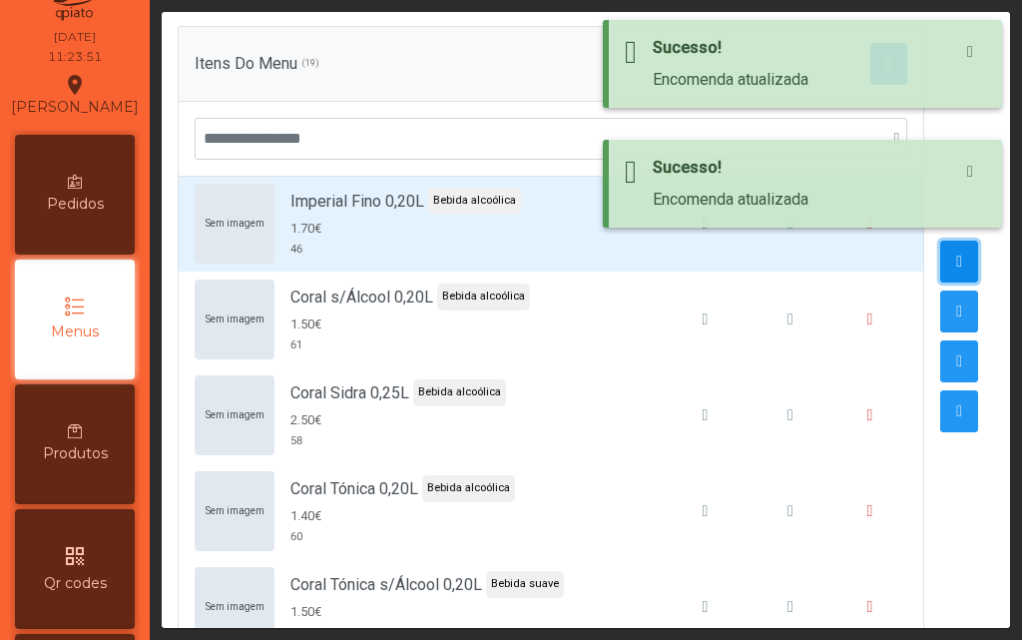
click at [957, 266] on span "button" at bounding box center [960, 262] width 6 height 16
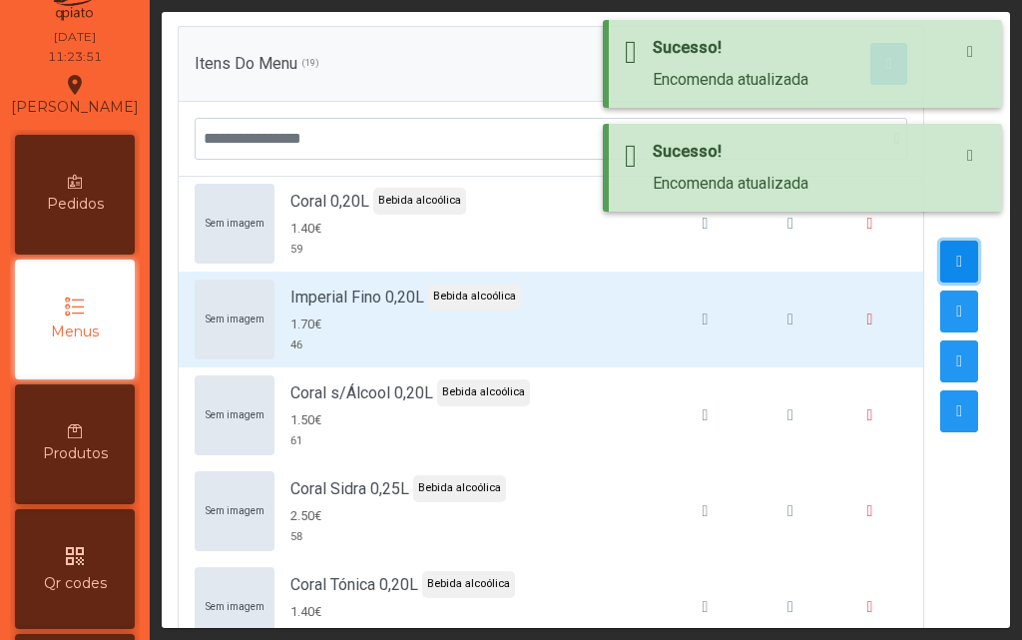
click at [957, 267] on span "button" at bounding box center [960, 262] width 6 height 16
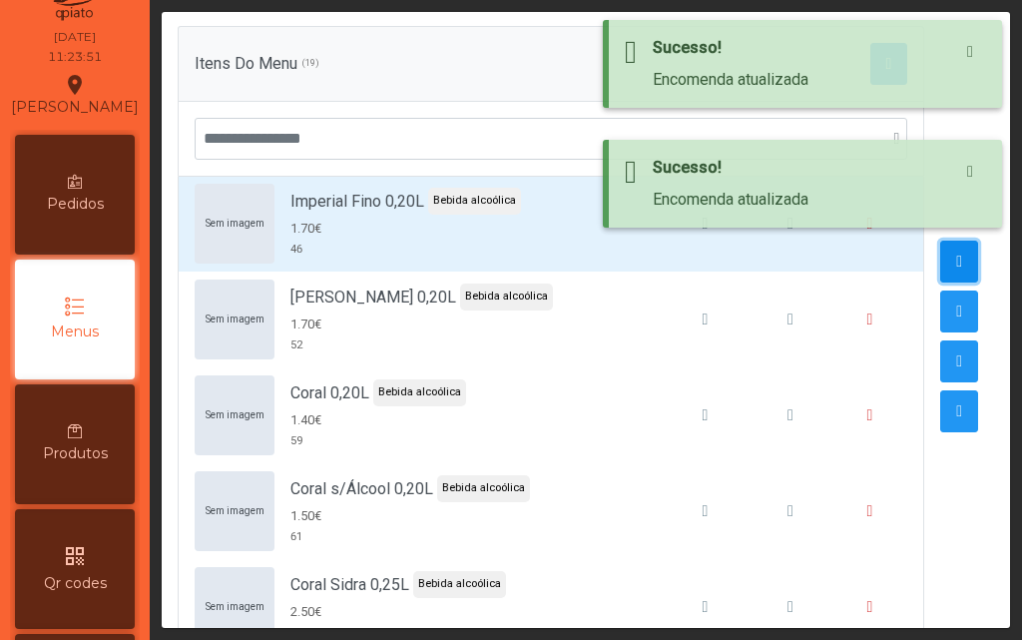
click at [957, 265] on span "button" at bounding box center [960, 262] width 6 height 16
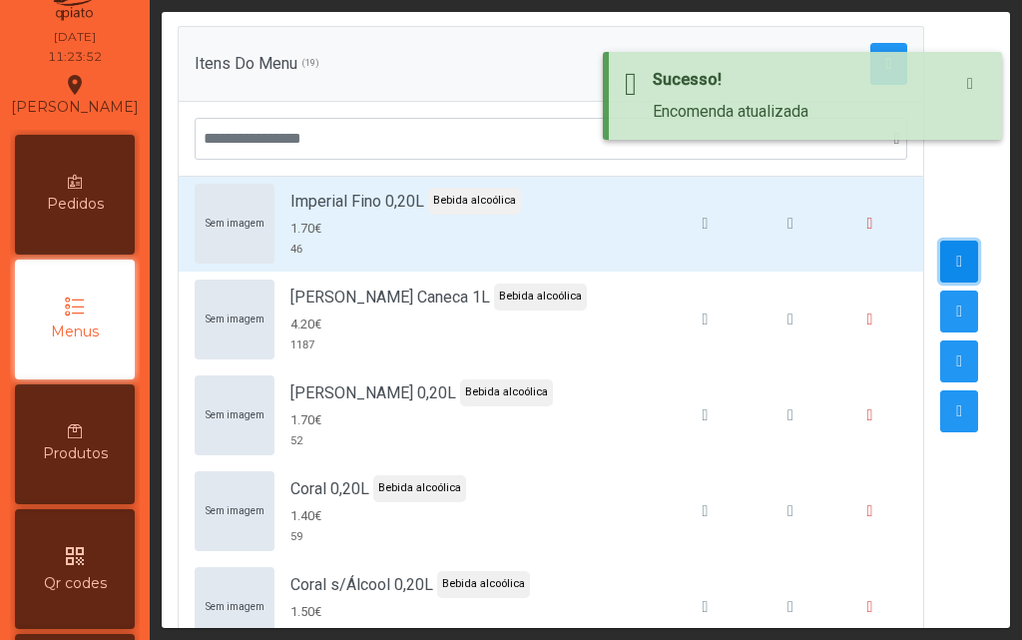
click at [957, 262] on span "button" at bounding box center [960, 262] width 6 height 16
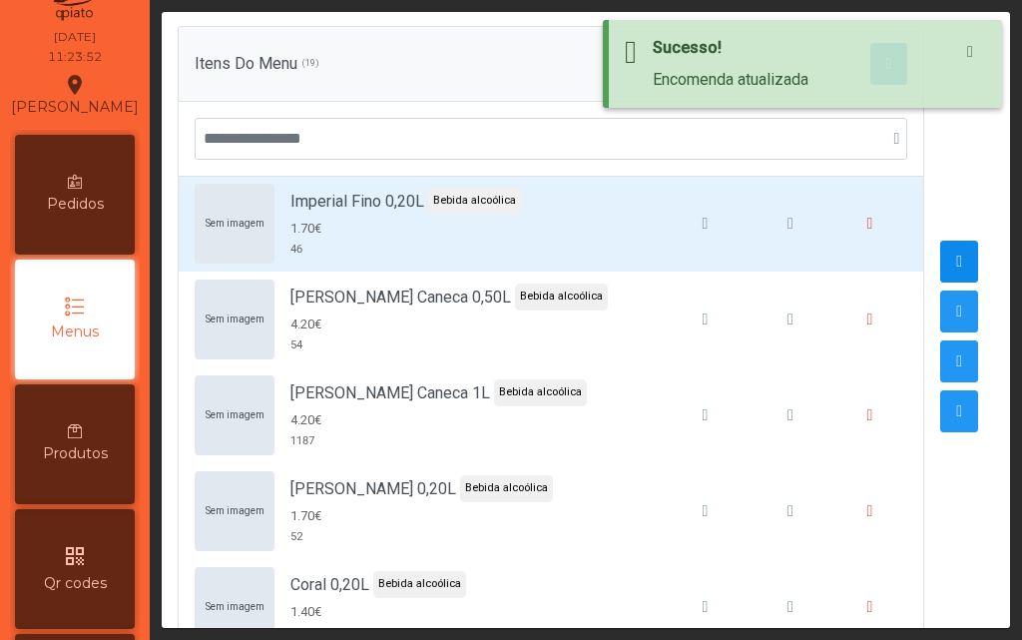
click at [957, 258] on span "button" at bounding box center [960, 262] width 6 height 16
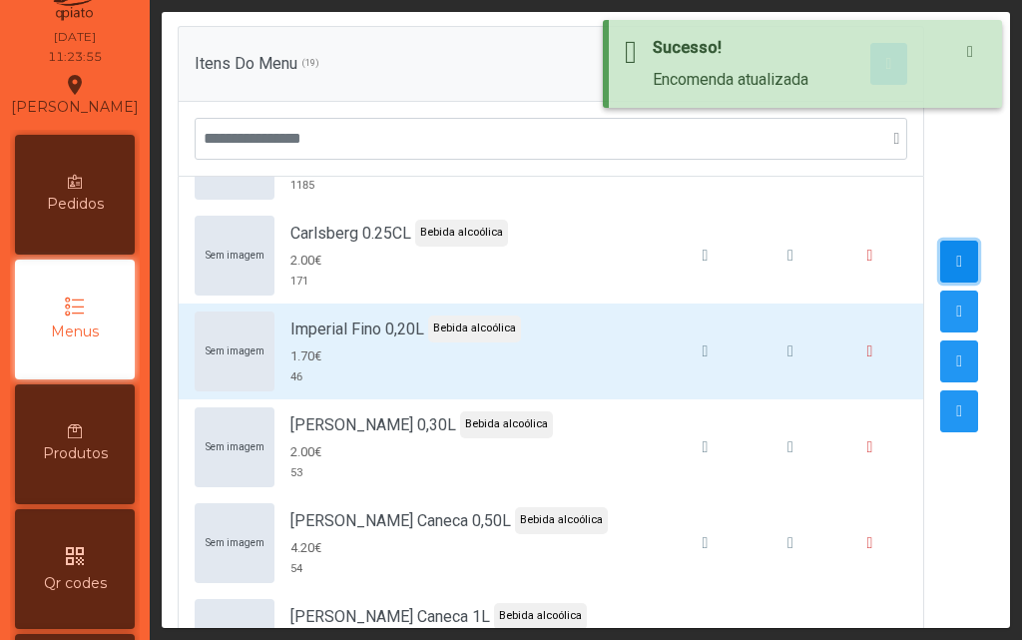
click at [957, 257] on span "button" at bounding box center [960, 262] width 6 height 16
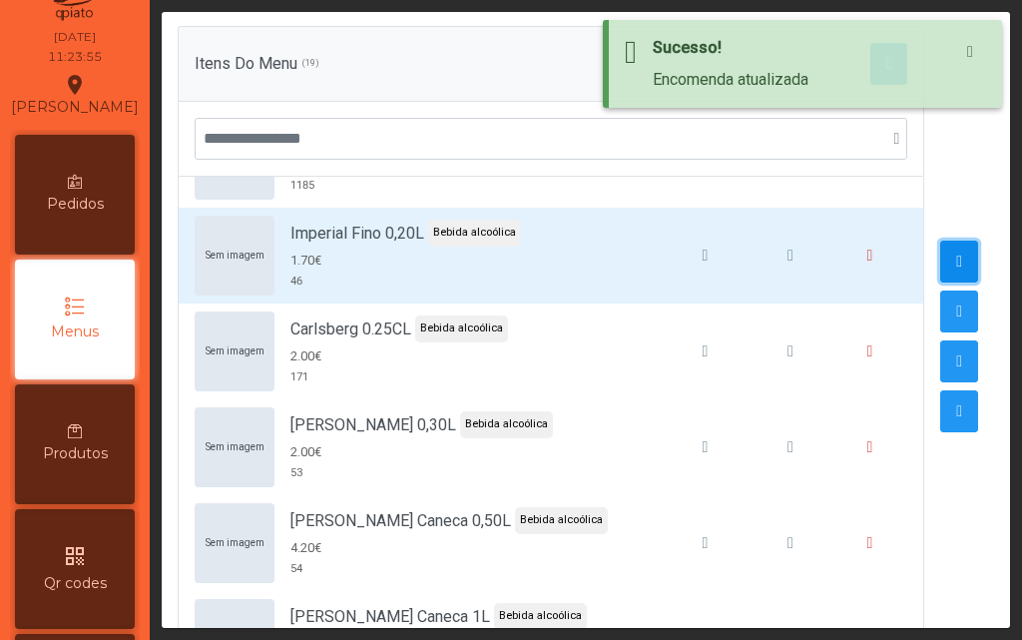
click at [957, 259] on span "button" at bounding box center [960, 262] width 6 height 16
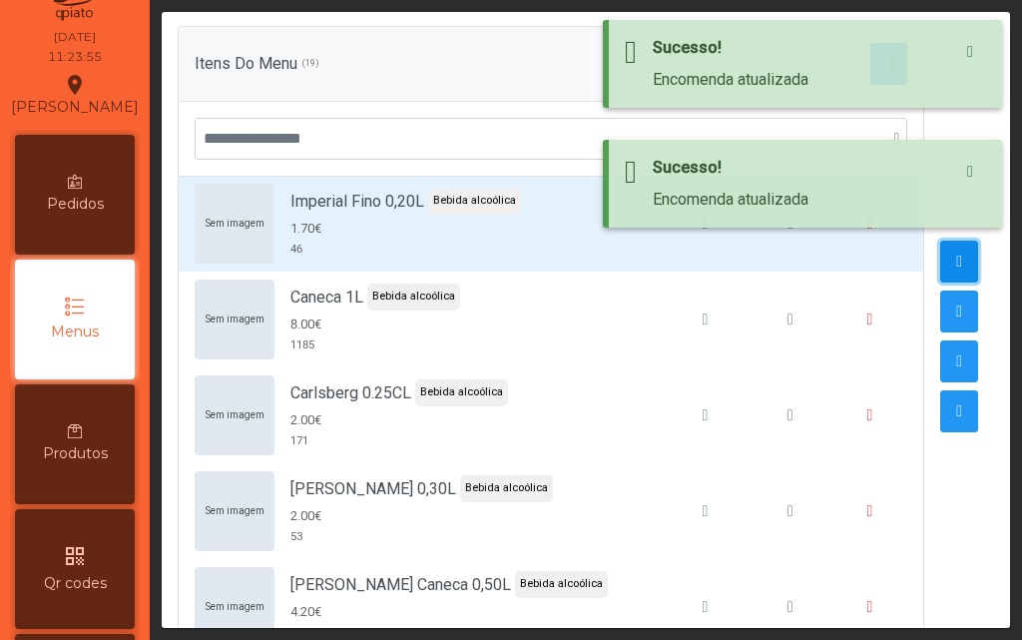
click at [957, 256] on span "button" at bounding box center [960, 262] width 6 height 16
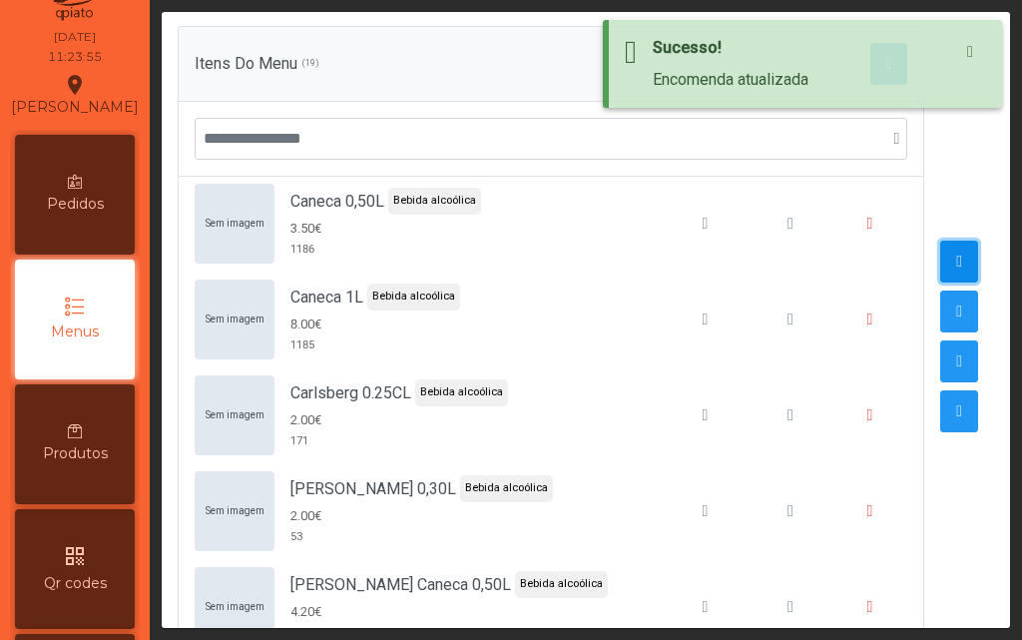
scroll to position [9, 0]
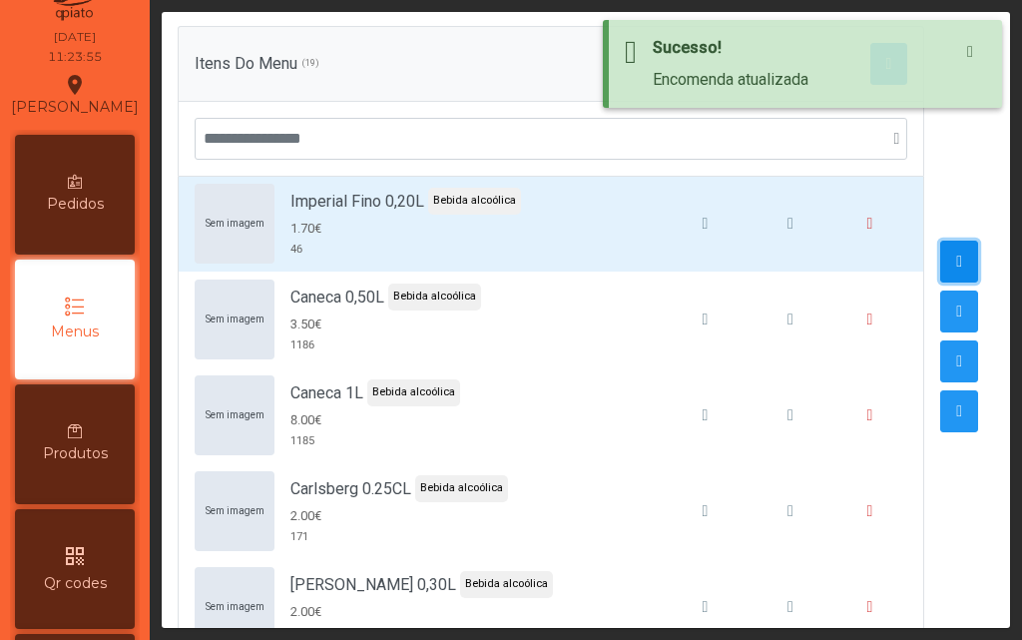
click at [957, 255] on span "button" at bounding box center [960, 262] width 6 height 16
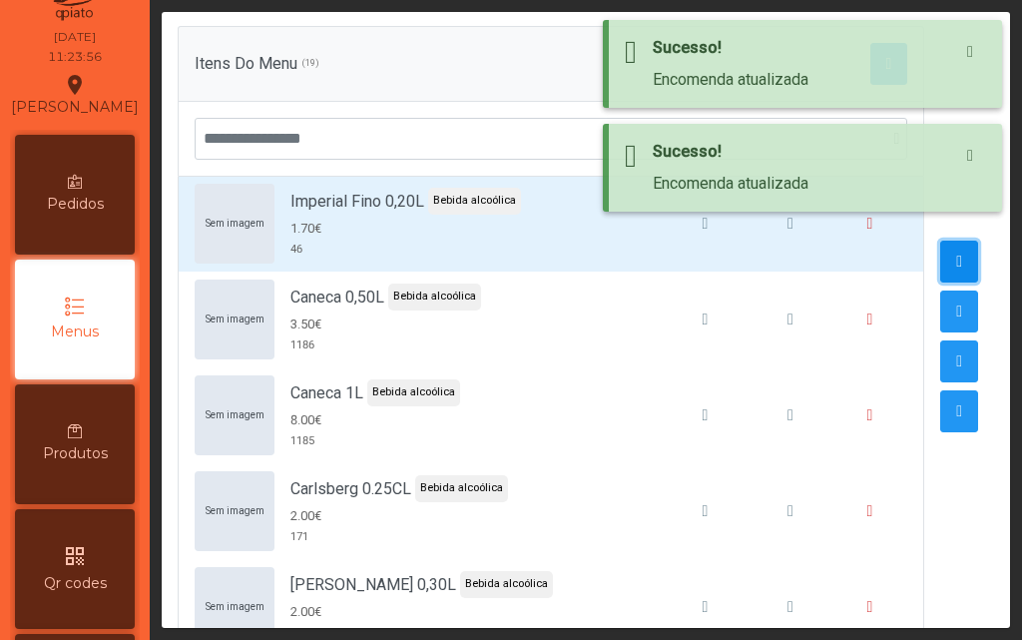
click at [957, 260] on span "button" at bounding box center [960, 262] width 6 height 16
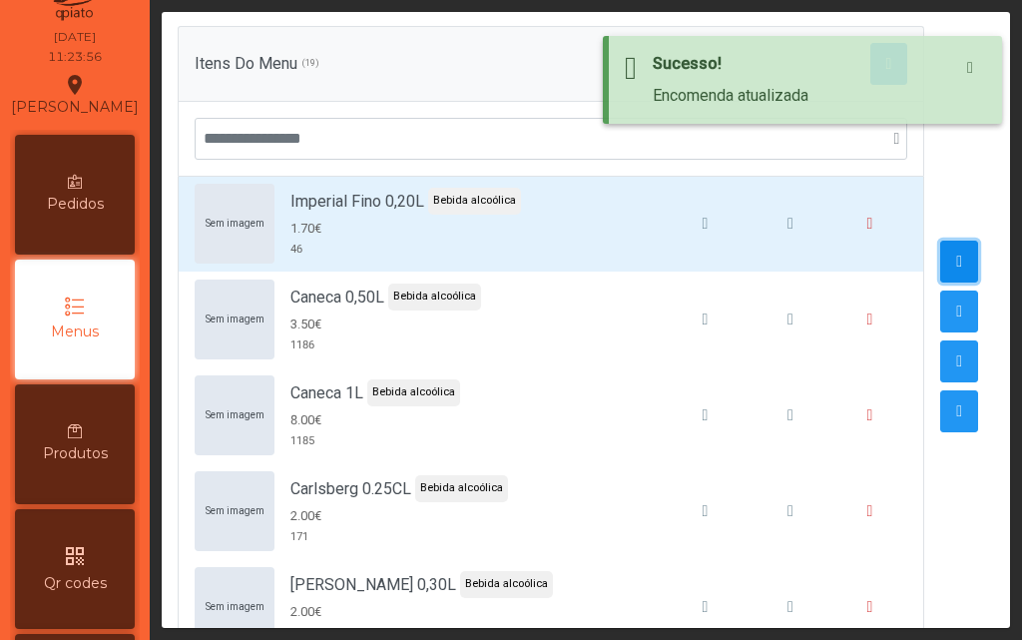
click at [957, 264] on span "button" at bounding box center [960, 262] width 6 height 16
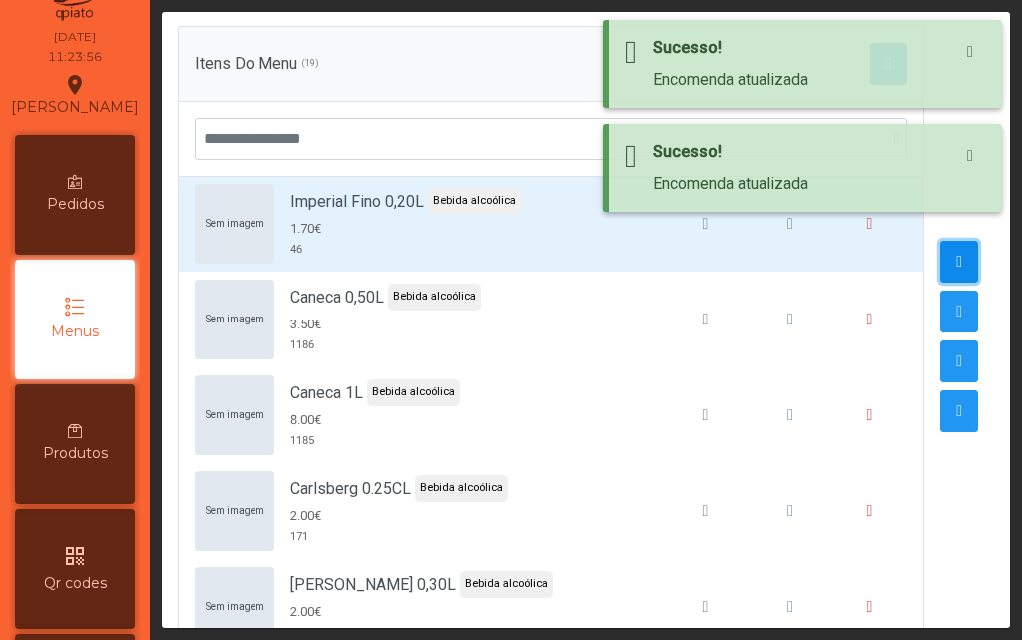
click at [957, 266] on span "button" at bounding box center [960, 262] width 6 height 16
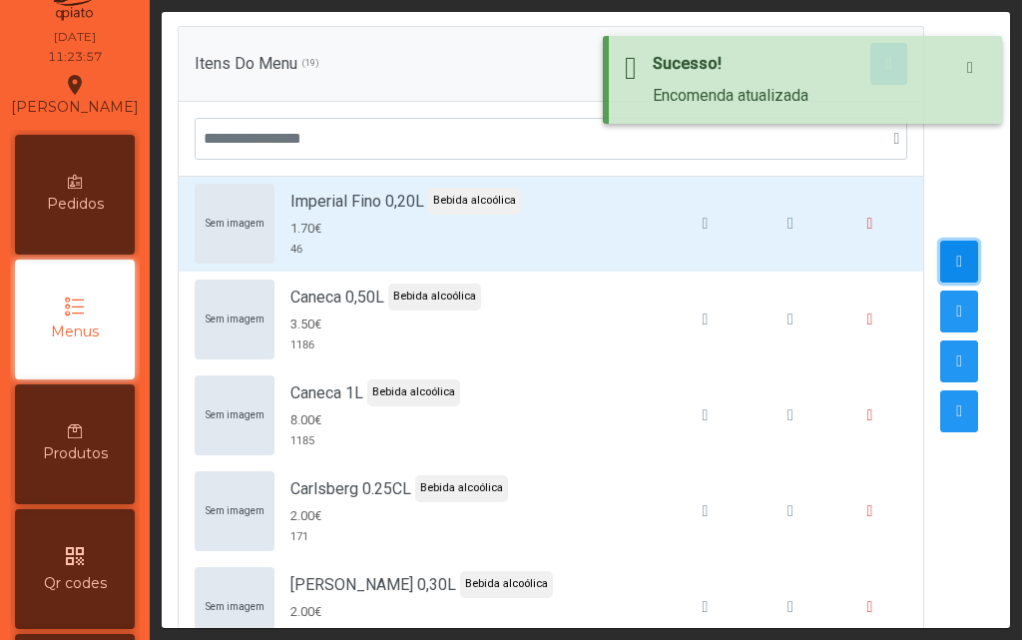
click at [957, 259] on span "button" at bounding box center [960, 262] width 6 height 16
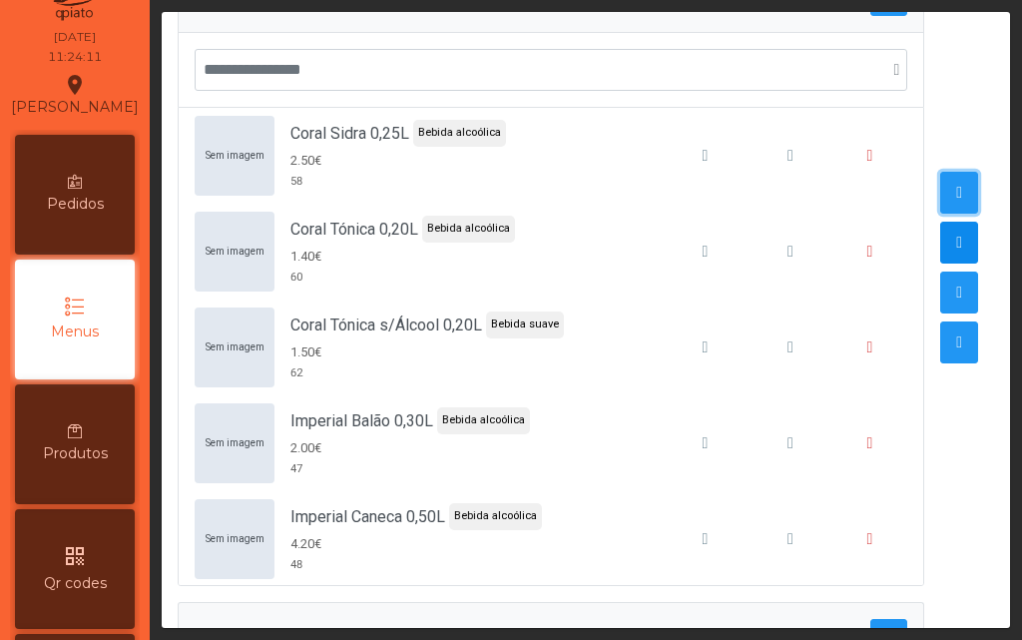
scroll to position [1082, 0]
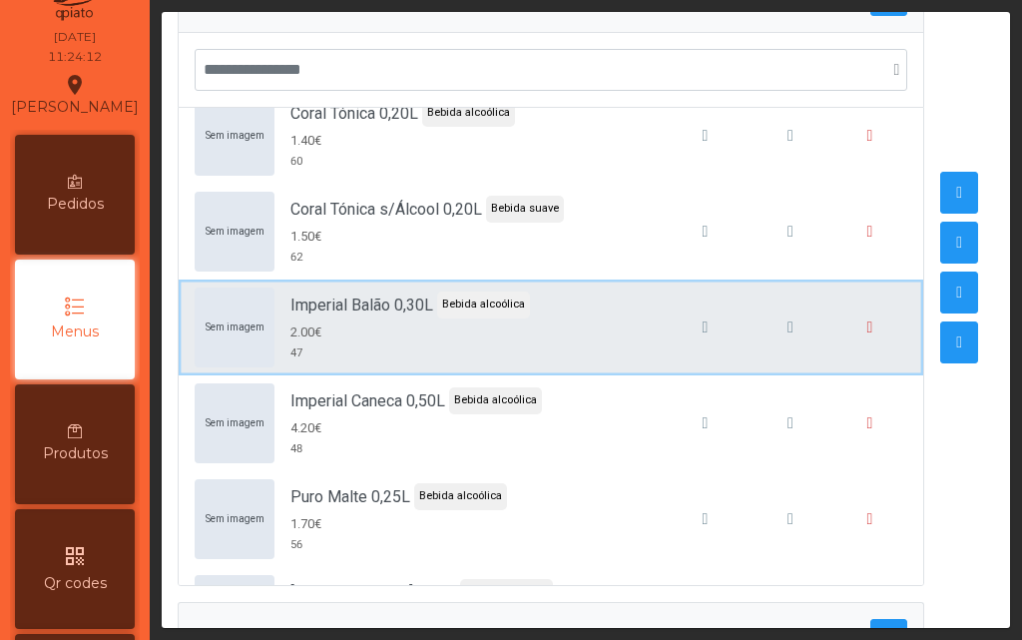
click at [544, 326] on div "Sem imagem Imperial Balão 0,30L Bebida alcoólica 2.00€ 47" at bounding box center [551, 328] width 713 height 80
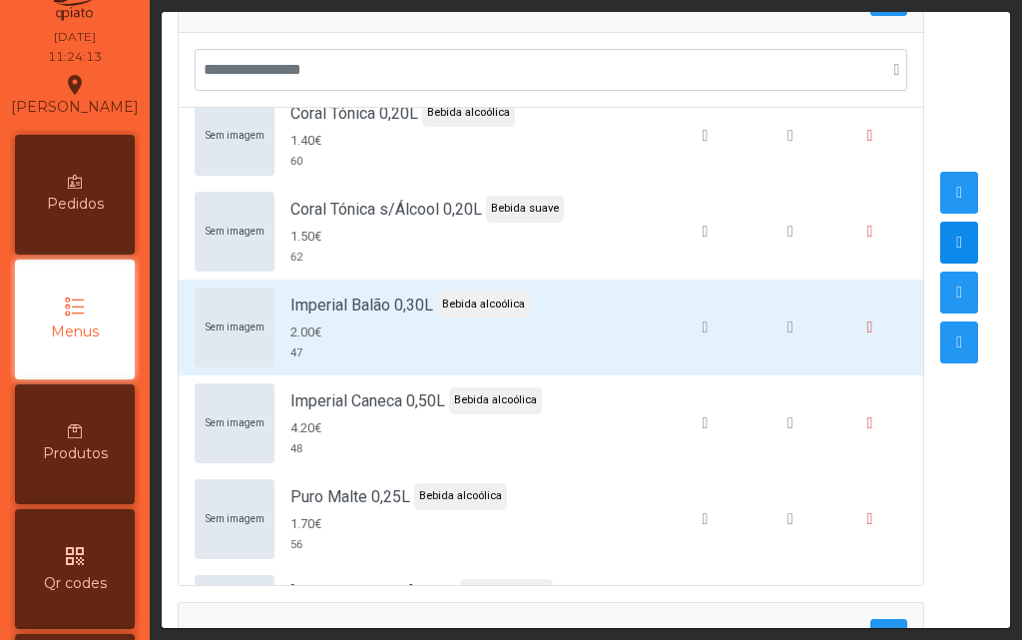
click at [957, 250] on span "button" at bounding box center [960, 243] width 6 height 16
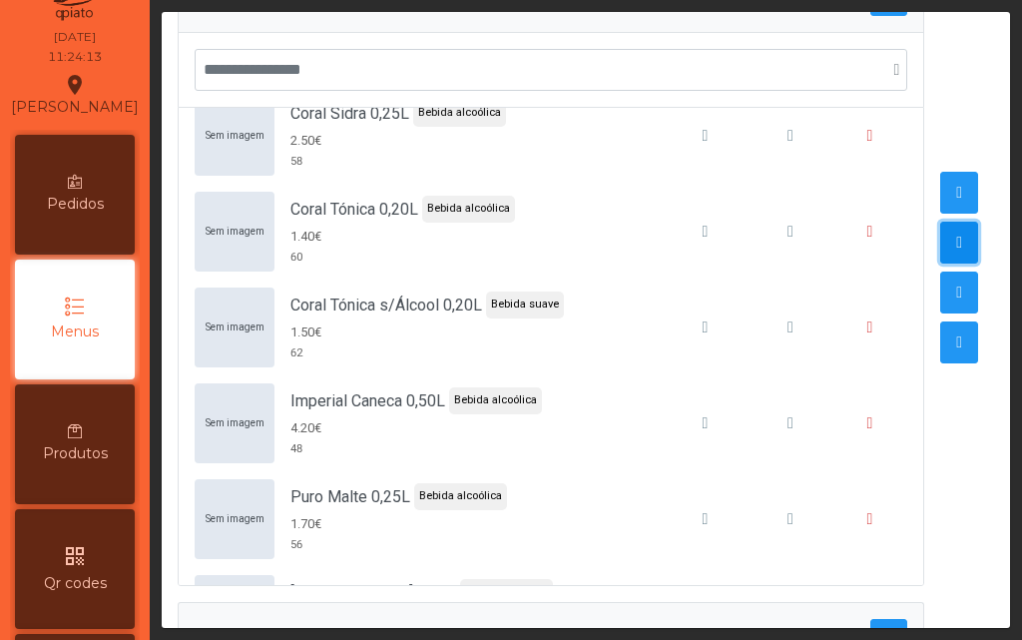
scroll to position [0, 0]
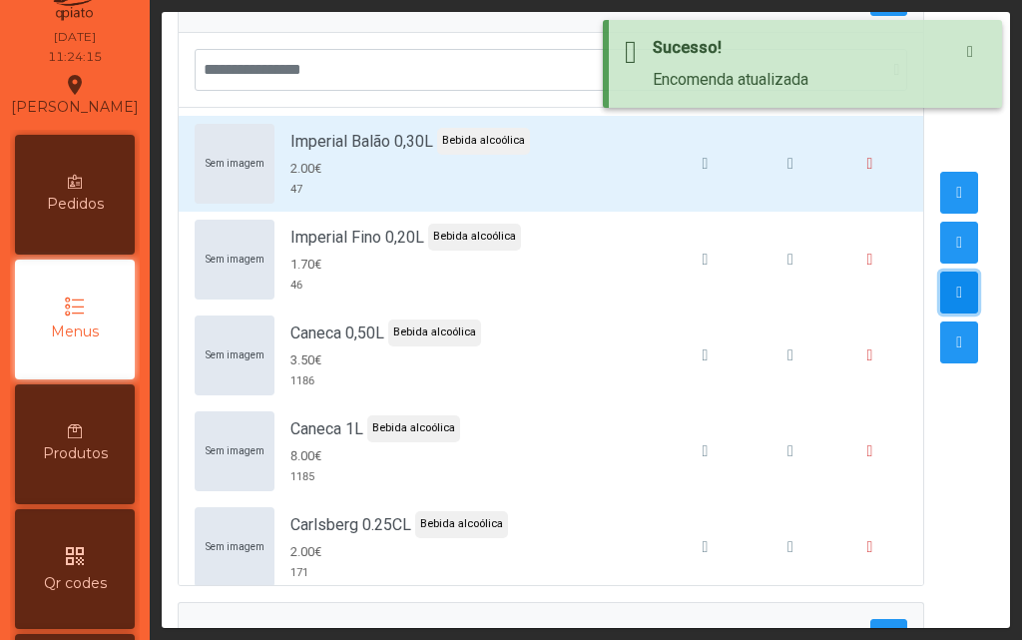
click at [957, 297] on span "button" at bounding box center [960, 293] width 6 height 16
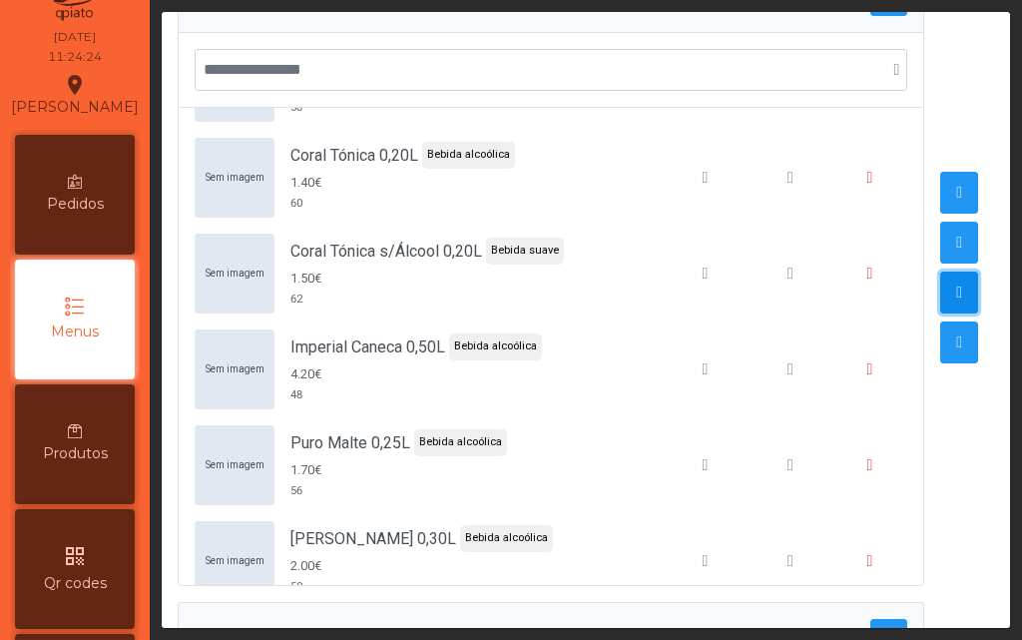
scroll to position [1146, 0]
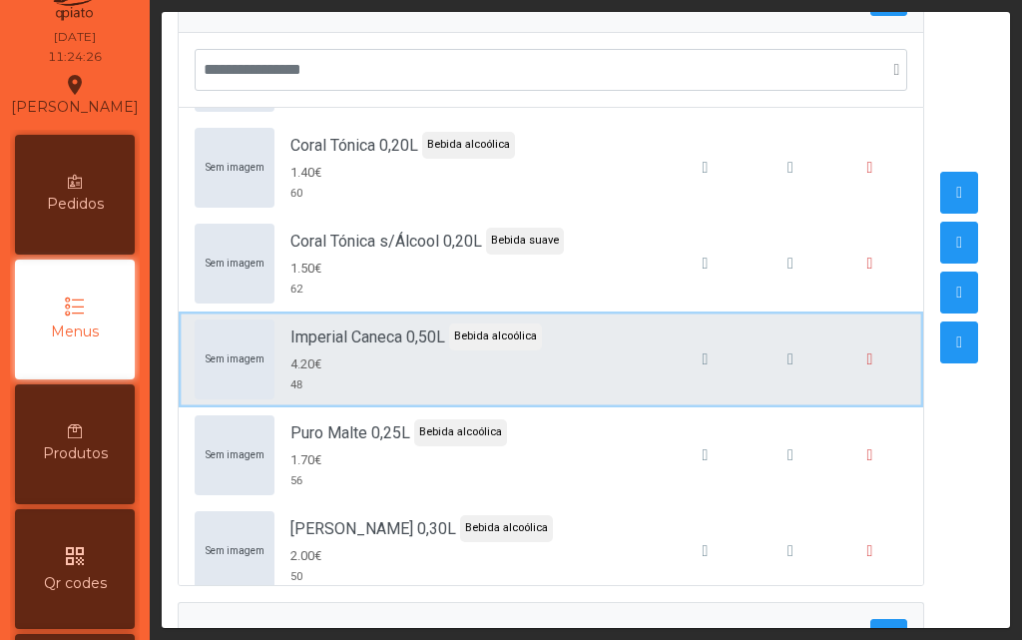
click at [388, 372] on div "4.20€" at bounding box center [417, 363] width 252 height 19
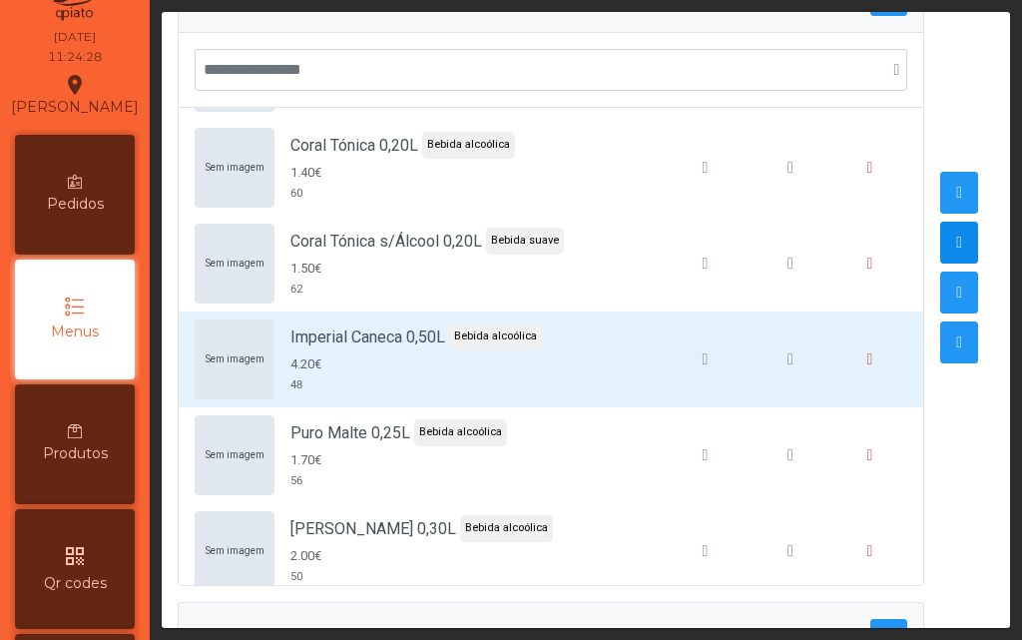
click at [957, 249] on span "button" at bounding box center [960, 243] width 6 height 16
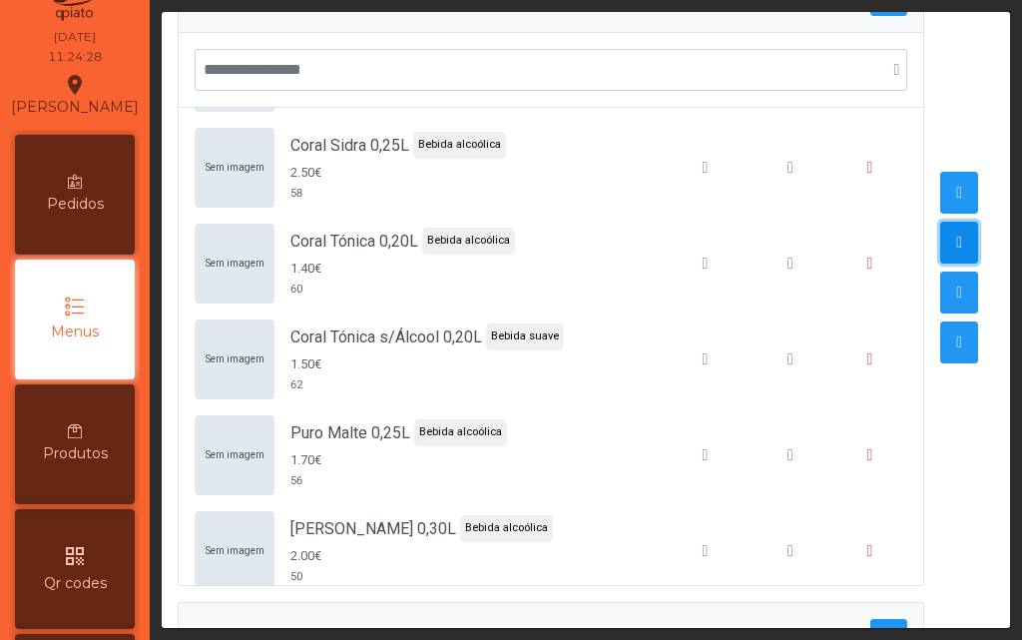
scroll to position [0, 0]
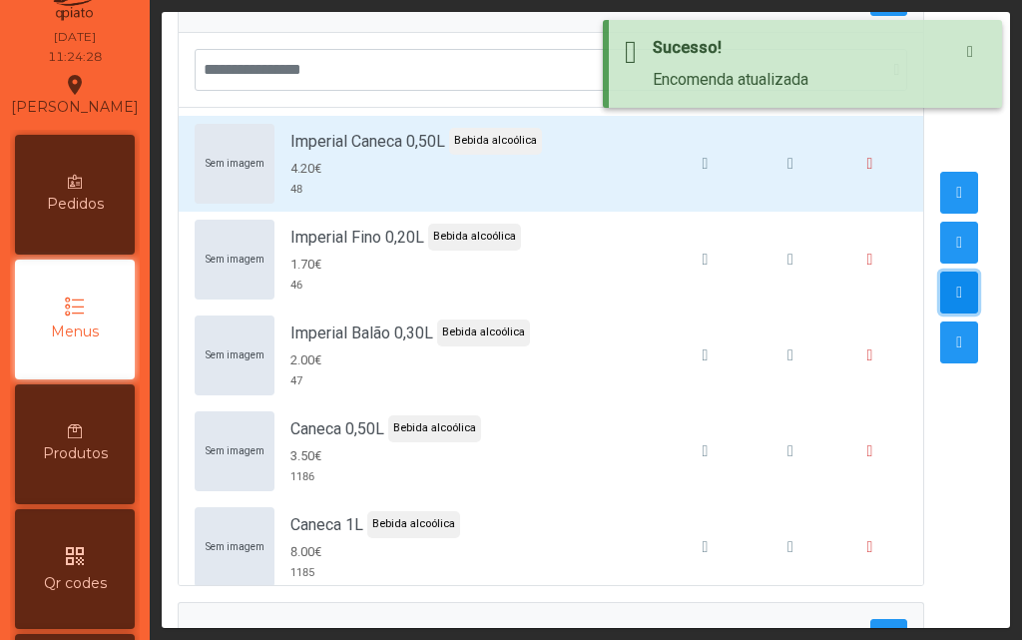
click at [957, 297] on span "button" at bounding box center [960, 293] width 6 height 16
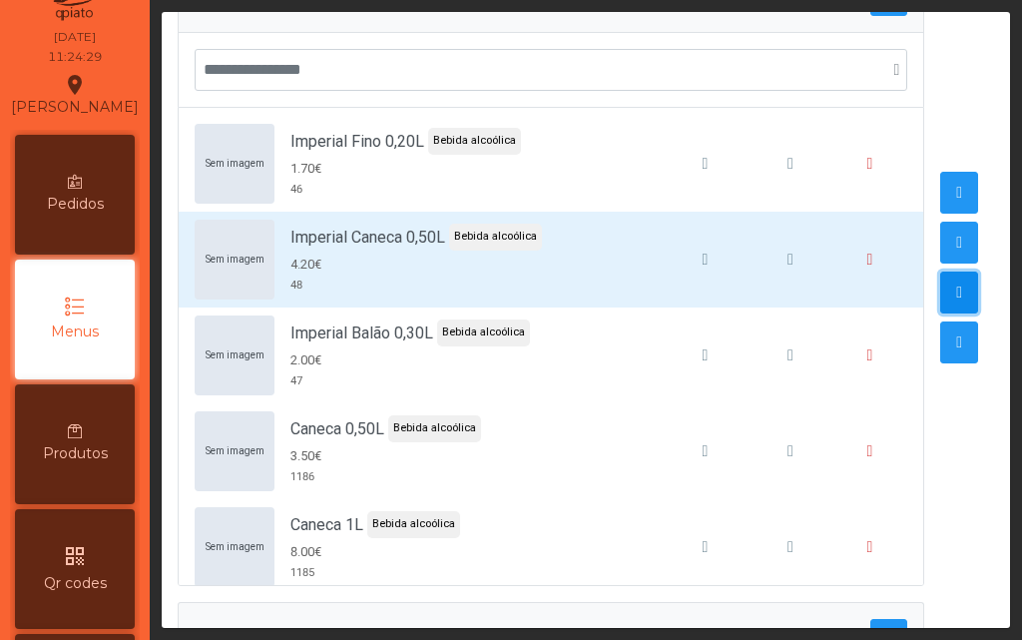
click at [957, 293] on span "button" at bounding box center [960, 293] width 6 height 16
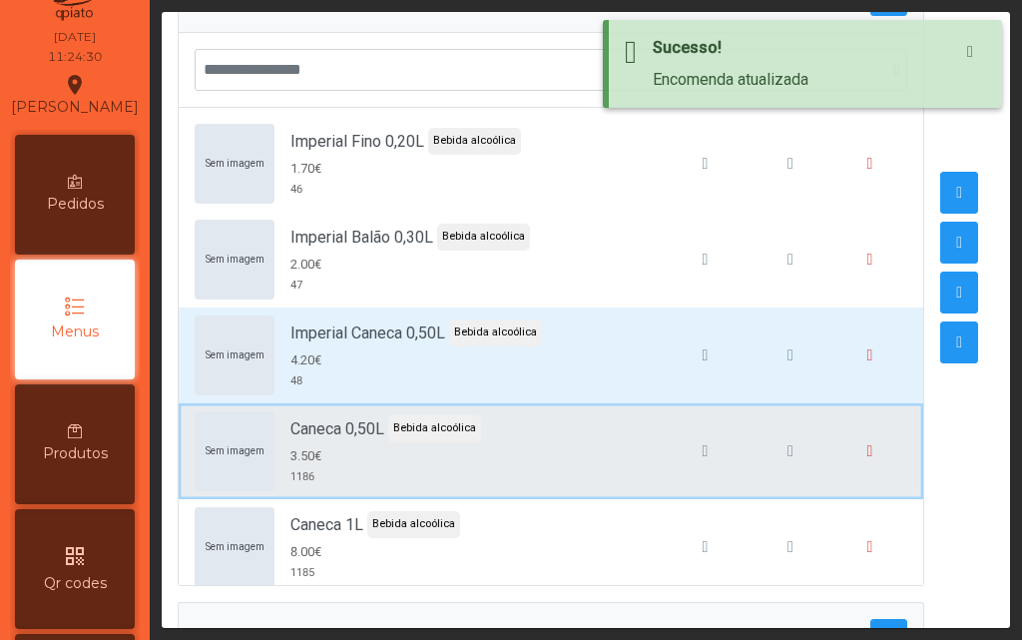
click at [335, 453] on div "3.50€" at bounding box center [386, 455] width 191 height 19
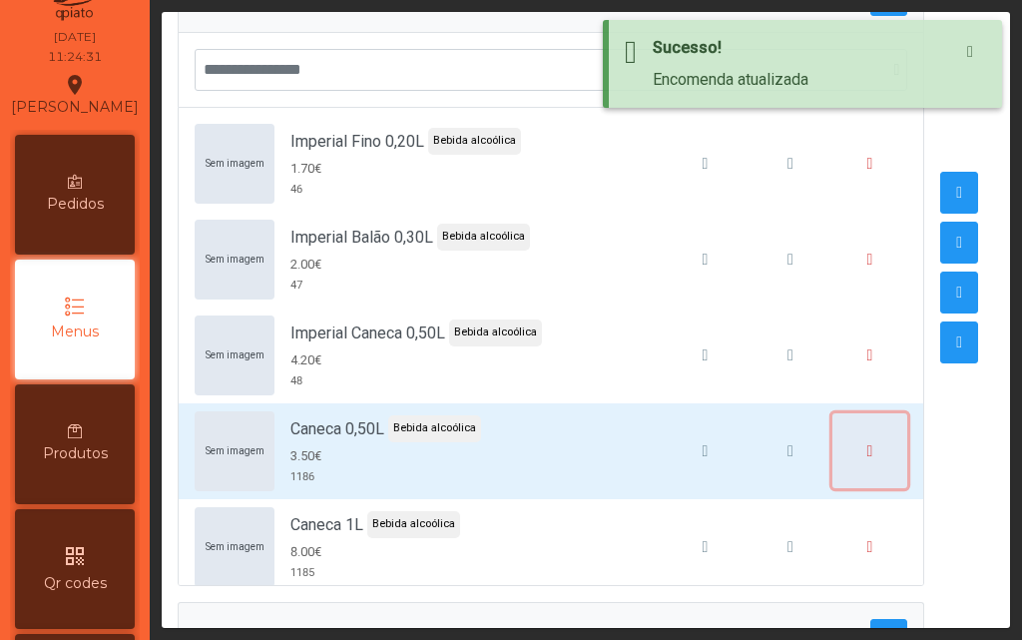
click at [868, 456] on span "button" at bounding box center [871, 451] width 6 height 16
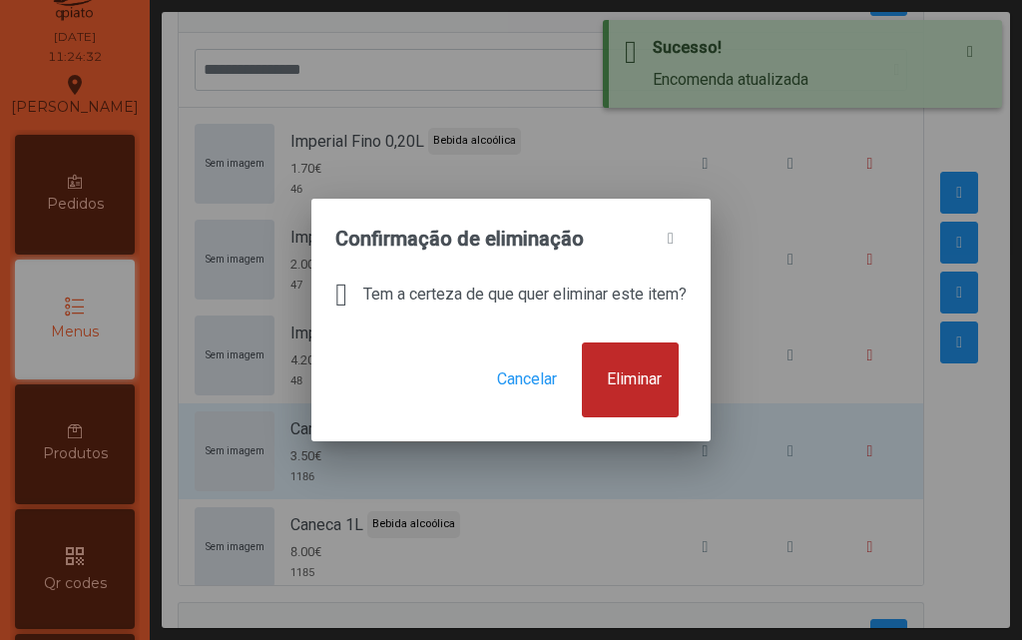
click at [645, 366] on button "Eliminar" at bounding box center [630, 380] width 97 height 76
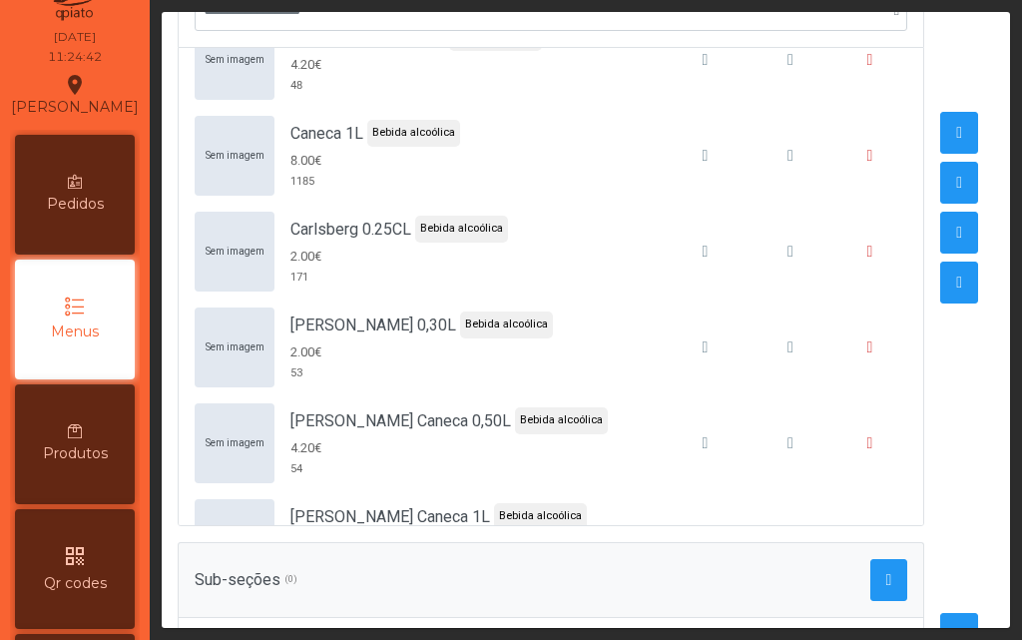
scroll to position [250, 0]
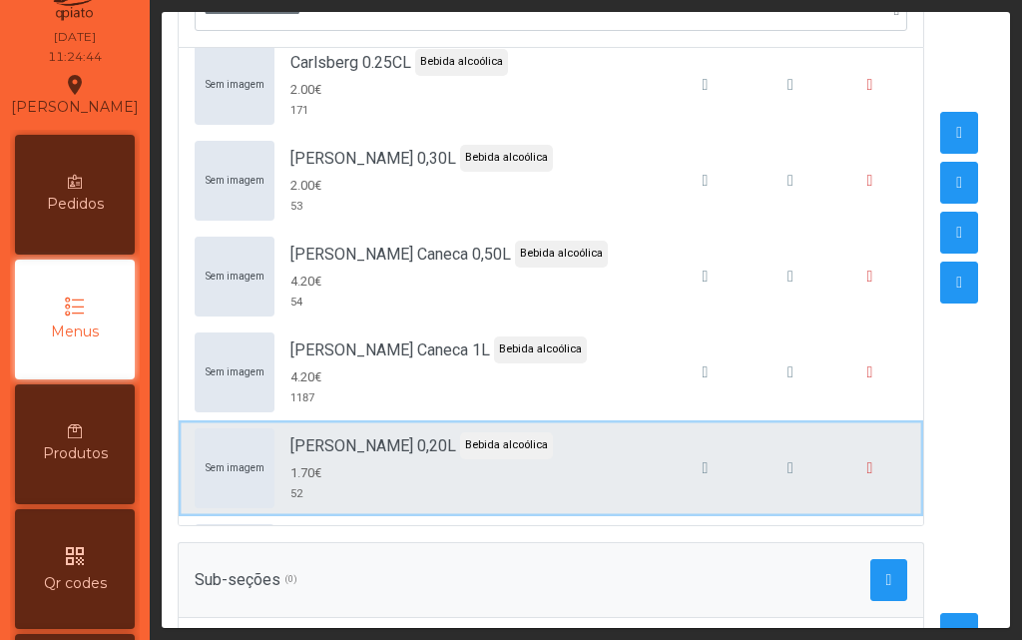
click at [512, 499] on span "52" at bounding box center [422, 494] width 263 height 17
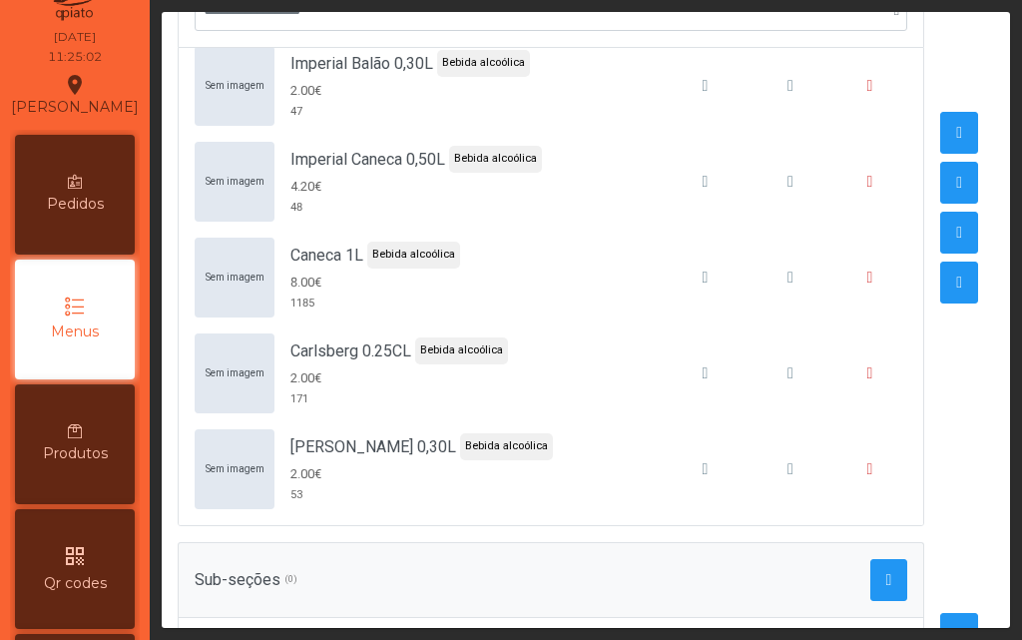
scroll to position [0, 0]
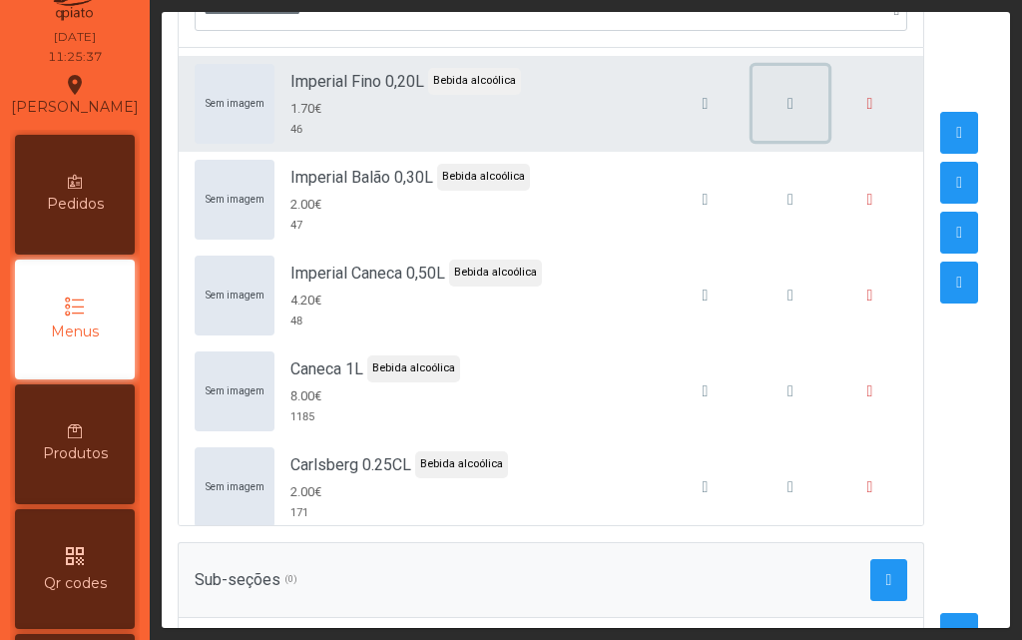
click at [788, 108] on span "button" at bounding box center [791, 104] width 6 height 16
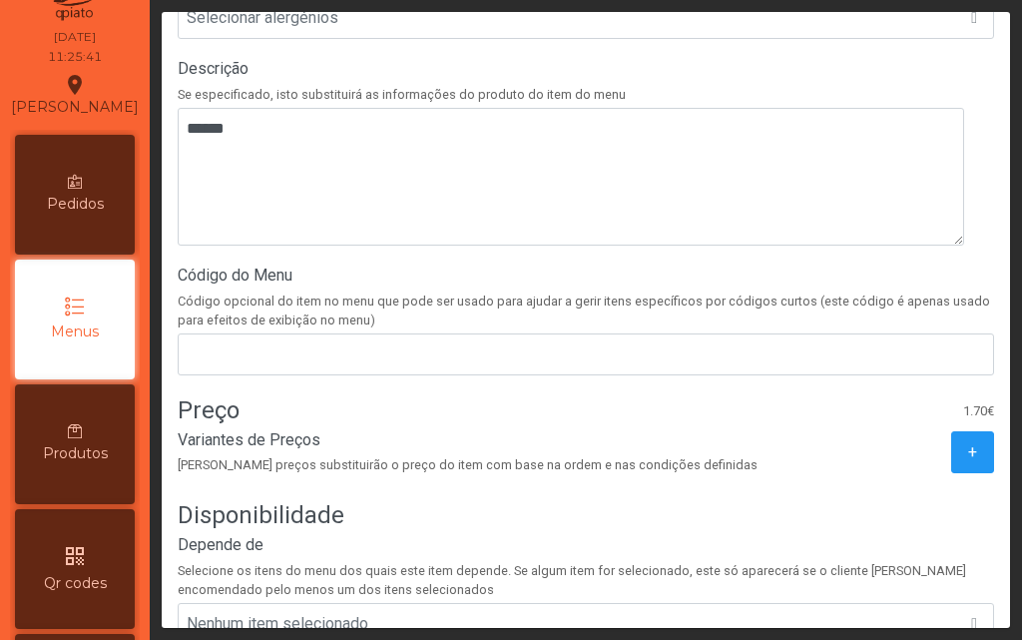
scroll to position [629, 0]
click at [969, 445] on span "+" at bounding box center [973, 451] width 9 height 24
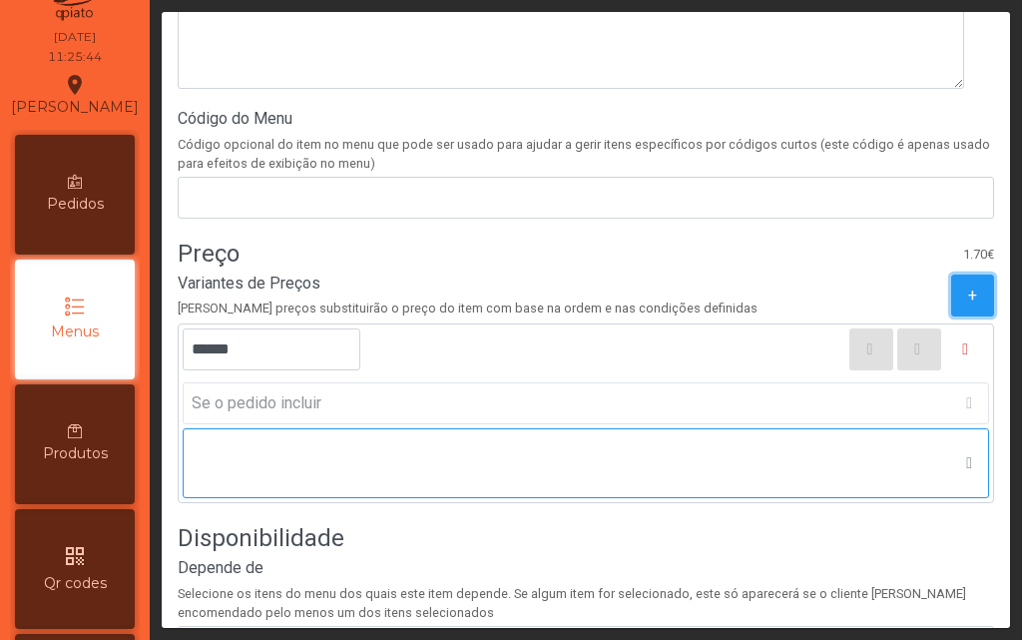
scroll to position [806, 0]
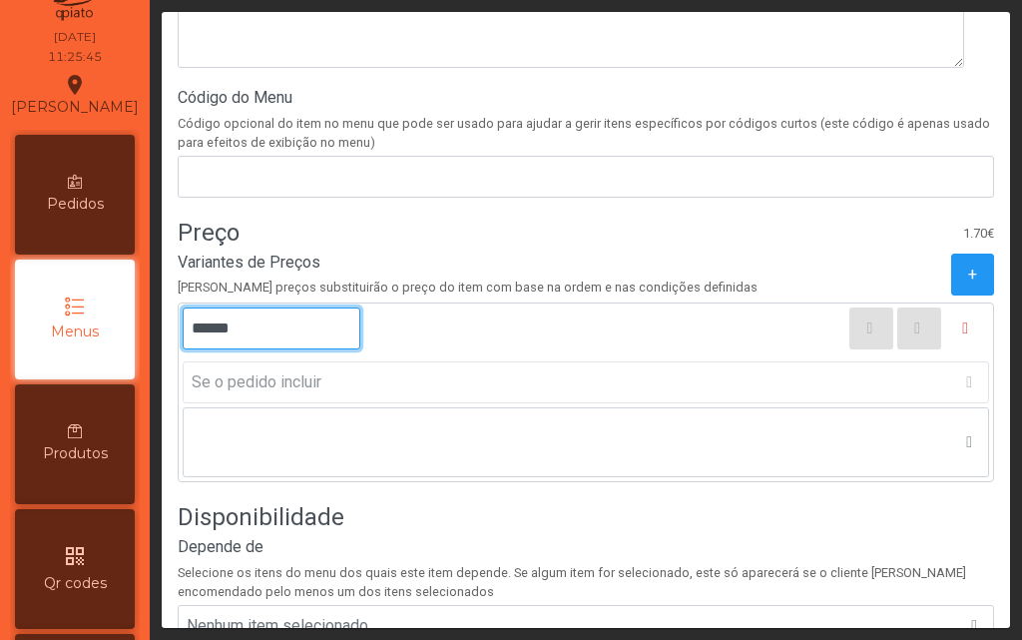
click at [198, 330] on input "******" at bounding box center [272, 329] width 178 height 42
type input "******"
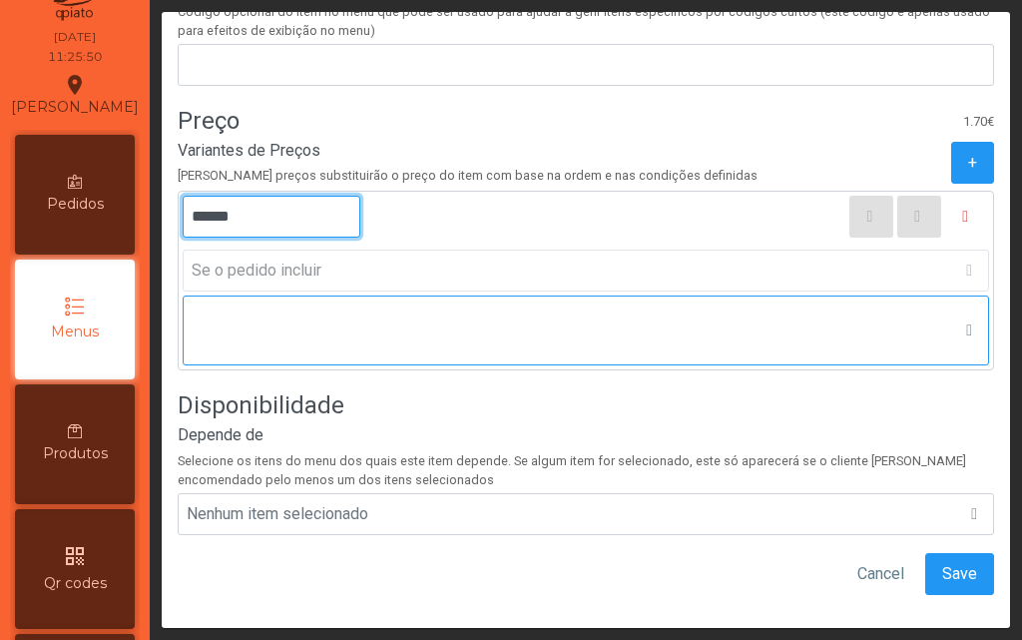
scroll to position [948, 0]
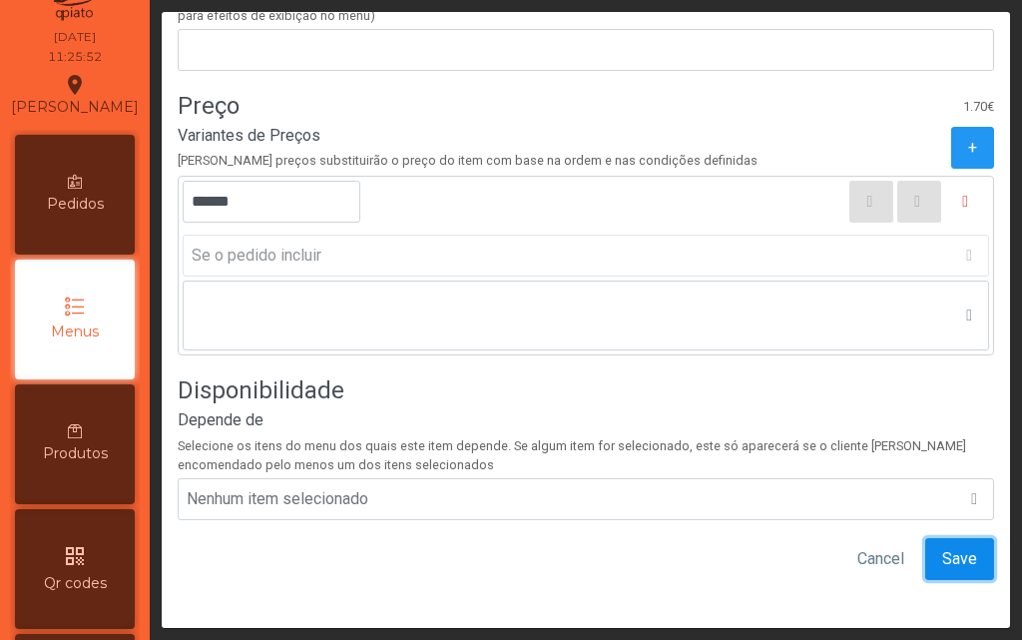
click at [943, 547] on span "Save" at bounding box center [960, 559] width 35 height 24
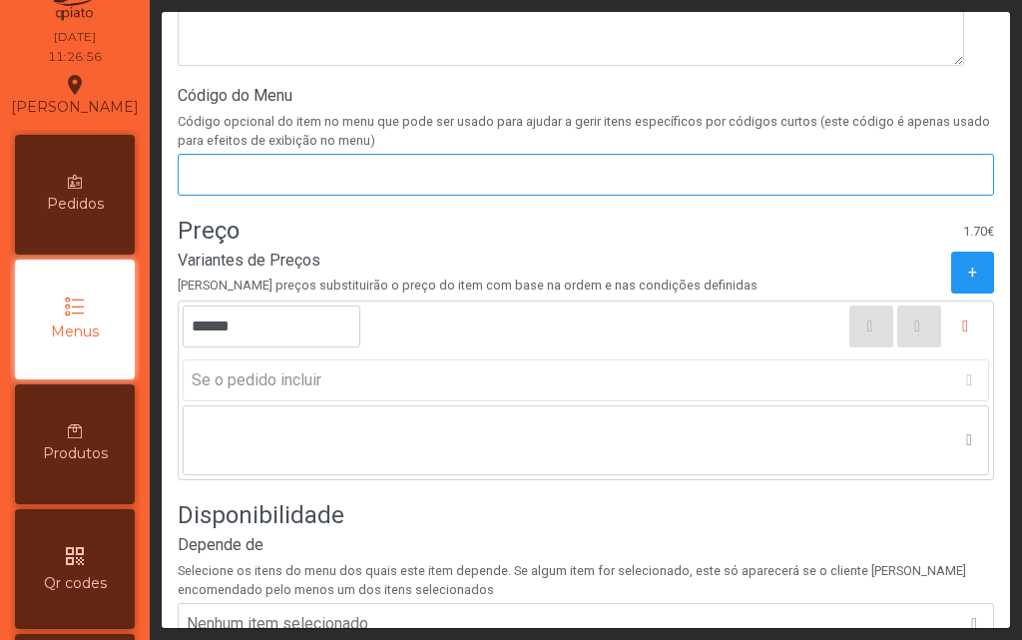
scroll to position [813, 0]
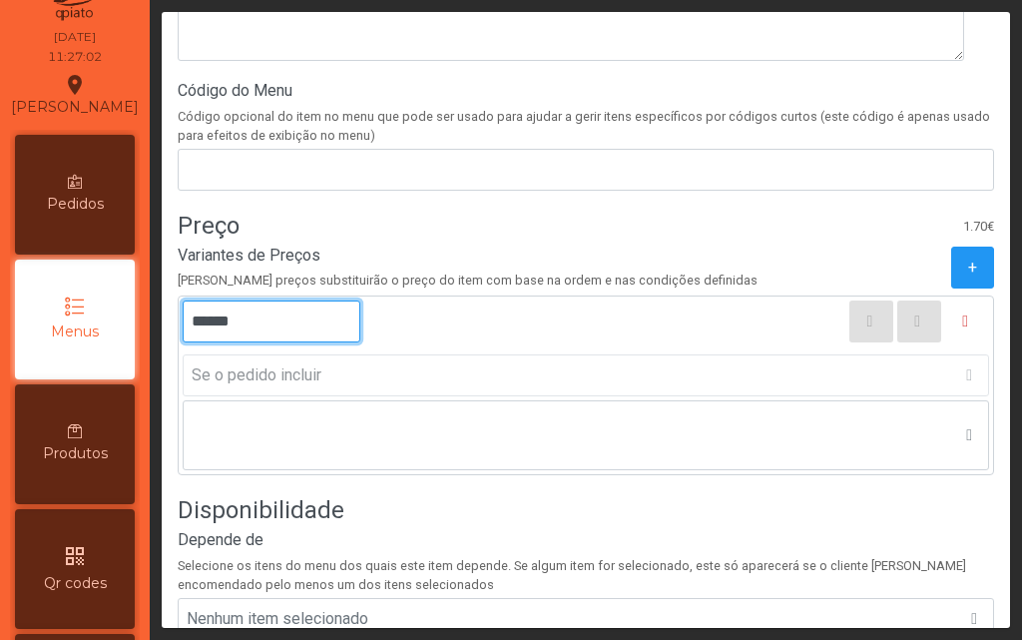
drag, startPoint x: 195, startPoint y: 324, endPoint x: 310, endPoint y: 324, distance: 114.8
click at [310, 324] on input "******" at bounding box center [272, 322] width 178 height 42
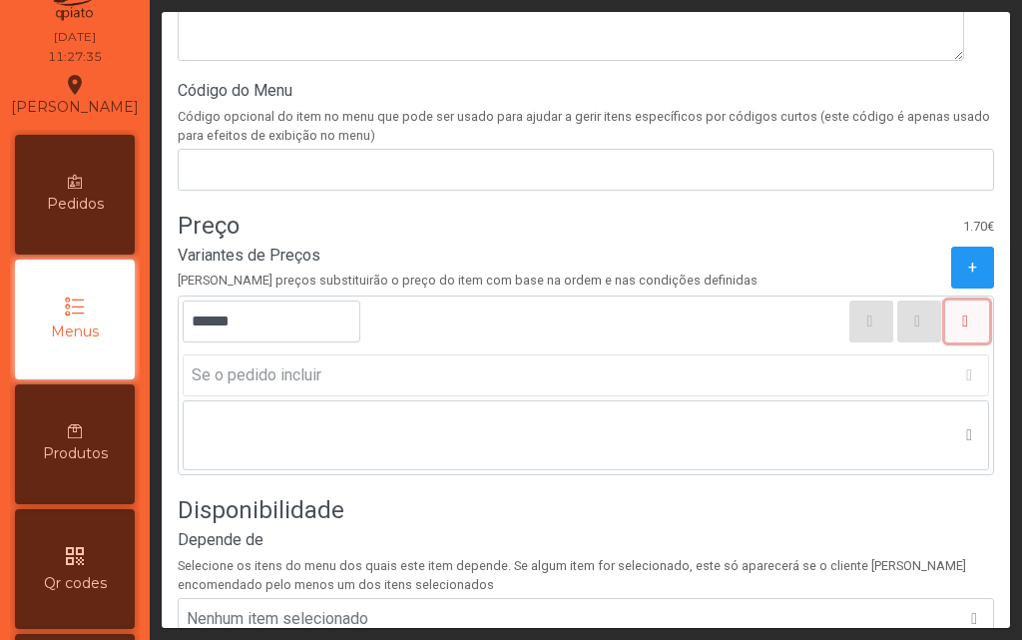
click at [963, 315] on icon "button" at bounding box center [966, 322] width 6 height 16
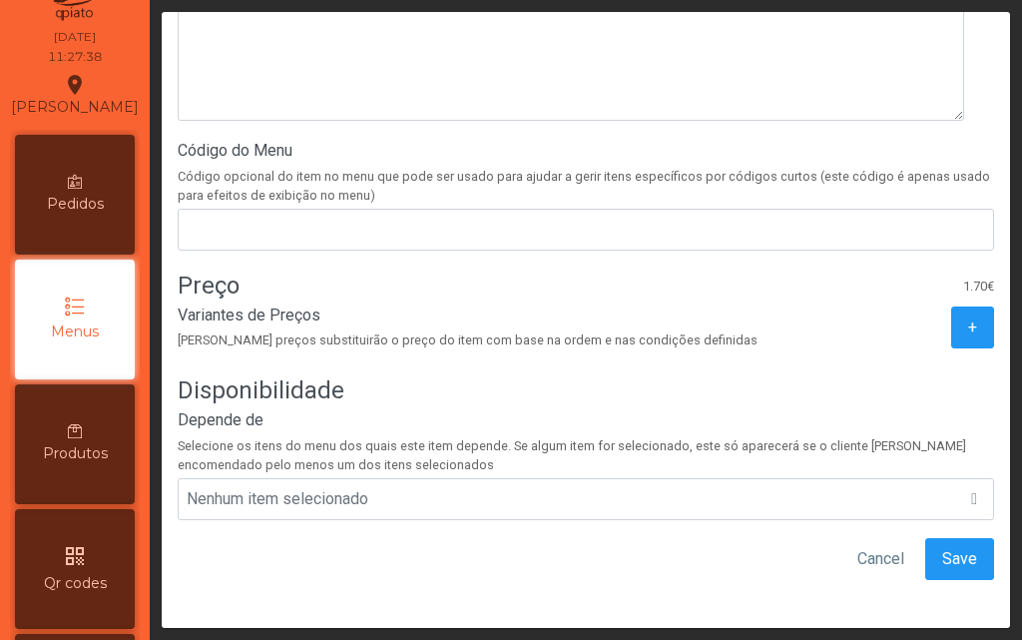
drag, startPoint x: 174, startPoint y: 263, endPoint x: 430, endPoint y: 306, distance: 260.2
click at [943, 547] on span "Save" at bounding box center [960, 559] width 35 height 24
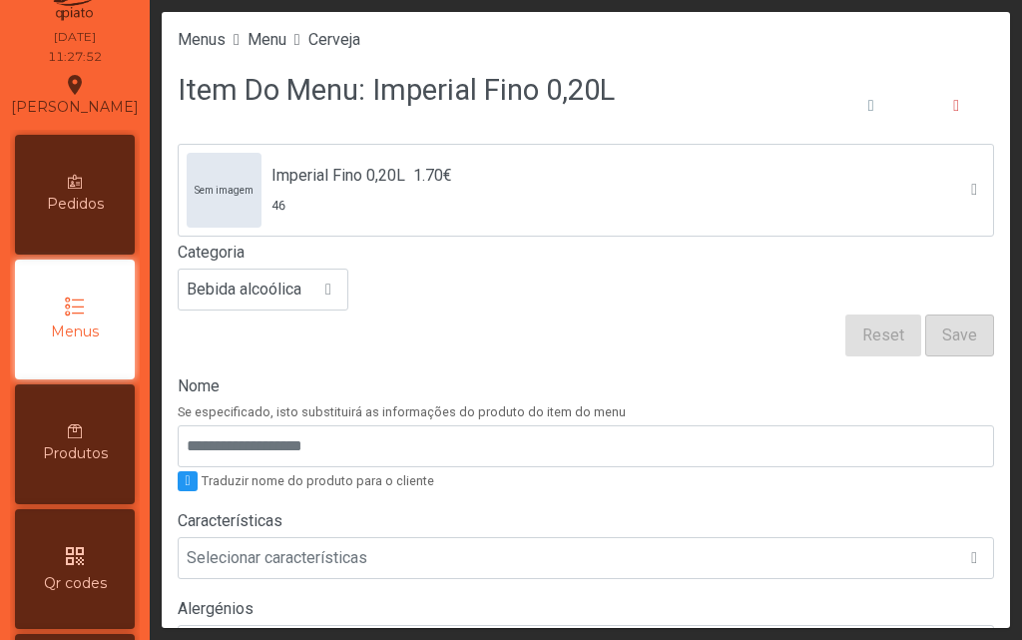
click at [85, 299] on icon at bounding box center [75, 307] width 20 height 20
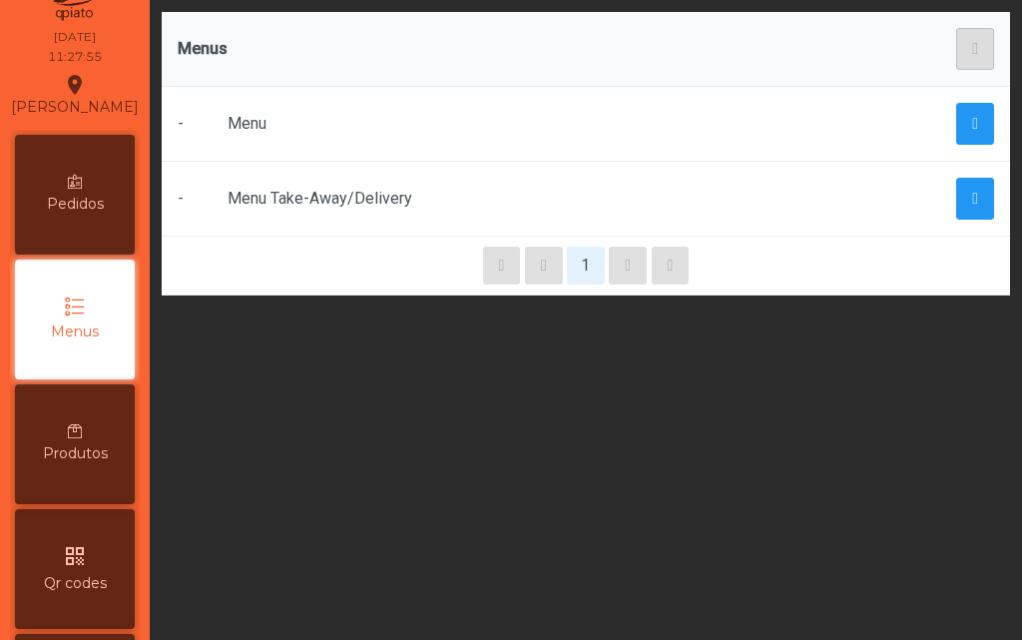
drag, startPoint x: 243, startPoint y: 195, endPoint x: 473, endPoint y: 195, distance: 230.6
click at [473, 195] on div "Menu Take-Away/Delivery" at bounding box center [514, 199] width 573 height 24
click at [957, 196] on button "button" at bounding box center [976, 199] width 38 height 42
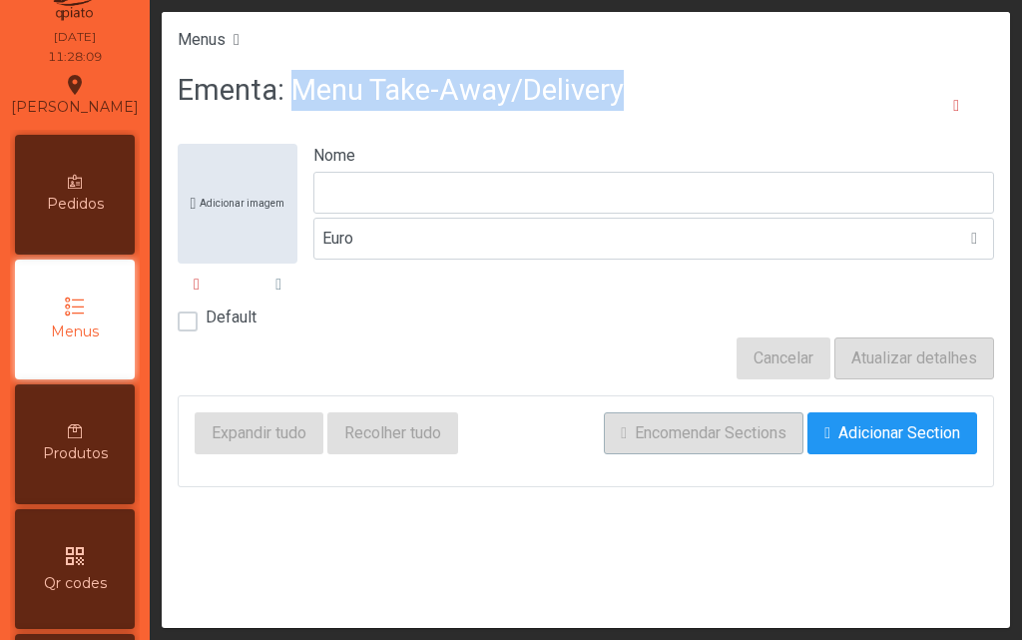
drag, startPoint x: 286, startPoint y: 90, endPoint x: 757, endPoint y: 114, distance: 471.9
click at [757, 114] on div "Ementa: Menu Take-Away/Delivery" at bounding box center [586, 106] width 817 height 76
